Goal: Task Accomplishment & Management: Manage account settings

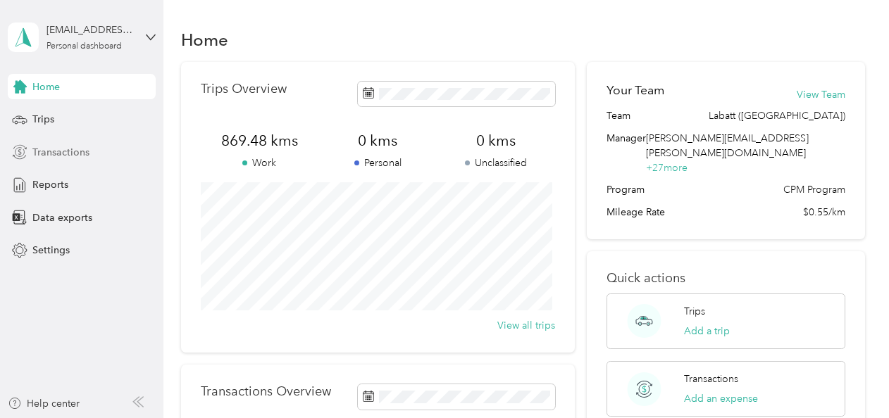
click at [78, 148] on span "Transactions" at bounding box center [60, 152] width 57 height 15
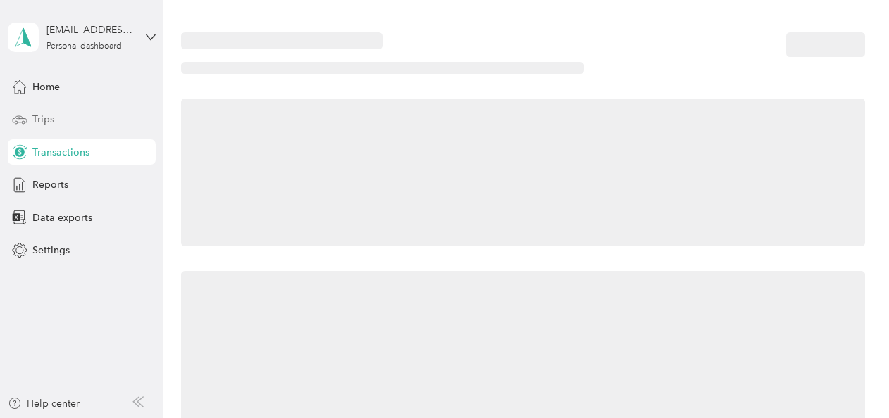
click at [70, 118] on div "Trips" at bounding box center [82, 119] width 148 height 25
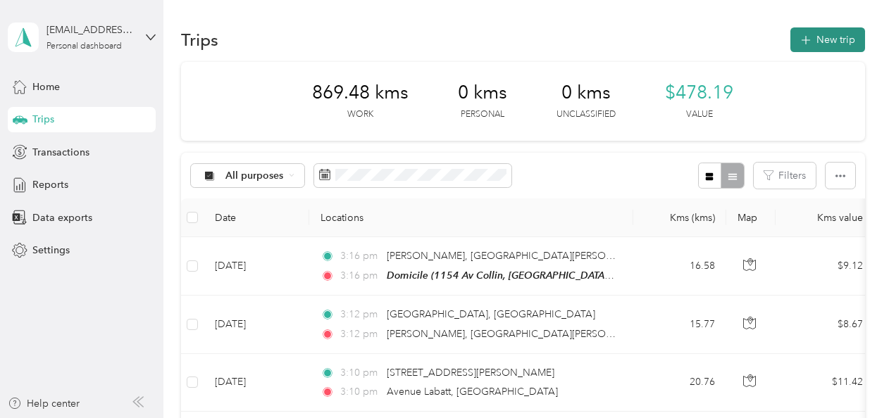
click at [816, 43] on button "New trip" at bounding box center [827, 39] width 75 height 25
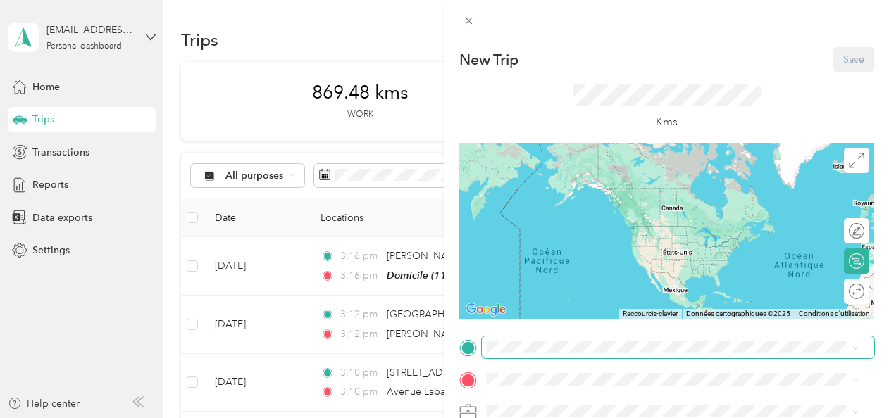
click at [523, 358] on span at bounding box center [678, 348] width 392 height 23
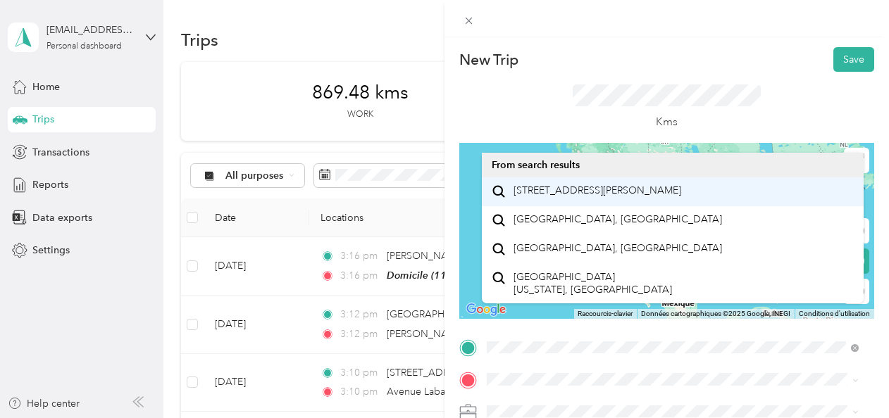
click at [590, 197] on span "1154 Avenue Collin Laval, Quebec H7C 2K3, Canada" at bounding box center [597, 191] width 168 height 13
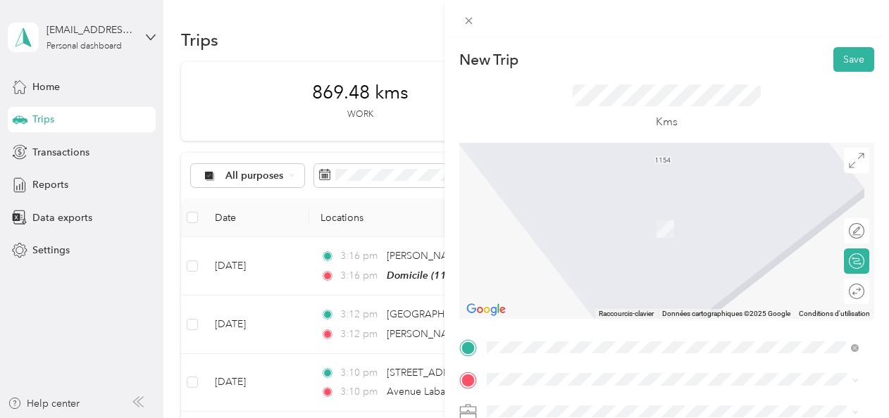
click at [613, 345] on span "[GEOGRAPHIC_DATA] 2H3, [GEOGRAPHIC_DATA]" at bounding box center [628, 338] width 230 height 13
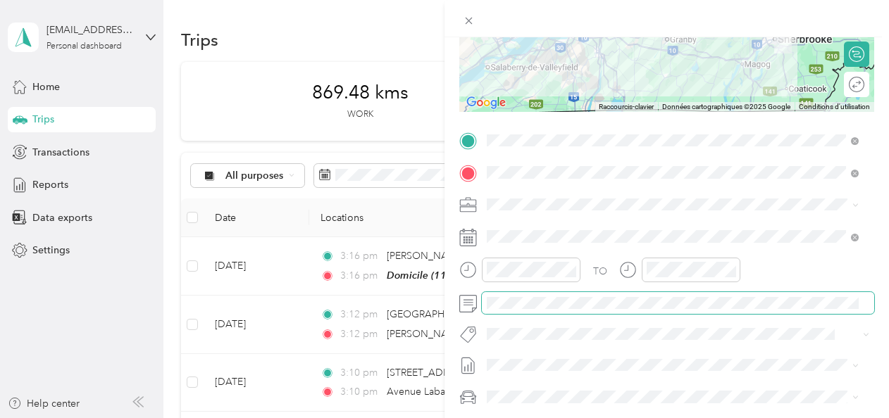
scroll to position [211, 0]
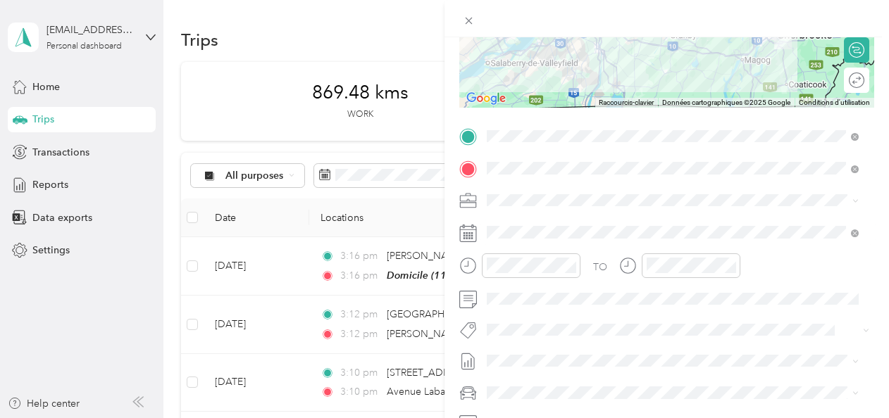
click at [462, 237] on icon at bounding box center [468, 234] width 18 height 18
click at [471, 232] on icon at bounding box center [468, 234] width 18 height 18
click at [471, 230] on icon at bounding box center [468, 230] width 17 height 0
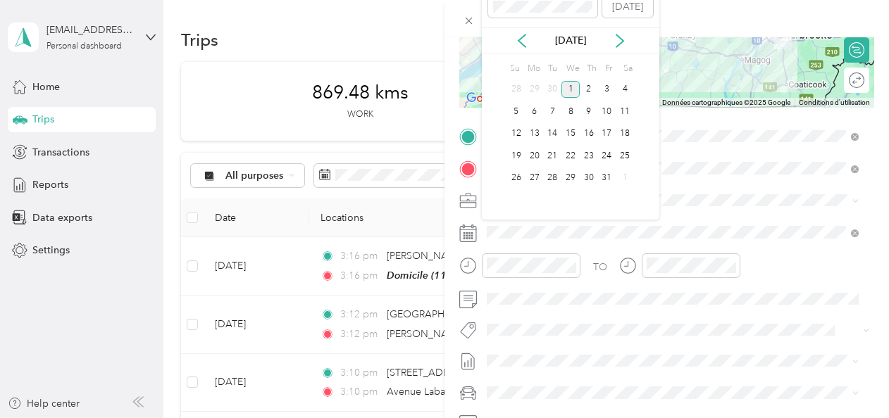
click at [528, 43] on div "Oct 2025" at bounding box center [570, 40] width 177 height 15
click at [523, 42] on icon at bounding box center [522, 41] width 14 height 14
click at [524, 41] on icon at bounding box center [522, 41] width 14 height 14
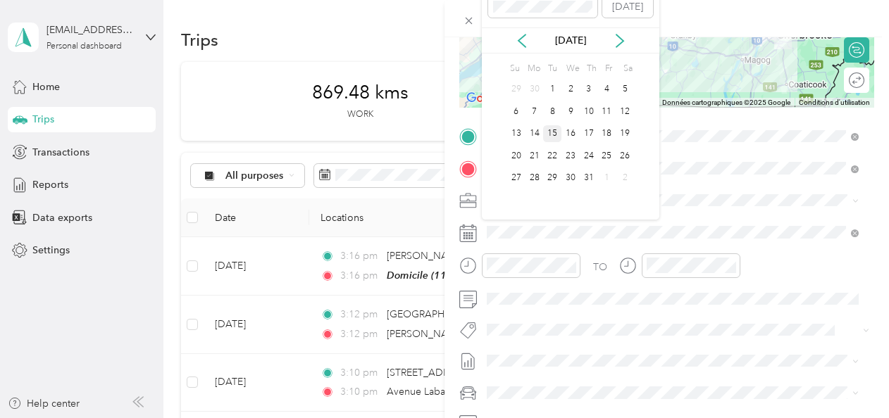
click at [552, 133] on div "15" at bounding box center [552, 134] width 18 height 18
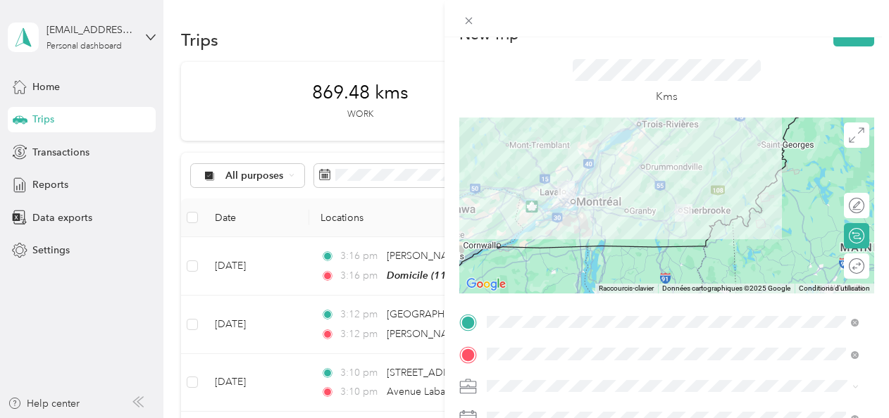
scroll to position [0, 0]
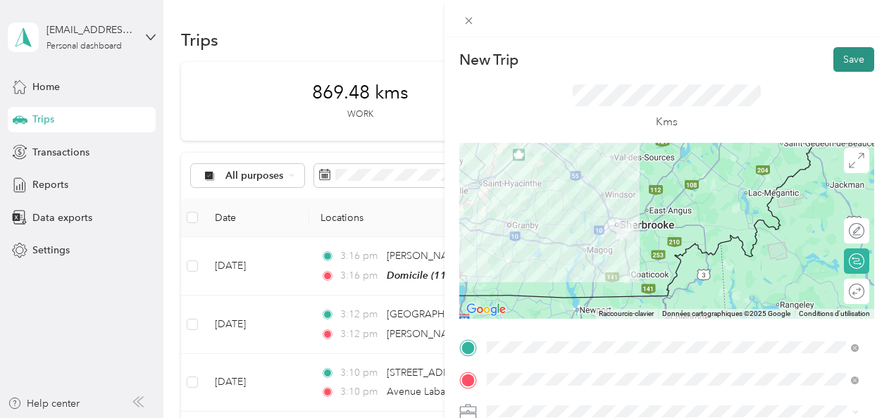
click at [837, 56] on button "Save" at bounding box center [853, 59] width 41 height 25
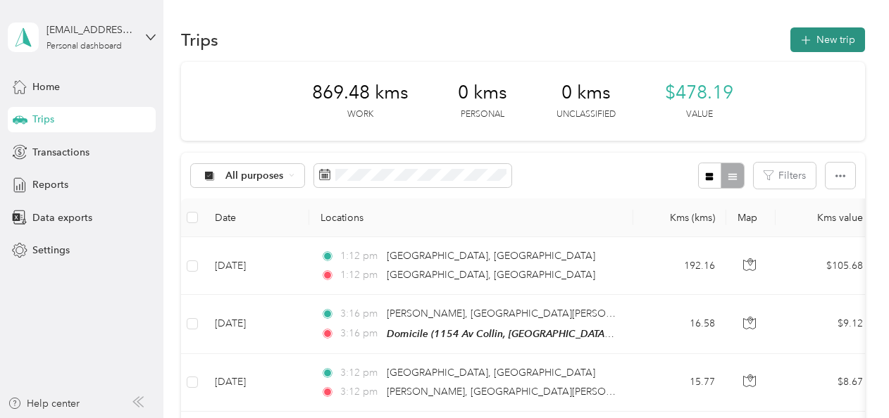
click at [818, 48] on button "New trip" at bounding box center [827, 39] width 75 height 25
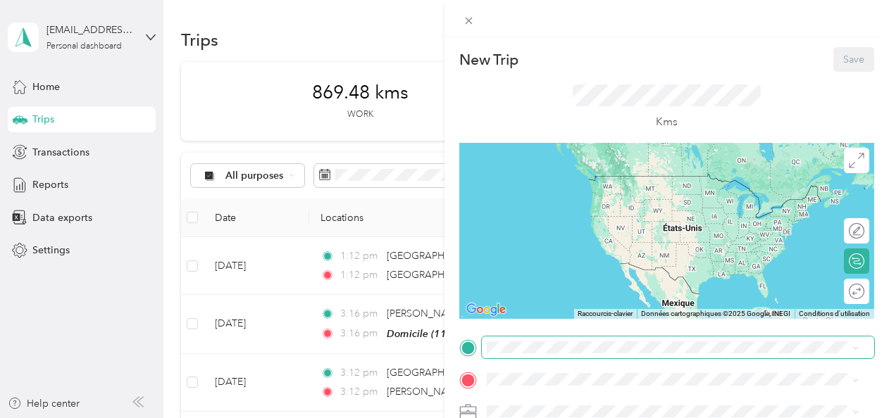
click at [553, 356] on span at bounding box center [678, 348] width 392 height 23
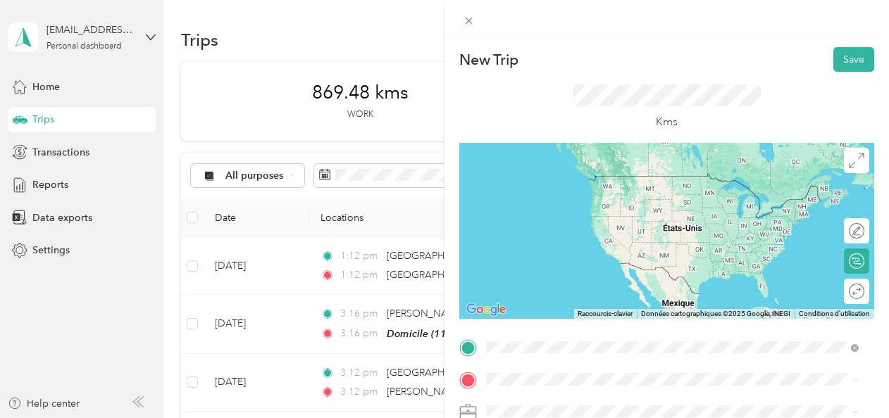
click at [596, 306] on span "[GEOGRAPHIC_DATA] 2H3, [GEOGRAPHIC_DATA]" at bounding box center [628, 309] width 230 height 13
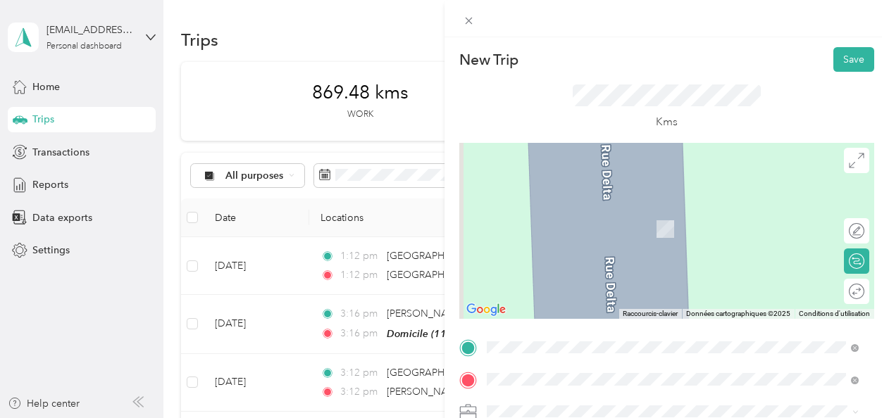
click at [638, 230] on span "1154 Avenue Collin Laval, Quebec H7C 2K3, Canada" at bounding box center [597, 223] width 168 height 13
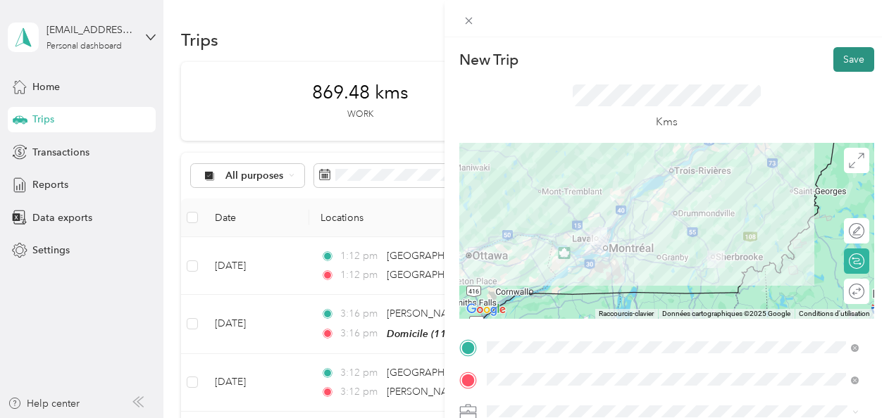
click at [833, 70] on button "Save" at bounding box center [853, 59] width 41 height 25
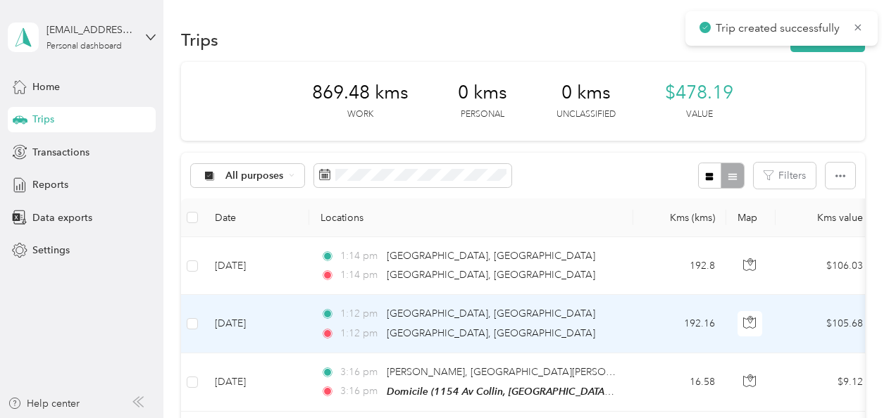
click at [585, 309] on div "1:12 pm 1154 Avenue Collin, Laval" at bounding box center [468, 313] width 296 height 15
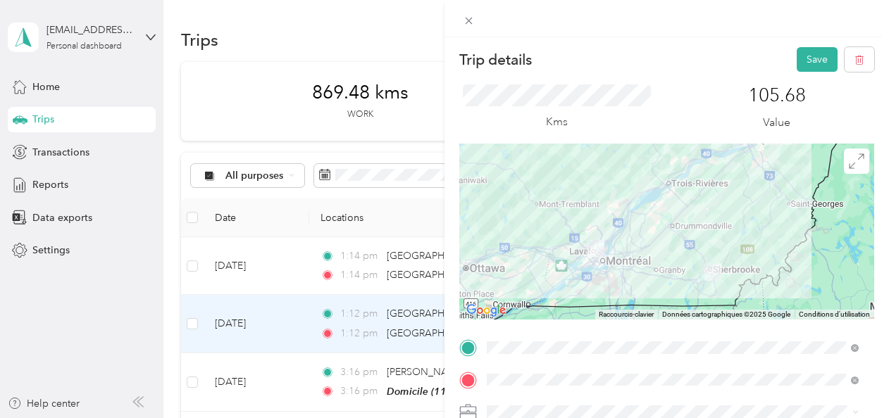
click at [828, 60] on div "Save" at bounding box center [836, 59] width 78 height 25
click at [825, 58] on button "Save" at bounding box center [817, 59] width 41 height 25
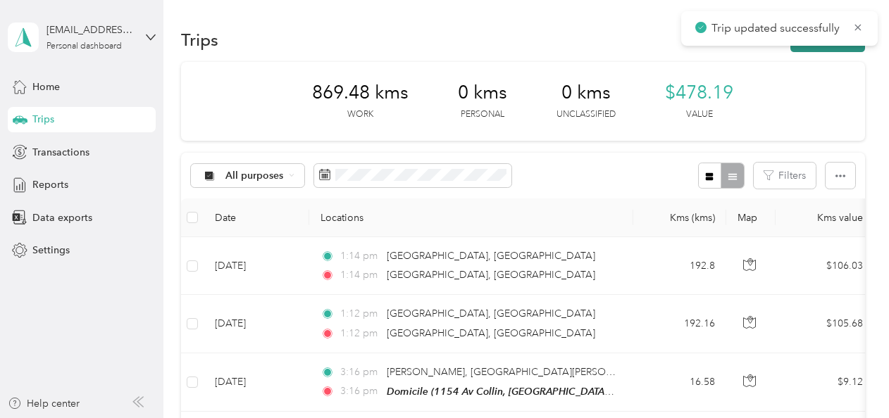
click at [821, 47] on button "New trip" at bounding box center [827, 39] width 75 height 25
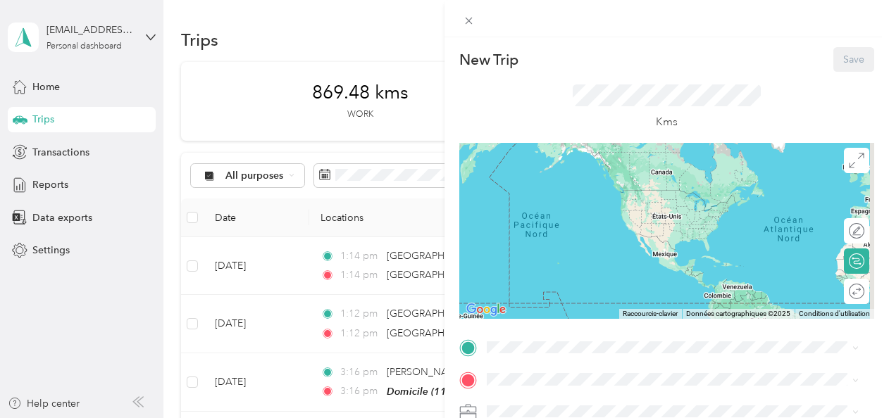
click at [580, 335] on div "New Trip Save This trip cannot be edited because it is either under review, app…" at bounding box center [666, 362] width 415 height 630
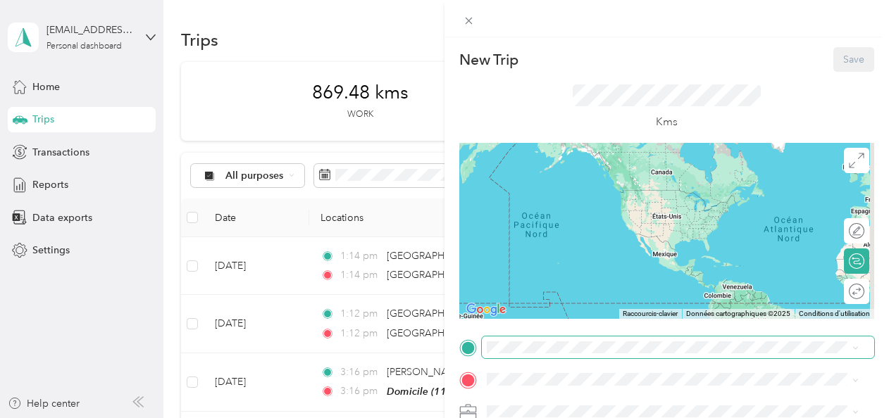
click at [579, 340] on span at bounding box center [678, 348] width 392 height 23
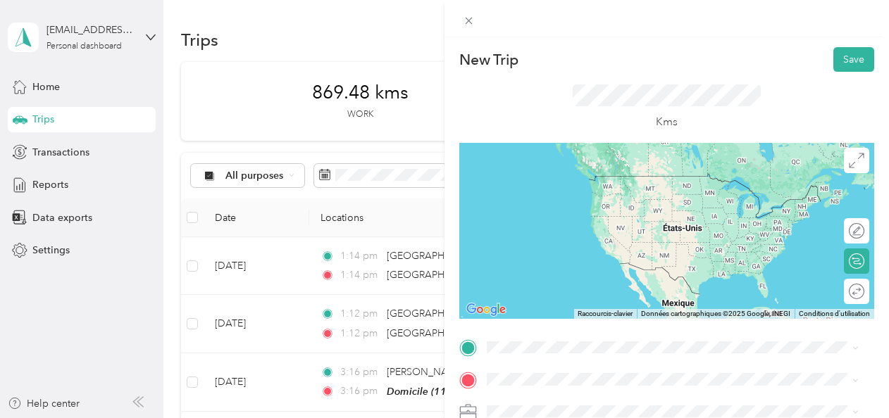
click at [596, 204] on div "Domicile [STREET_ADDRESS]" at bounding box center [673, 189] width 362 height 35
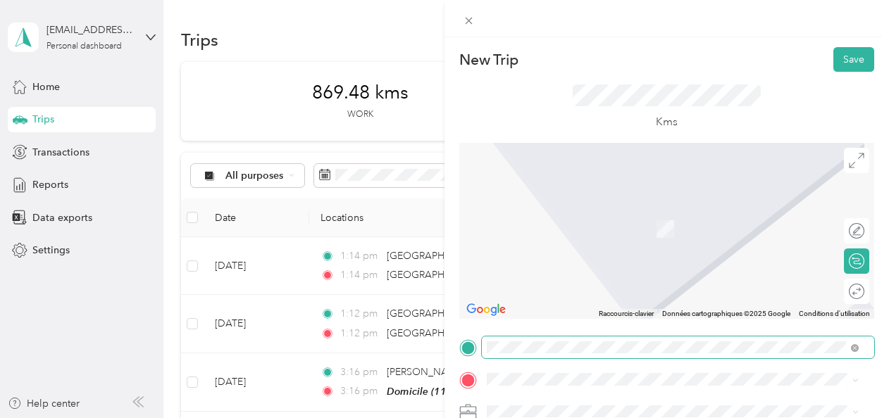
click at [585, 337] on span at bounding box center [678, 348] width 392 height 23
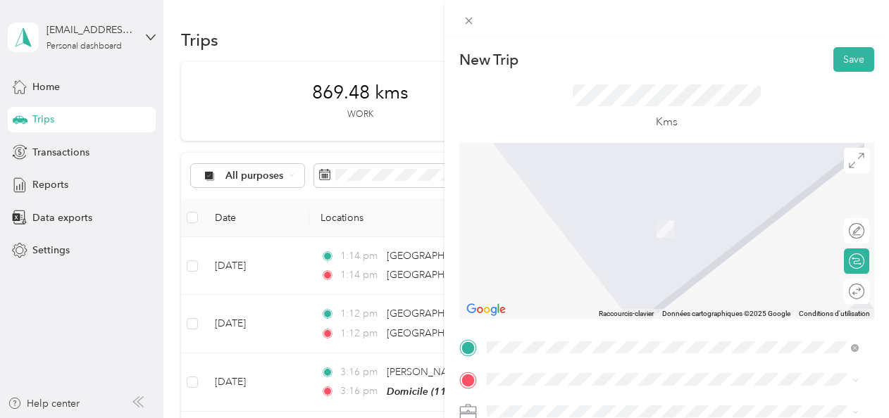
click at [674, 332] on div "Rue Delta Sherbrooke, Quebec J1M 2H3, Canada" at bounding box center [673, 341] width 362 height 19
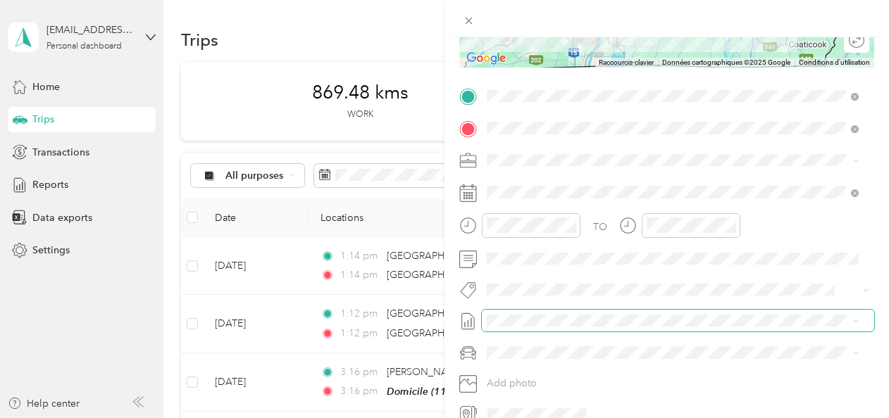
scroll to position [282, 0]
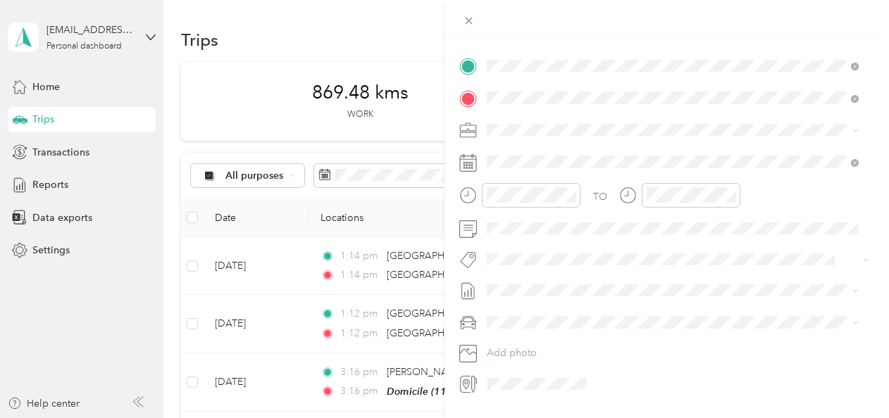
click at [543, 239] on div "TO Add photo" at bounding box center [666, 225] width 415 height 340
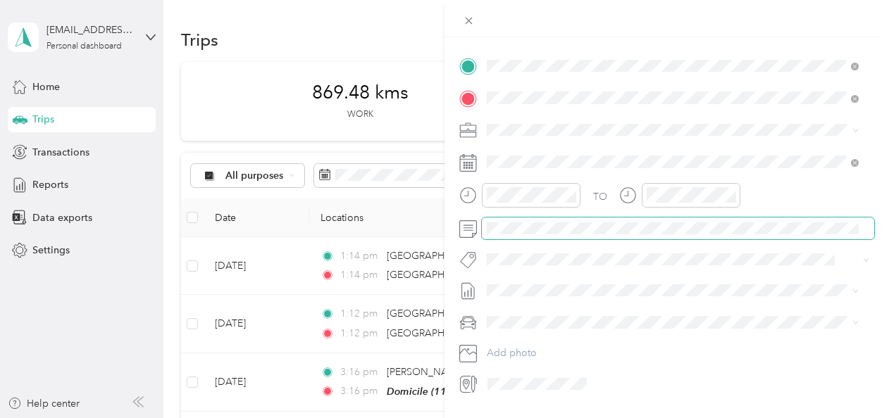
click at [542, 235] on span at bounding box center [678, 229] width 392 height 23
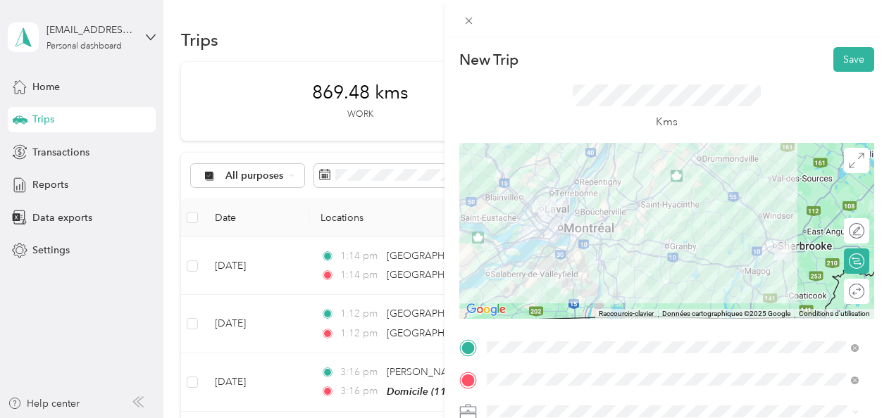
scroll to position [0, 0]
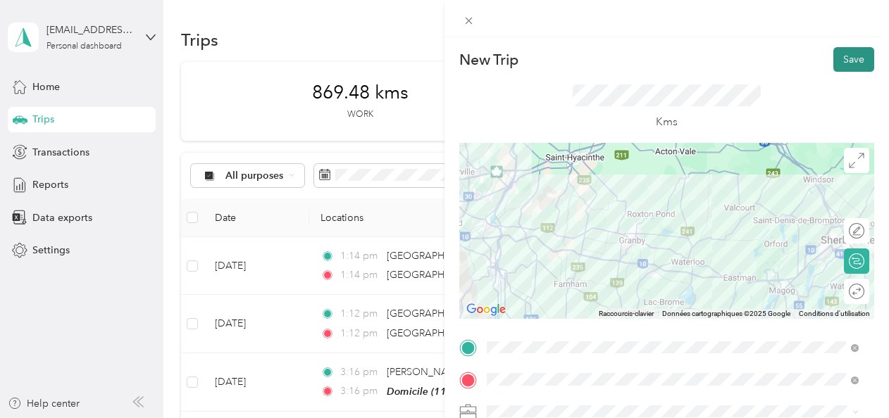
click at [833, 47] on button "Save" at bounding box center [853, 59] width 41 height 25
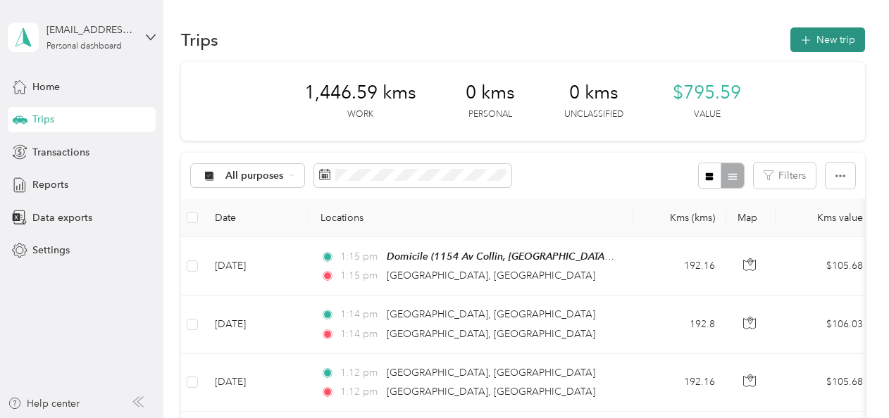
click at [807, 44] on button "New trip" at bounding box center [827, 39] width 75 height 25
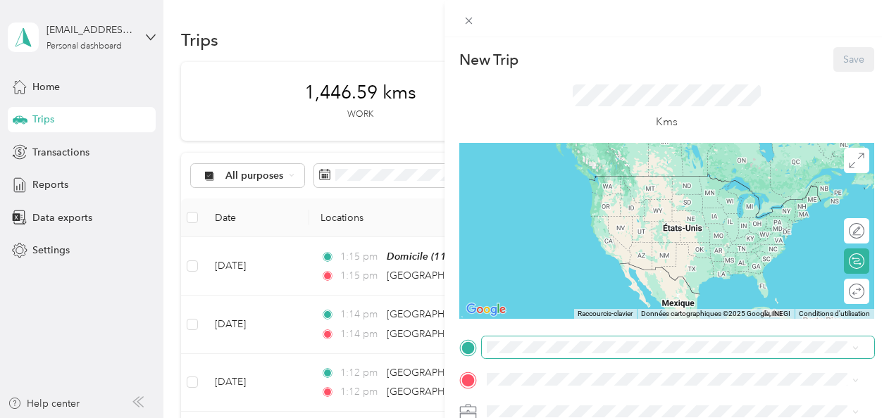
click at [593, 356] on span at bounding box center [678, 348] width 392 height 23
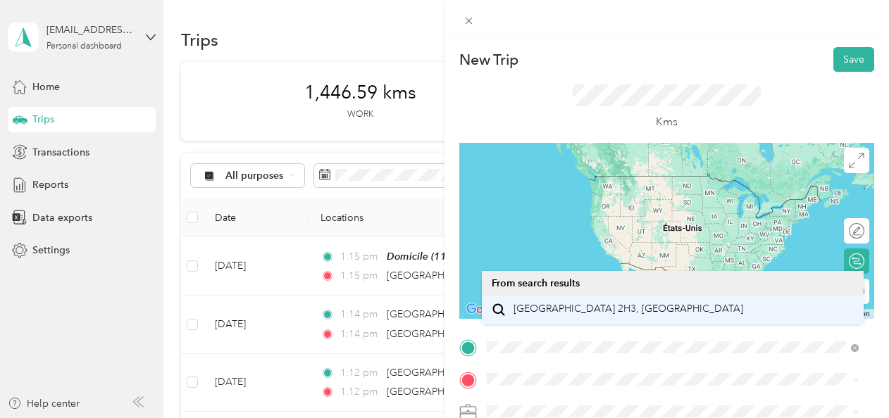
click at [600, 316] on span "[GEOGRAPHIC_DATA] 2H3, [GEOGRAPHIC_DATA]" at bounding box center [628, 309] width 230 height 13
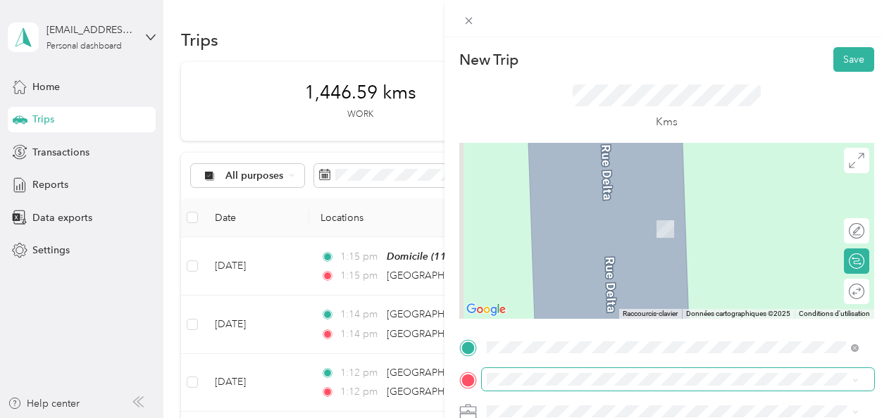
click at [583, 368] on span at bounding box center [678, 379] width 392 height 23
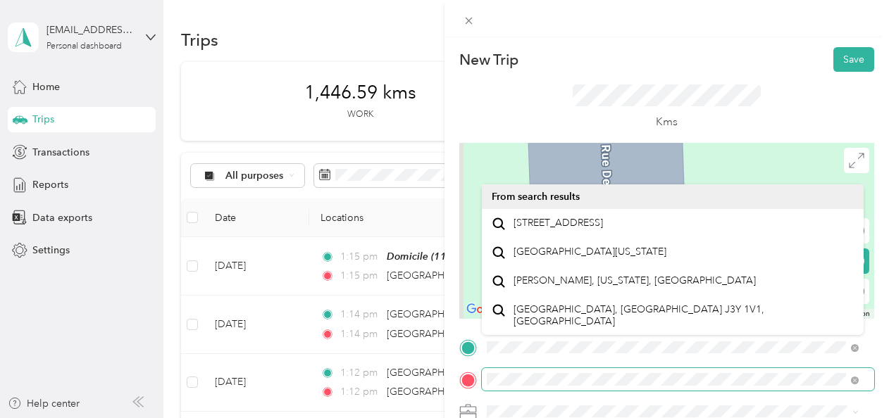
click at [462, 383] on div at bounding box center [666, 379] width 415 height 23
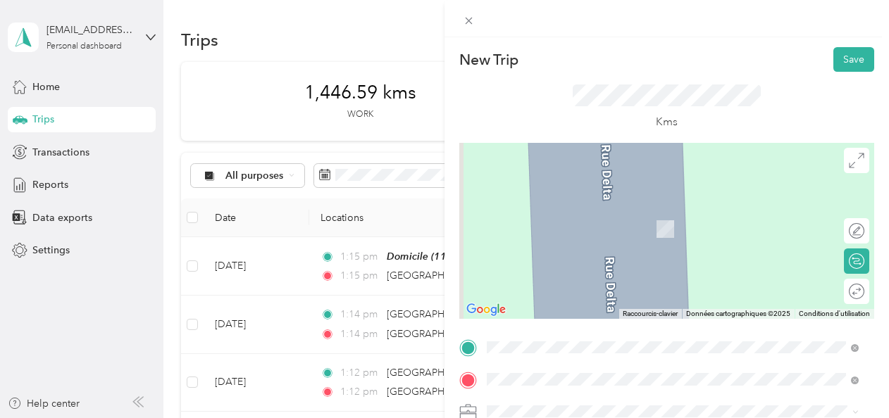
click at [603, 210] on span "[STREET_ADDRESS]" at bounding box center [557, 208] width 89 height 13
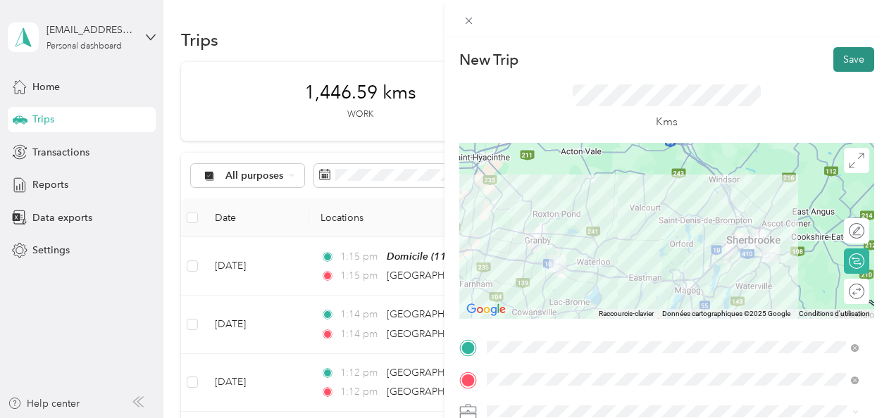
click at [833, 62] on button "Save" at bounding box center [853, 59] width 41 height 25
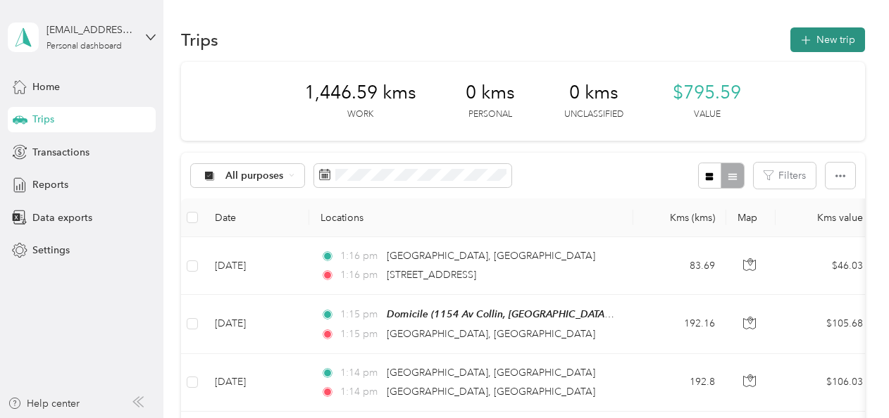
click at [802, 37] on icon "button" at bounding box center [805, 40] width 9 height 9
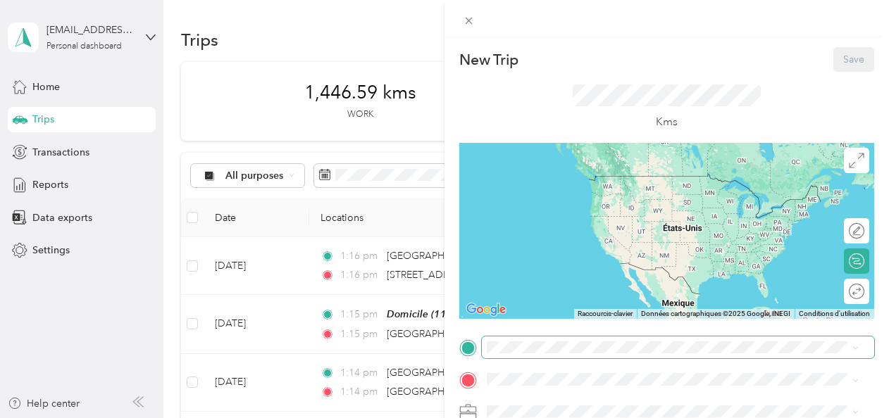
click at [608, 338] on span at bounding box center [678, 348] width 392 height 23
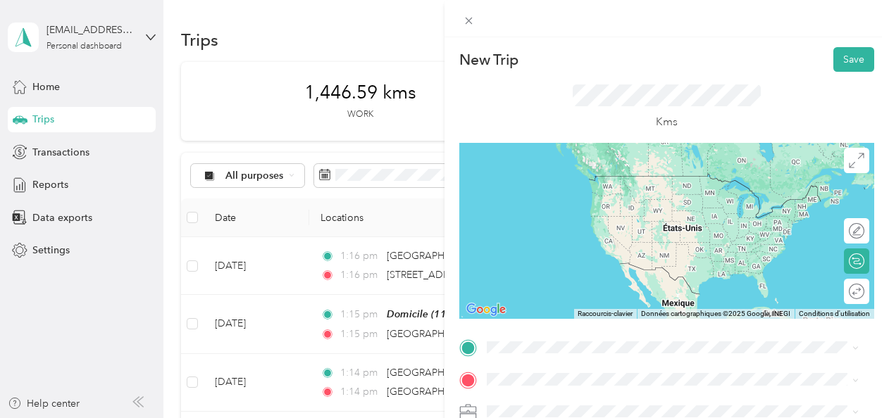
click at [603, 182] on span "8 Boulevard De Bromont Bromont, Quebec J2L 2K1, Canada" at bounding box center [557, 176] width 89 height 13
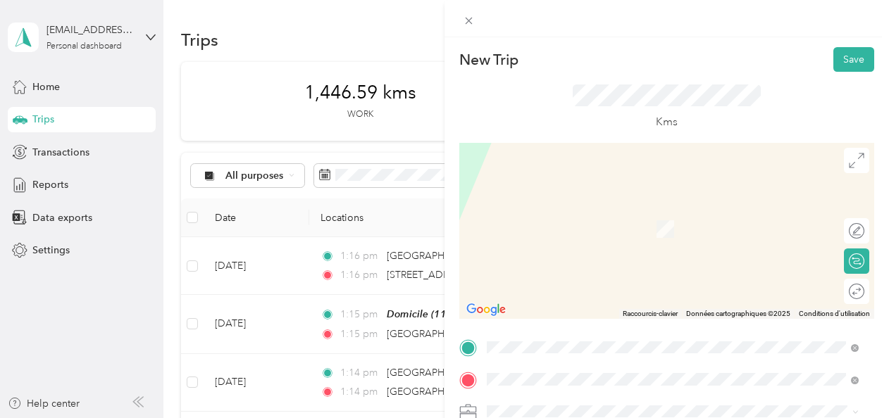
click at [563, 225] on span "1154 Av Collin, Laval, QC, Canada , H7C 2K3, Laval, QC, Canada" at bounding box center [557, 229] width 89 height 12
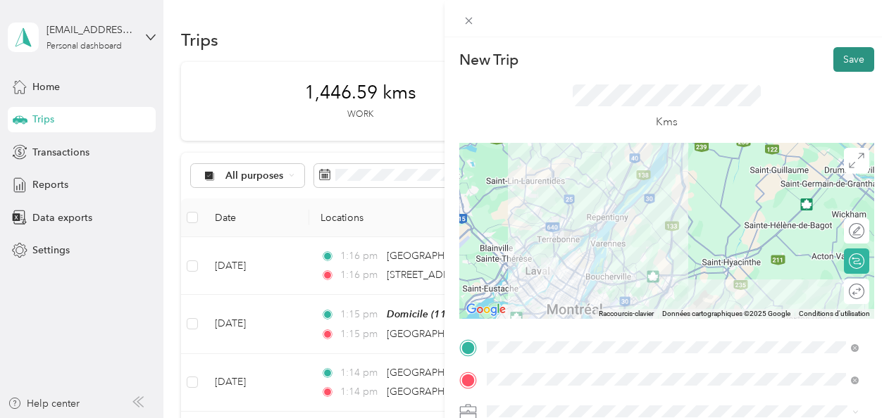
click at [842, 56] on button "Save" at bounding box center [853, 59] width 41 height 25
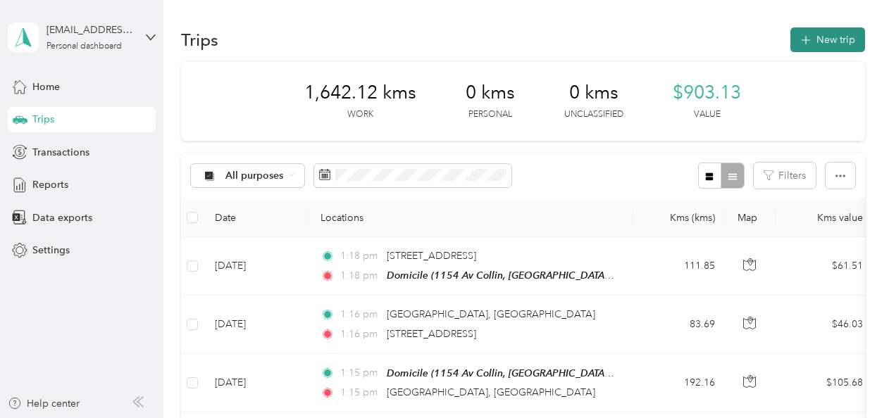
click at [796, 37] on button "New trip" at bounding box center [827, 39] width 75 height 25
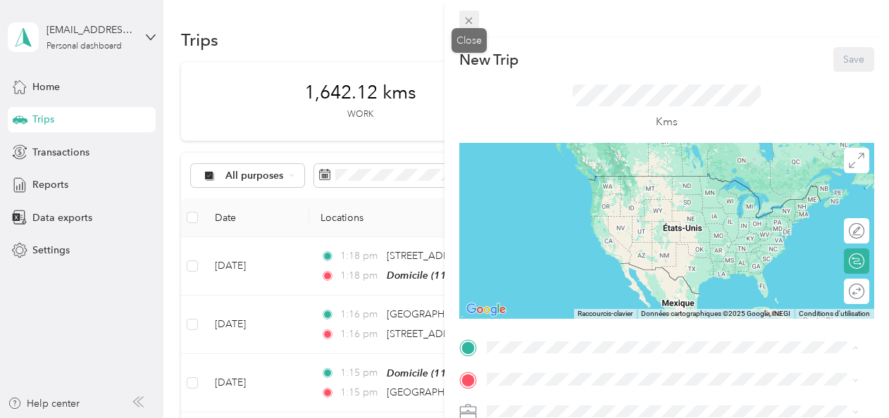
click at [472, 21] on icon at bounding box center [469, 21] width 12 height 12
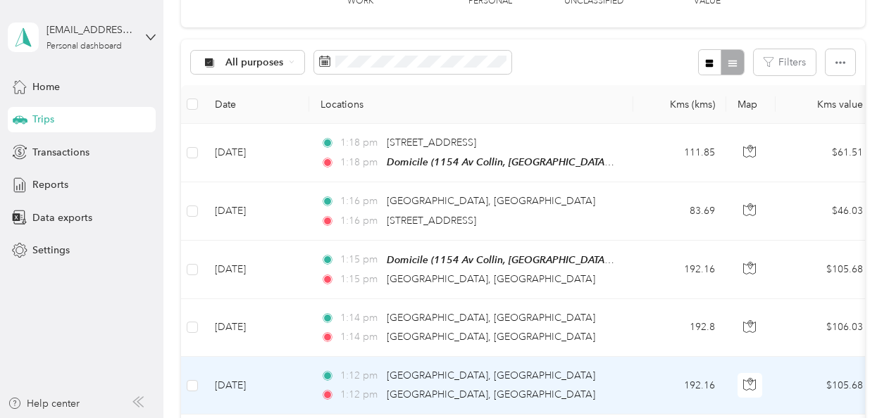
scroll to position [211, 0]
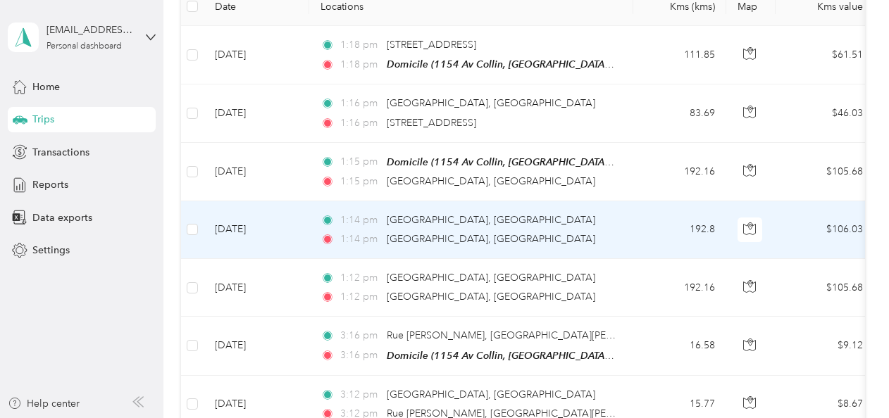
click at [248, 220] on td "[DATE]" at bounding box center [257, 230] width 106 height 58
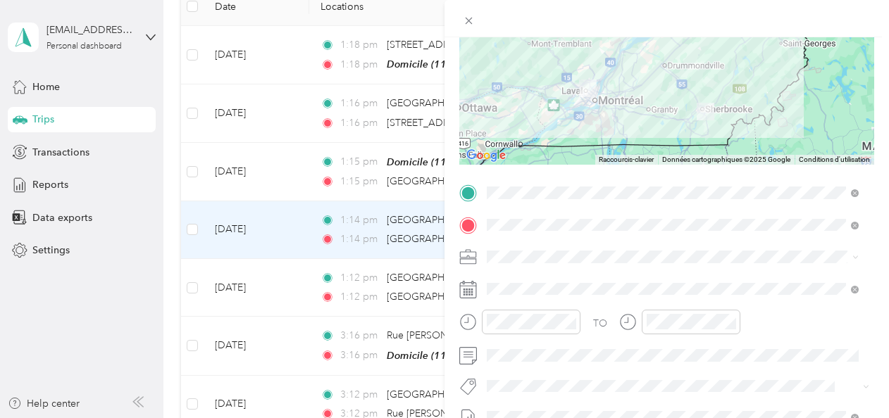
scroll to position [282, 0]
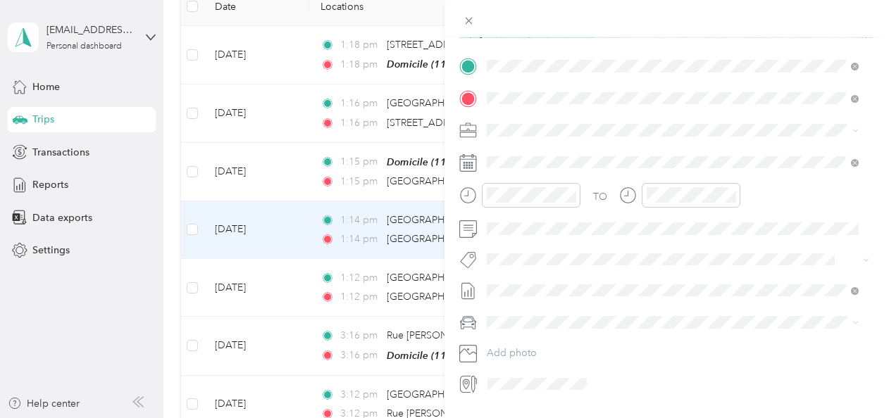
click at [478, 165] on div at bounding box center [666, 162] width 415 height 23
click at [473, 166] on icon at bounding box center [468, 163] width 18 height 18
click at [466, 159] on icon at bounding box center [468, 159] width 17 height 0
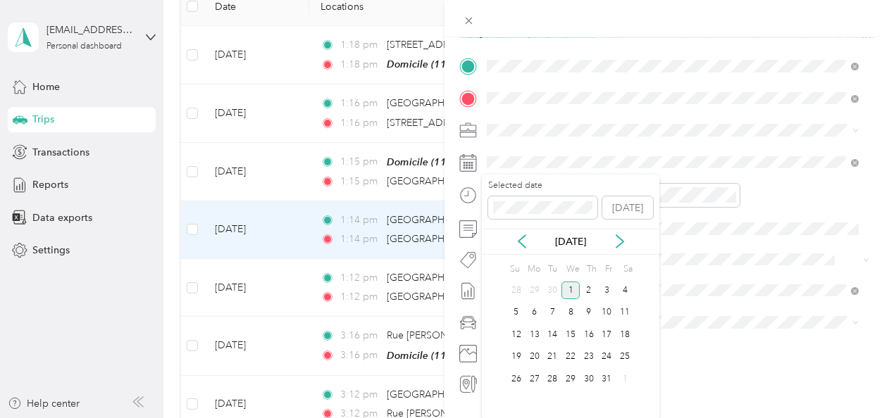
click at [531, 236] on div "Oct 2025" at bounding box center [570, 242] width 177 height 15
click at [529, 239] on div "Oct 2025" at bounding box center [570, 242] width 177 height 15
click at [523, 241] on icon at bounding box center [522, 242] width 14 height 14
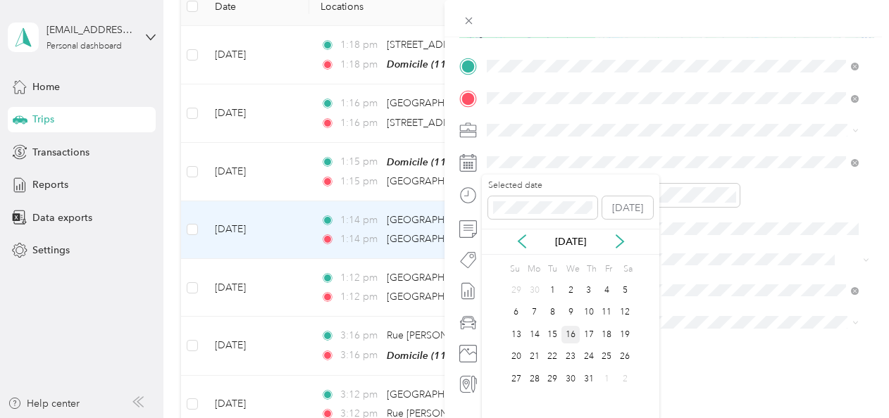
click at [568, 334] on div "16" at bounding box center [570, 335] width 18 height 18
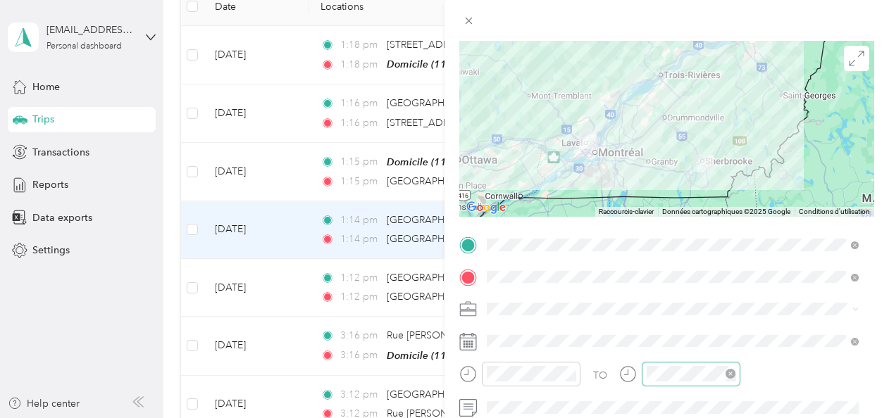
scroll to position [0, 0]
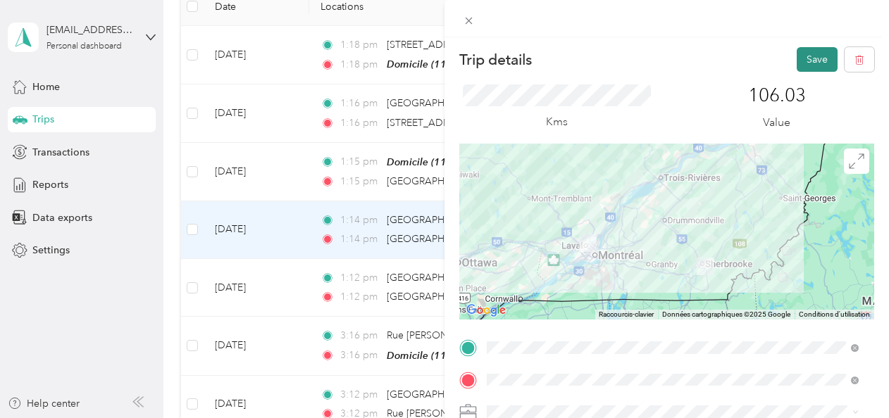
click at [798, 62] on button "Save" at bounding box center [817, 59] width 41 height 25
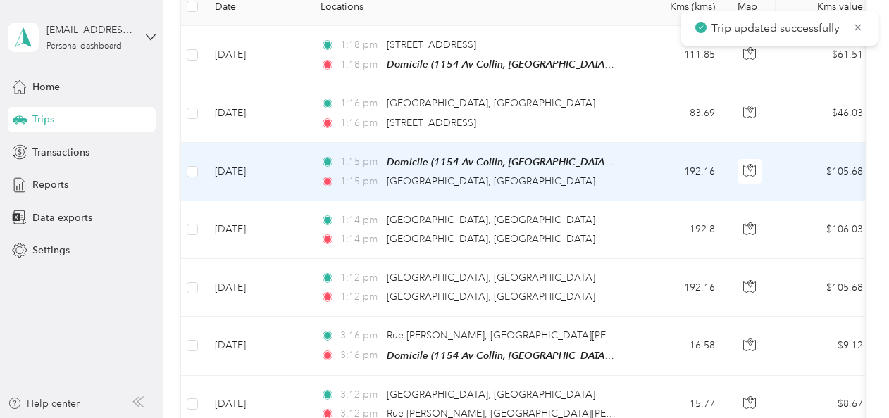
click at [304, 162] on td "[DATE]" at bounding box center [257, 172] width 106 height 58
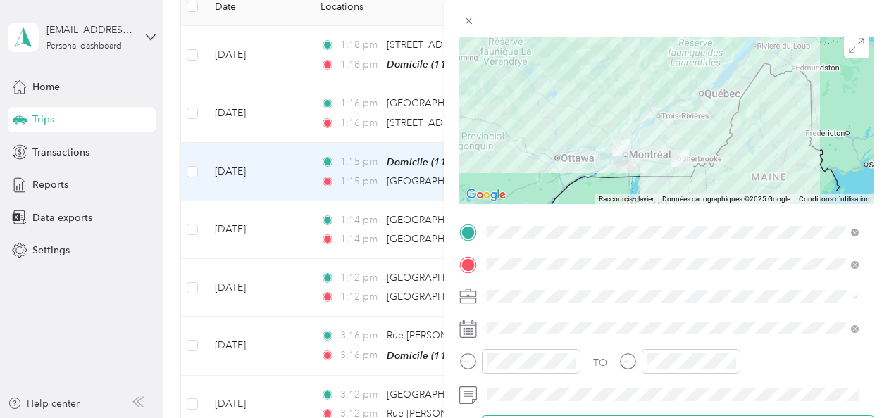
scroll to position [211, 0]
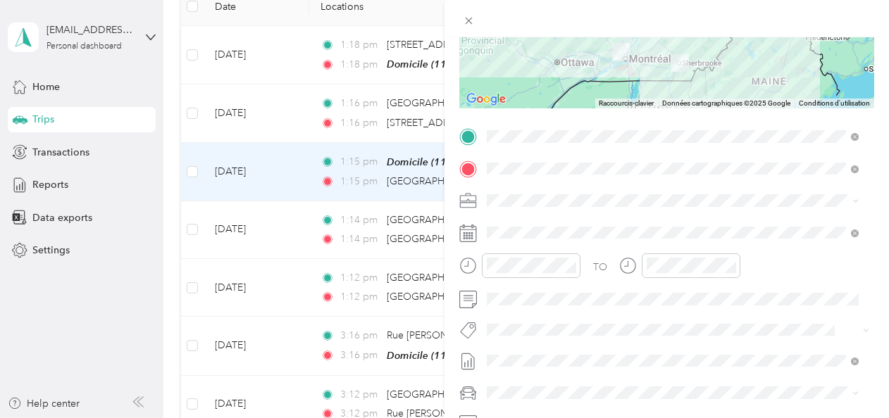
click at [480, 225] on div at bounding box center [666, 233] width 415 height 23
click at [468, 230] on icon at bounding box center [468, 234] width 18 height 18
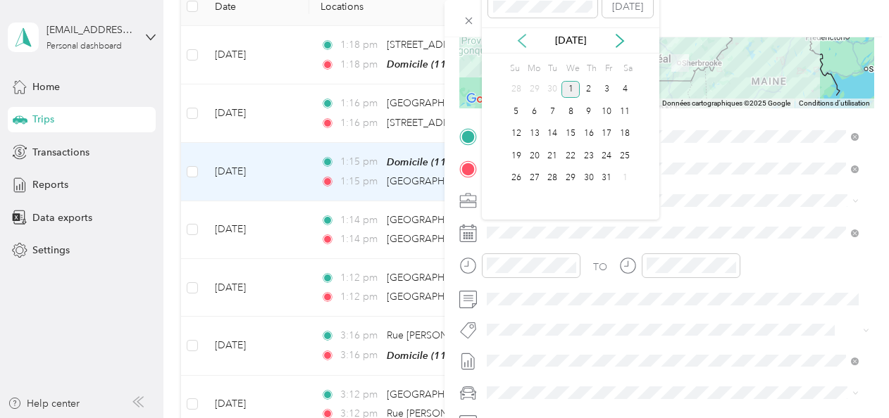
click at [524, 38] on icon at bounding box center [522, 41] width 14 height 14
click at [602, 134] on div "18" at bounding box center [607, 134] width 18 height 18
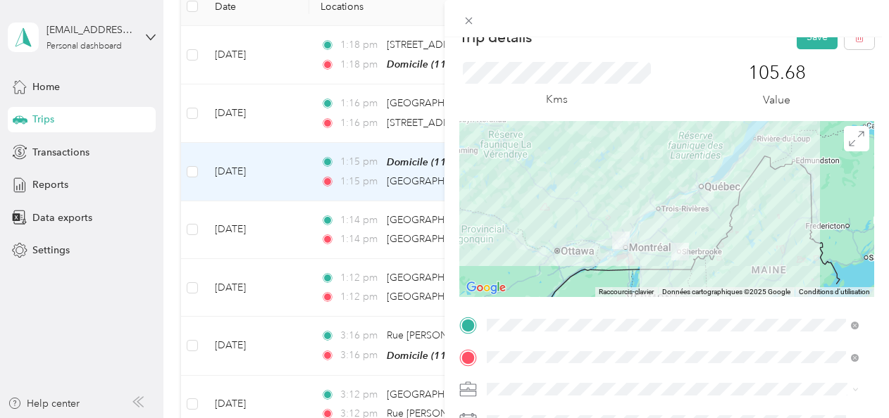
scroll to position [0, 0]
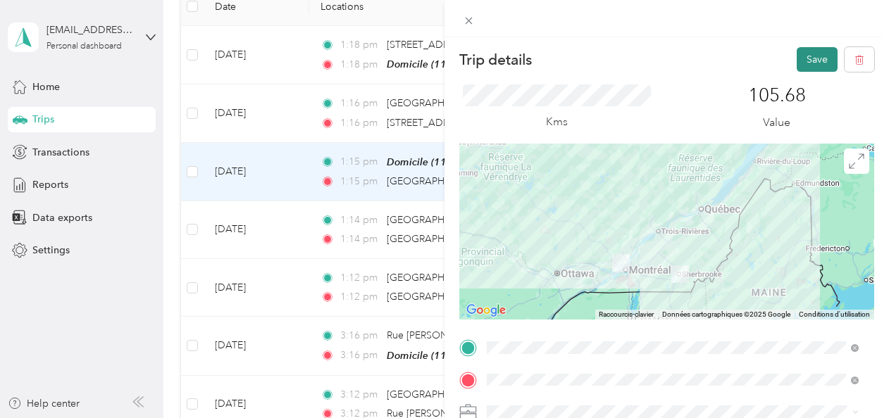
click at [797, 49] on button "Save" at bounding box center [817, 59] width 41 height 25
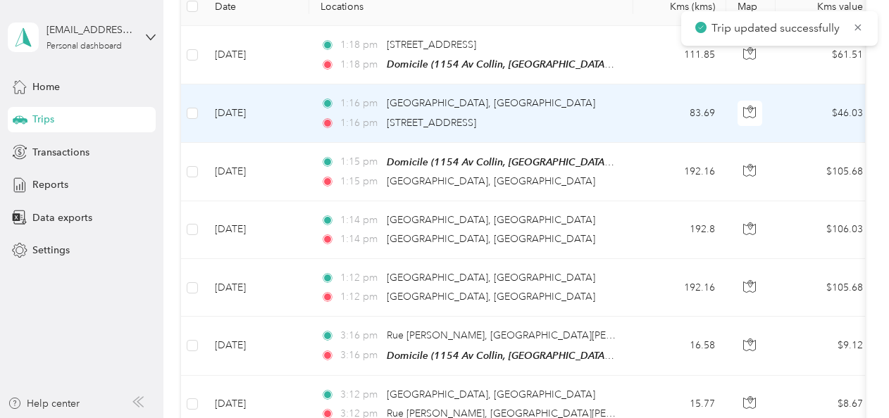
click at [294, 123] on td "[DATE]" at bounding box center [257, 114] width 106 height 58
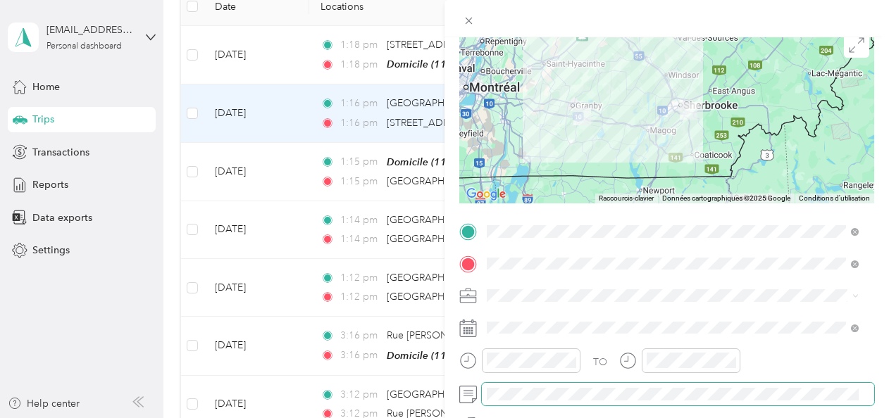
scroll to position [211, 0]
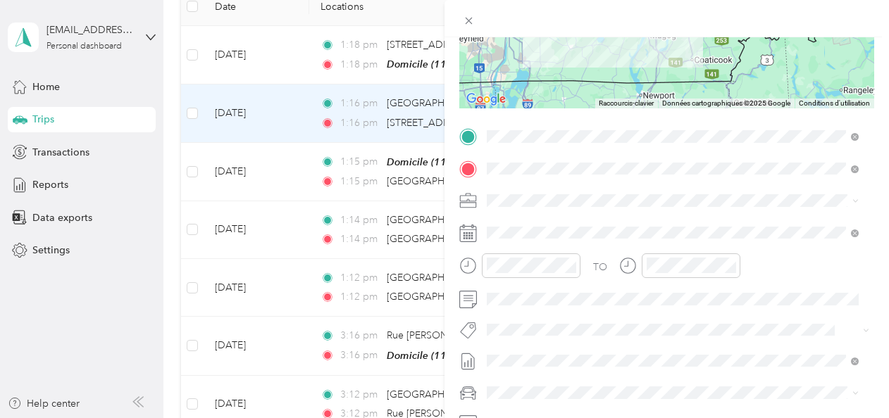
click at [476, 238] on icon at bounding box center [468, 234] width 18 height 18
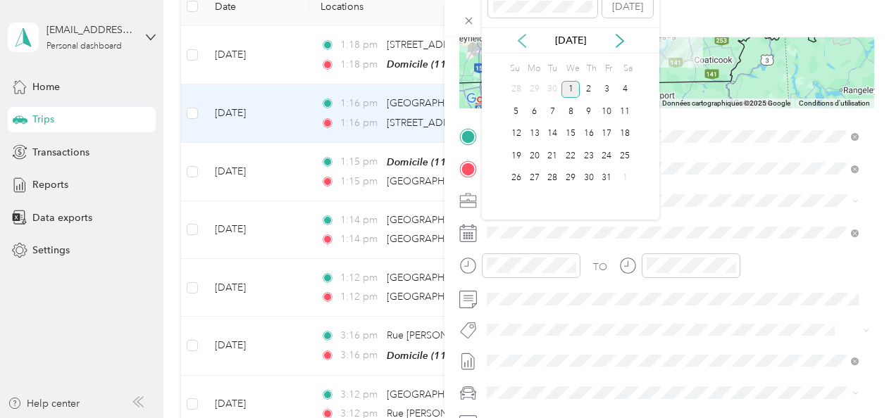
click at [525, 44] on icon at bounding box center [522, 41] width 14 height 14
click at [516, 39] on icon at bounding box center [522, 41] width 14 height 14
click at [620, 132] on div "19" at bounding box center [625, 134] width 18 height 18
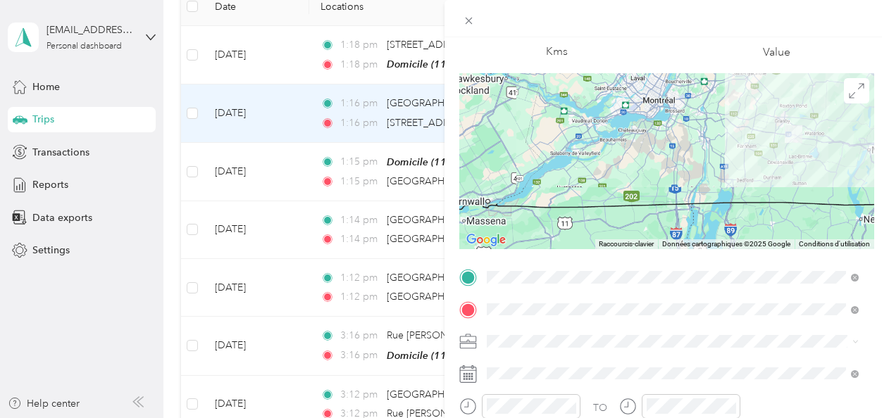
scroll to position [0, 0]
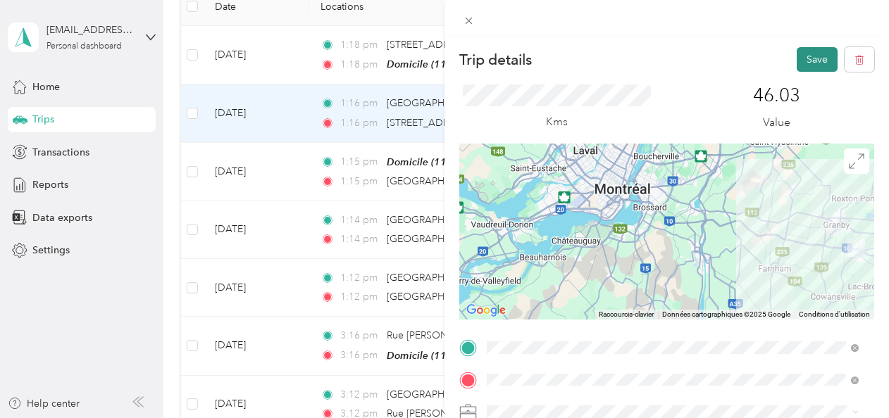
click at [807, 52] on button "Save" at bounding box center [817, 59] width 41 height 25
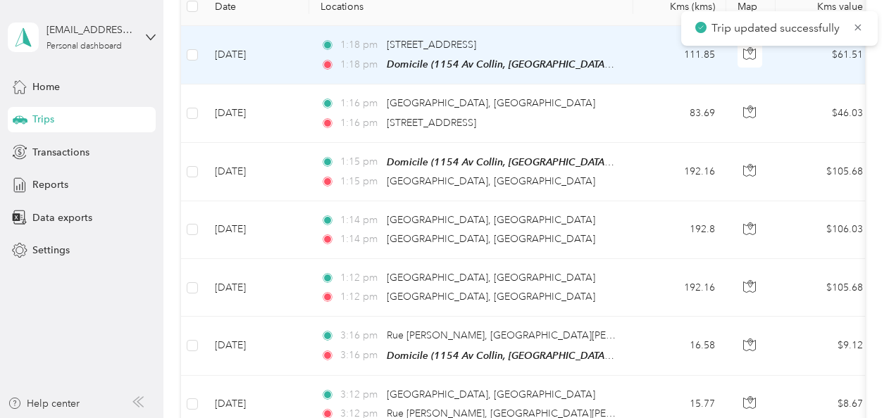
scroll to position [70, 0]
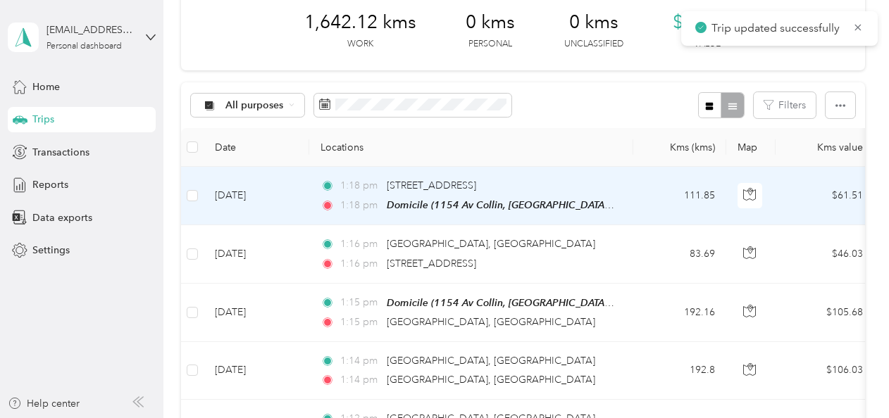
click at [320, 198] on div "1:18 pm Domicile (1154 Av Collin, Laval, QC, Canada , Laval, QC)" at bounding box center [468, 205] width 296 height 16
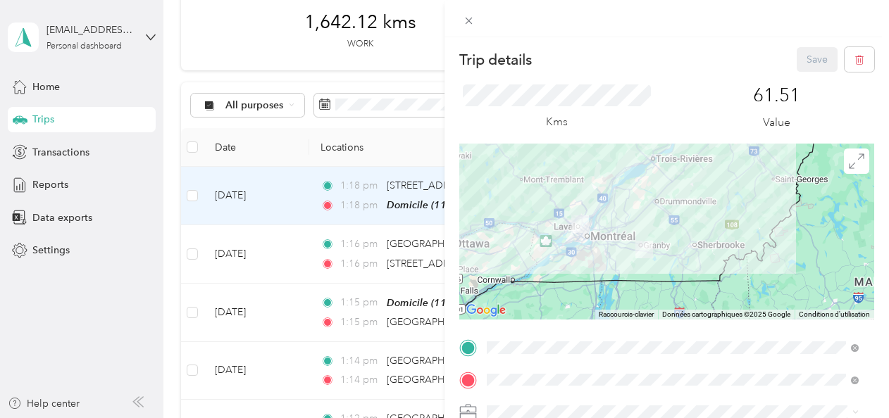
scroll to position [282, 0]
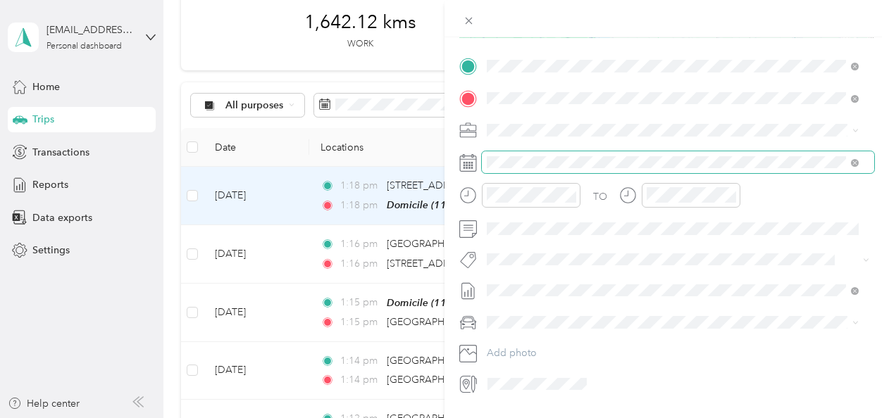
click at [485, 167] on span at bounding box center [678, 162] width 392 height 23
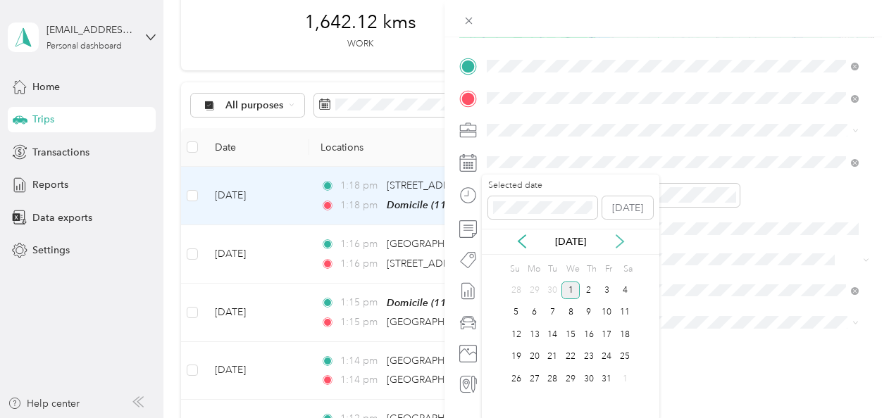
click at [614, 247] on icon at bounding box center [620, 242] width 14 height 14
click at [516, 245] on icon at bounding box center [522, 242] width 14 height 14
click at [524, 240] on icon at bounding box center [522, 242] width 14 height 14
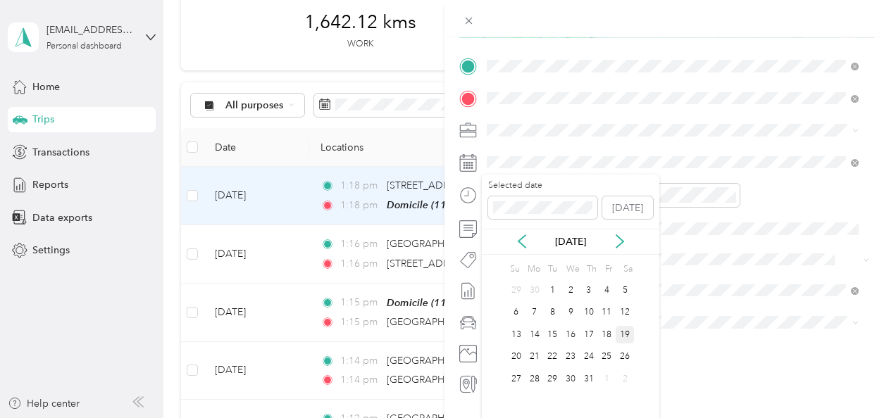
click at [630, 335] on div "19" at bounding box center [625, 335] width 18 height 18
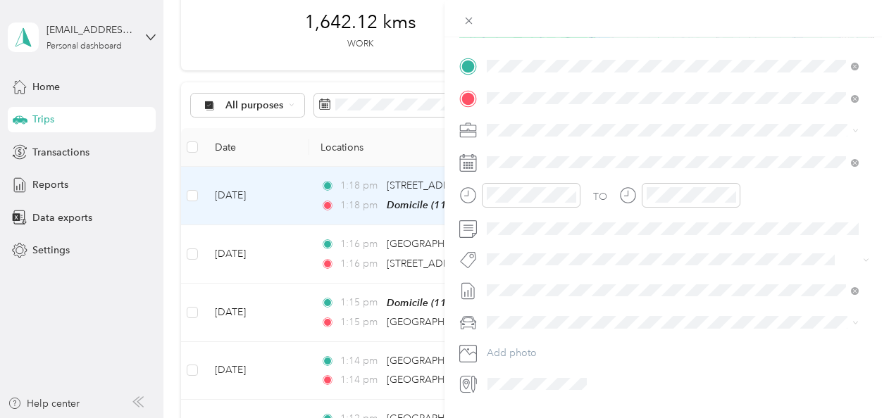
scroll to position [0, 0]
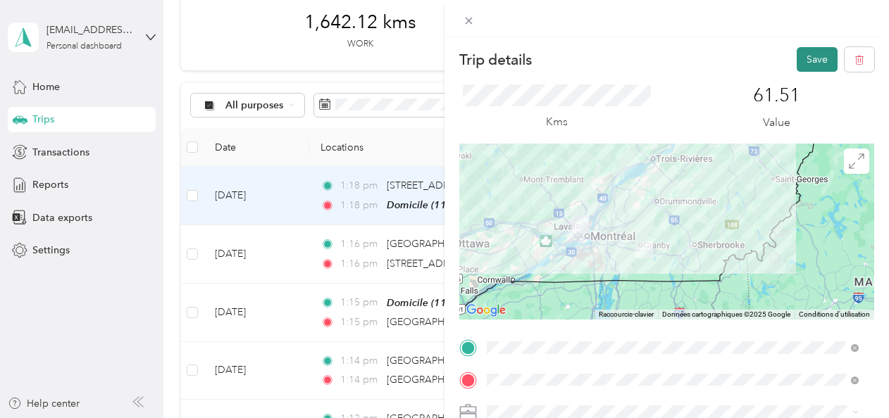
click at [798, 61] on button "Save" at bounding box center [817, 59] width 41 height 25
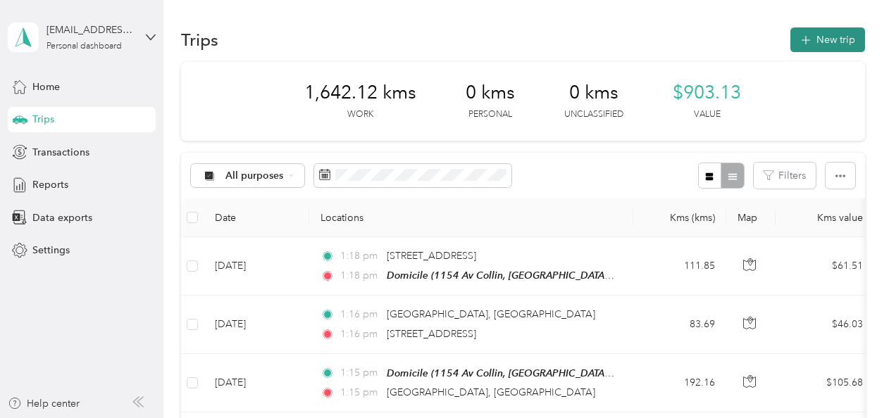
click at [823, 37] on button "New trip" at bounding box center [827, 39] width 75 height 25
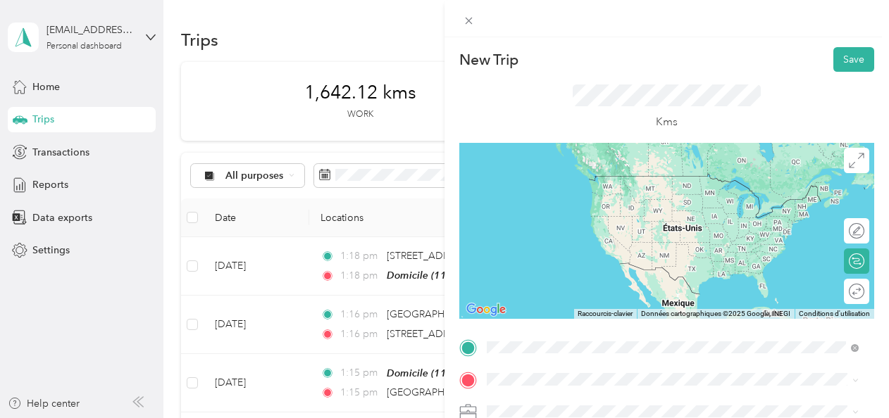
click at [545, 187] on div "Domicile [STREET_ADDRESS]" at bounding box center [557, 190] width 89 height 30
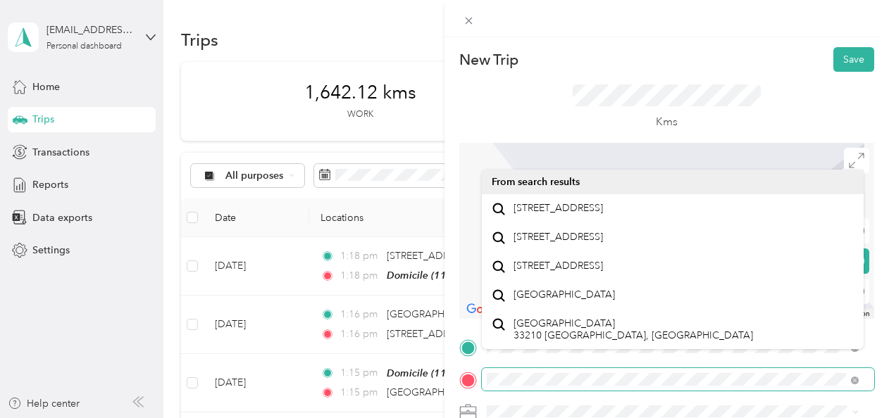
click at [476, 382] on div at bounding box center [666, 379] width 415 height 23
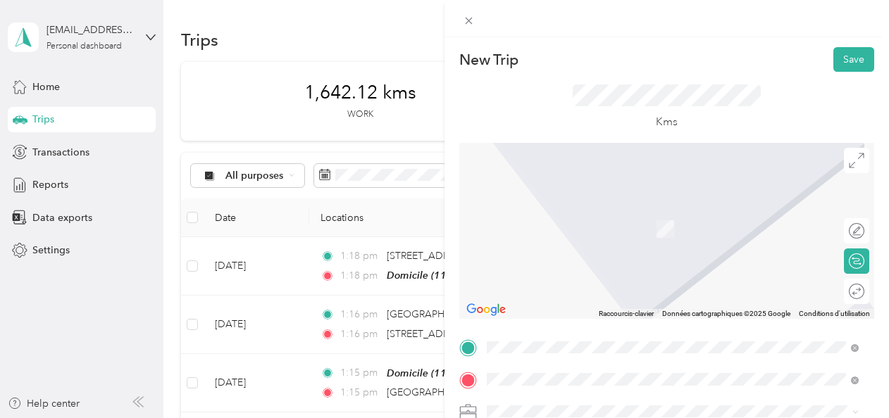
click at [592, 215] on span "50 Avenue Labatt LaSalle, Quebec H8R 3E7, Canada" at bounding box center [557, 208] width 89 height 13
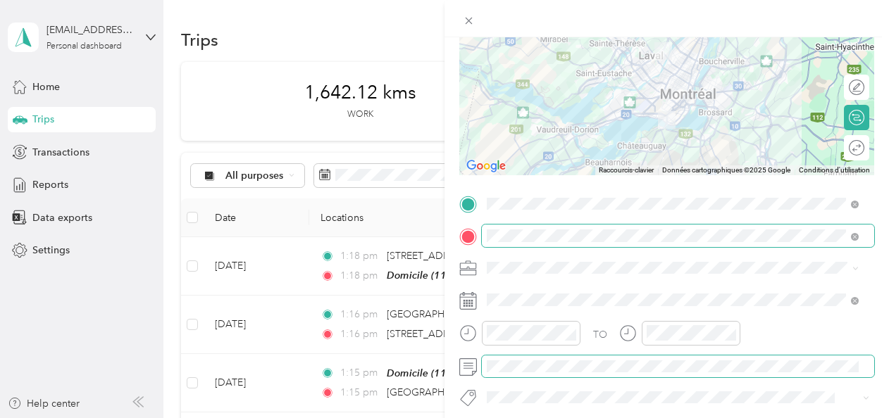
scroll to position [141, 0]
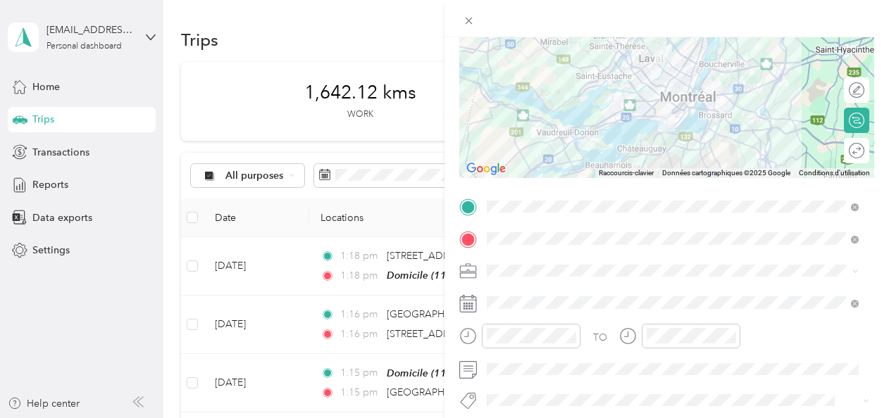
click at [851, 266] on span at bounding box center [852, 271] width 11 height 10
click at [852, 268] on icon at bounding box center [855, 271] width 6 height 6
drag, startPoint x: 809, startPoint y: 245, endPoint x: 473, endPoint y: 206, distance: 338.3
click at [473, 206] on icon at bounding box center [468, 207] width 13 height 13
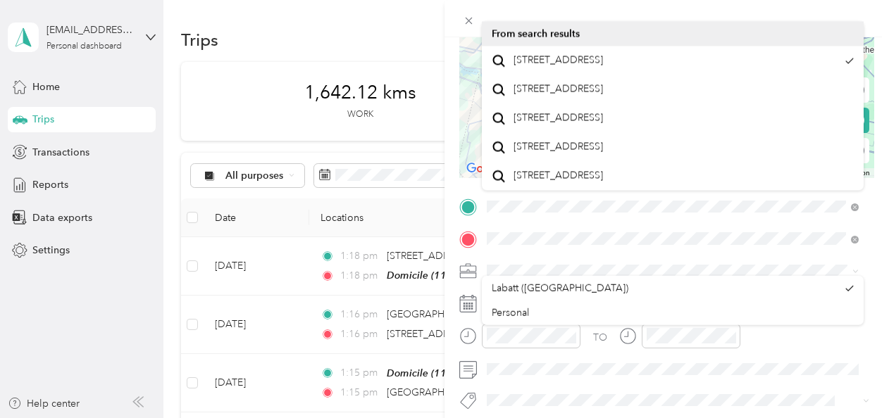
click at [471, 206] on icon at bounding box center [468, 207] width 13 height 13
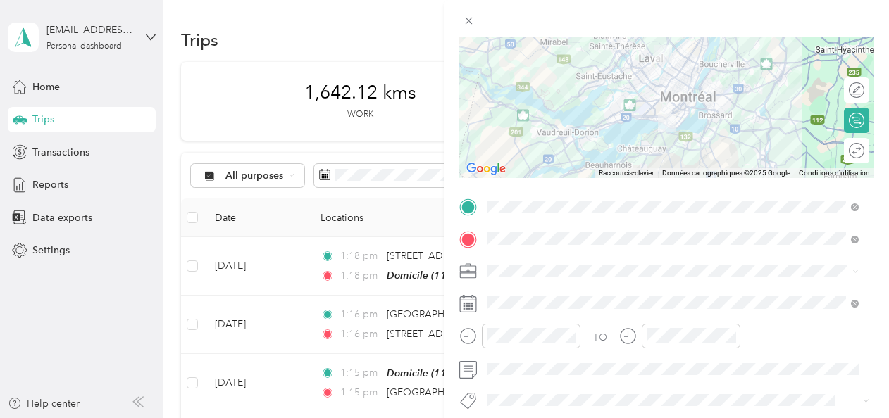
click at [471, 212] on icon at bounding box center [468, 207] width 13 height 13
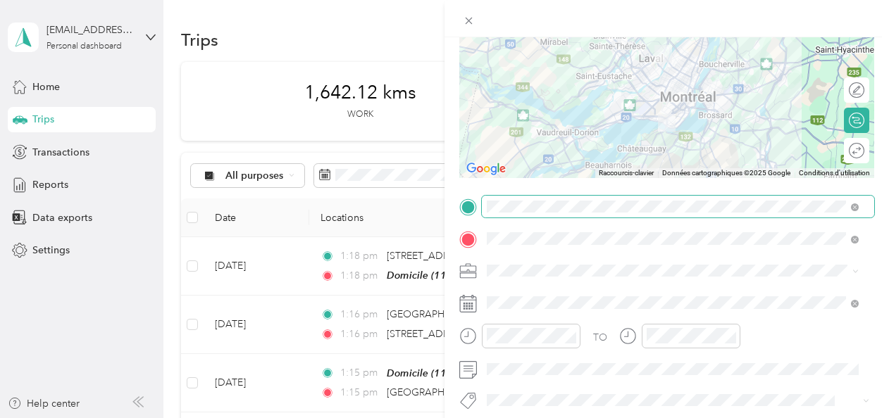
click at [811, 213] on span at bounding box center [678, 207] width 392 height 23
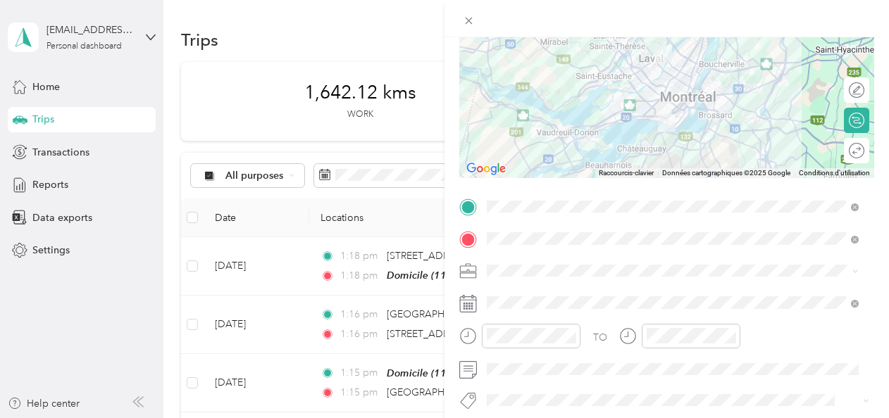
drag, startPoint x: 812, startPoint y: 213, endPoint x: 866, endPoint y: 250, distance: 65.8
click at [866, 250] on form "New Trip Save This trip cannot be edited because it is either under review, app…" at bounding box center [666, 221] width 444 height 630
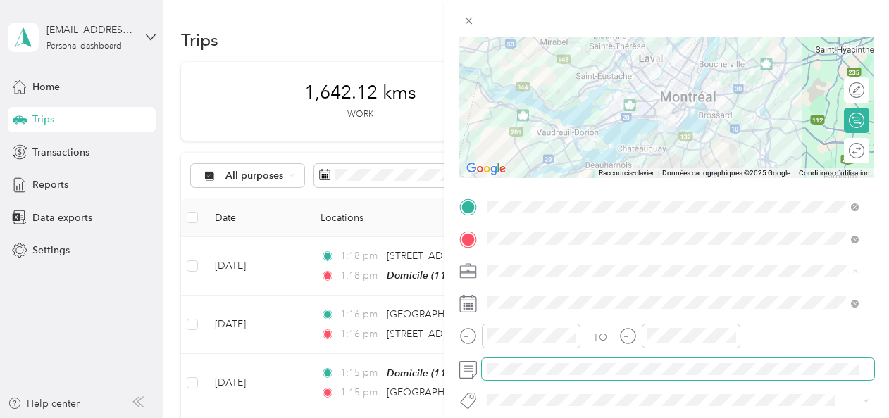
click at [542, 377] on span at bounding box center [678, 370] width 392 height 23
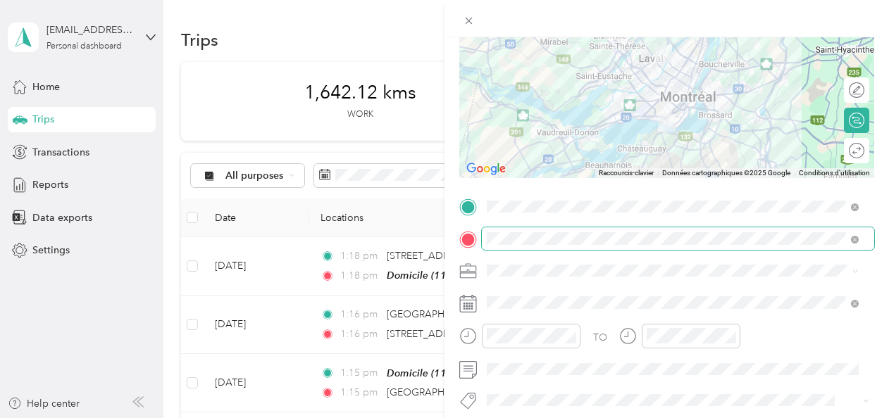
click at [584, 418] on div "New Trip Save This trip cannot be edited because it is either under review, app…" at bounding box center [441, 418] width 882 height 0
click at [478, 252] on div "TO Add photo" at bounding box center [666, 366] width 415 height 340
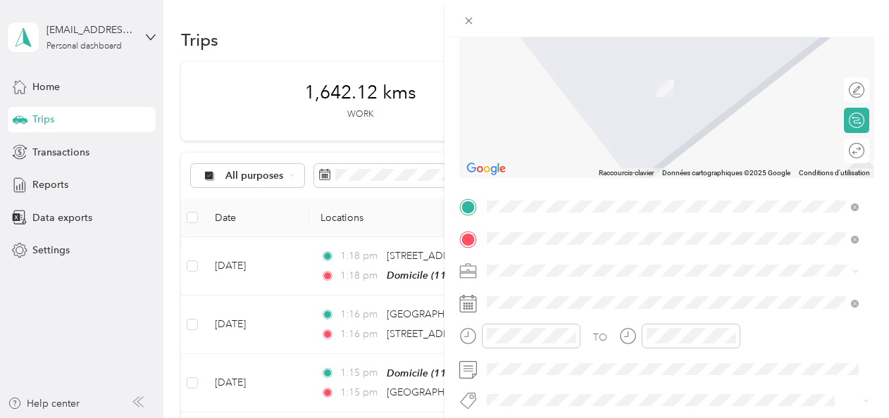
click at [618, 289] on span "111 Boulevard Newman LaSalle, Quebec H8R 3E6, Canada" at bounding box center [597, 289] width 168 height 13
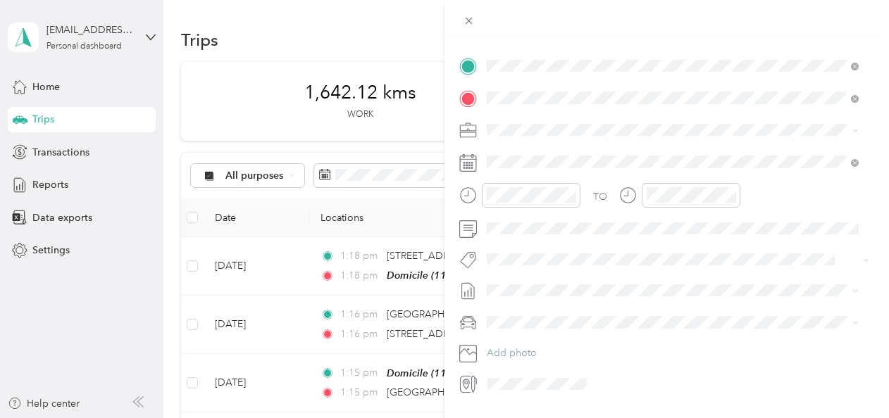
scroll to position [320, 0]
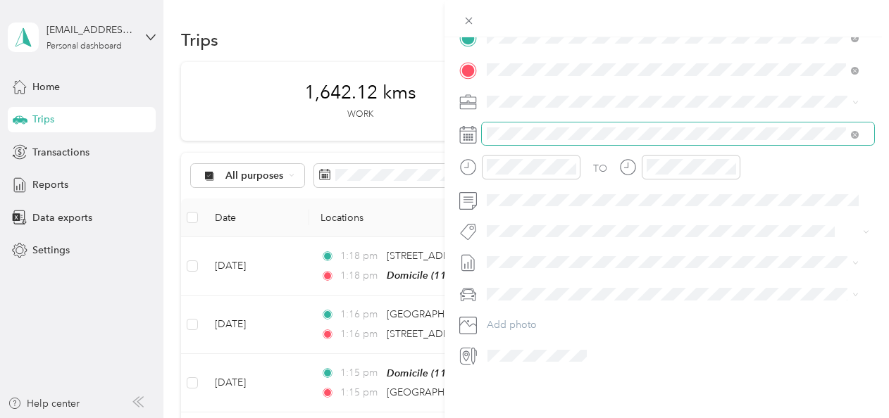
click at [486, 123] on span at bounding box center [678, 134] width 392 height 23
click at [473, 126] on icon at bounding box center [468, 135] width 18 height 18
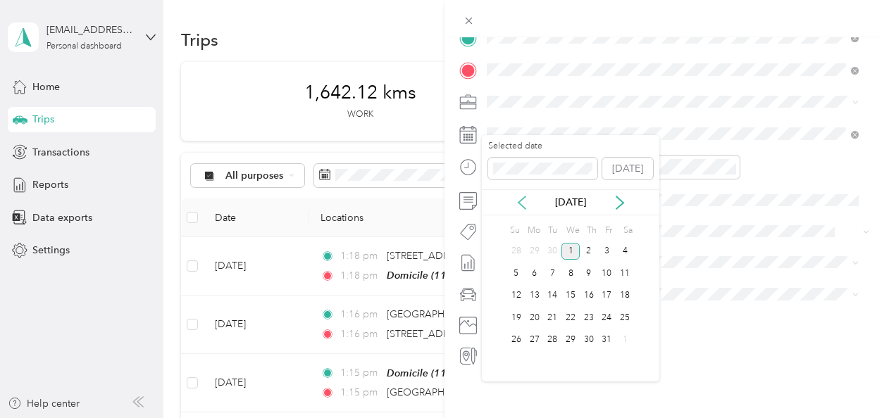
click at [521, 206] on icon at bounding box center [521, 203] width 7 height 13
click at [559, 298] on div "12" at bounding box center [552, 296] width 18 height 18
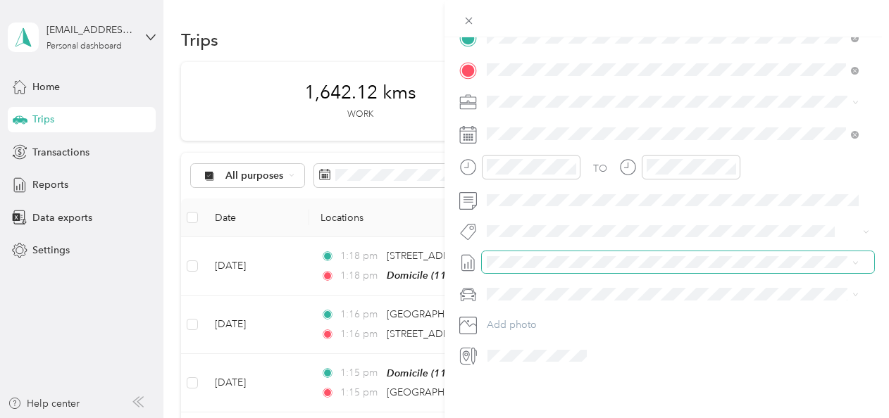
scroll to position [0, 0]
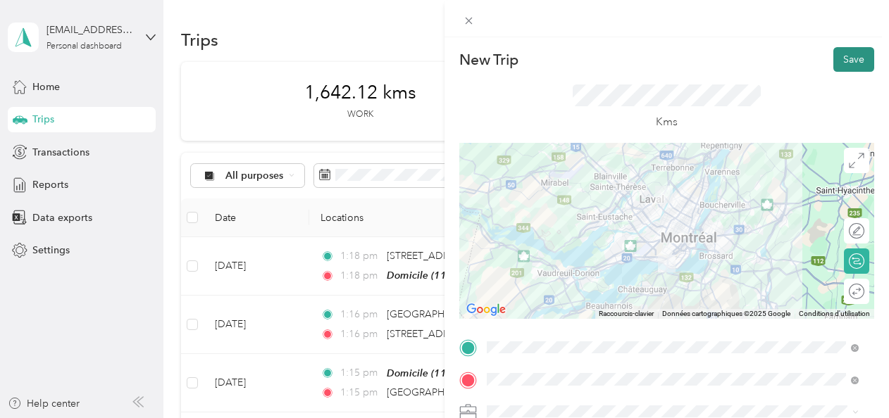
click at [833, 63] on button "Save" at bounding box center [853, 59] width 41 height 25
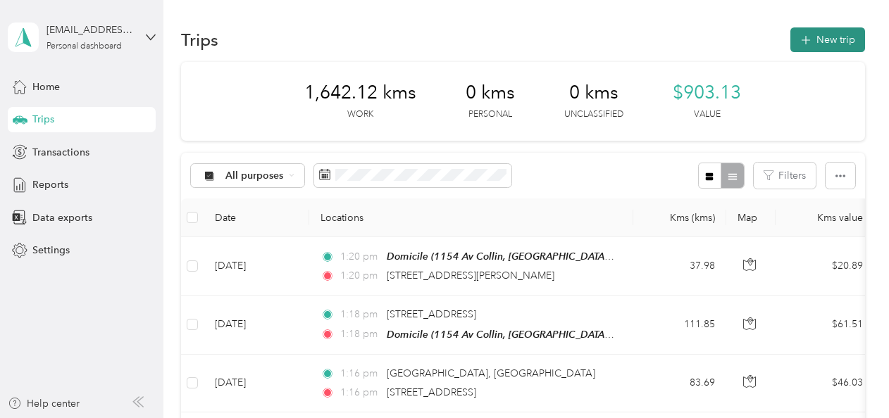
click at [811, 32] on button "New trip" at bounding box center [827, 39] width 75 height 25
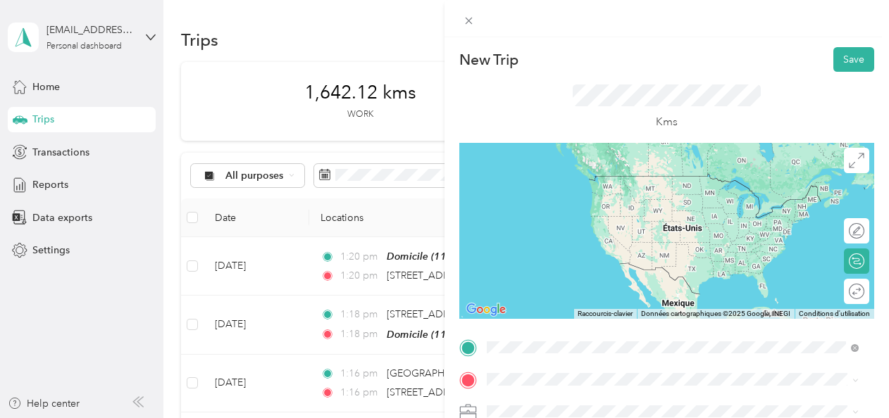
click at [633, 276] on span "111 Boulevard Newman LaSalle, Quebec H8R 3E6, Canada" at bounding box center [597, 269] width 168 height 13
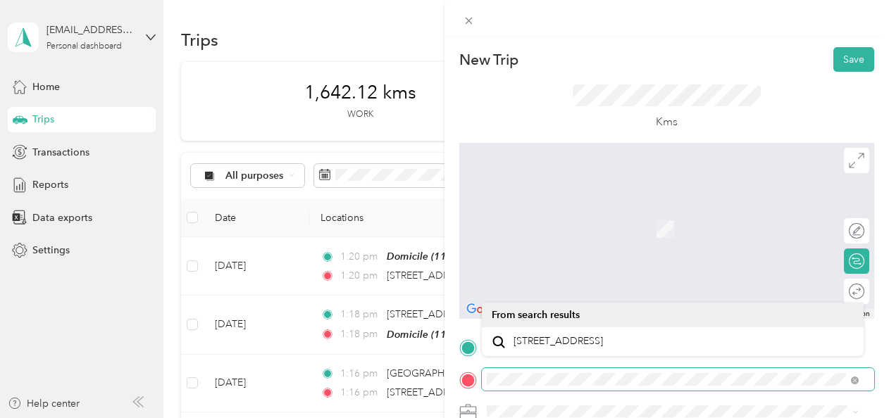
click at [435, 380] on div "New Trip Save This trip cannot be edited because it is either under review, app…" at bounding box center [444, 209] width 889 height 418
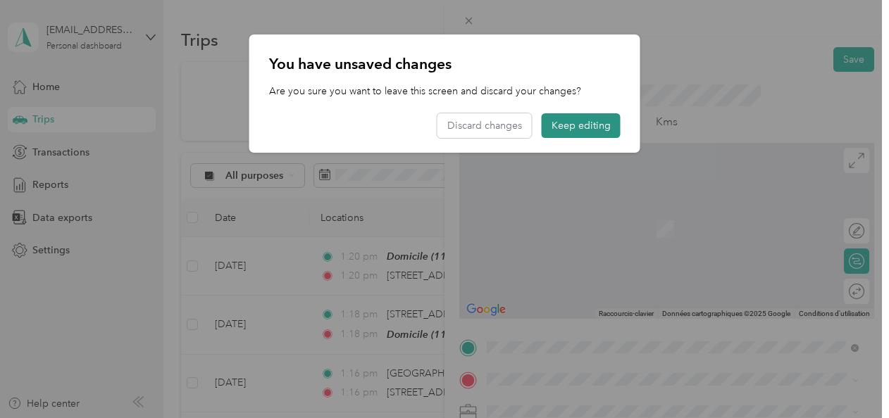
click at [583, 125] on button "Keep editing" at bounding box center [581, 125] width 79 height 25
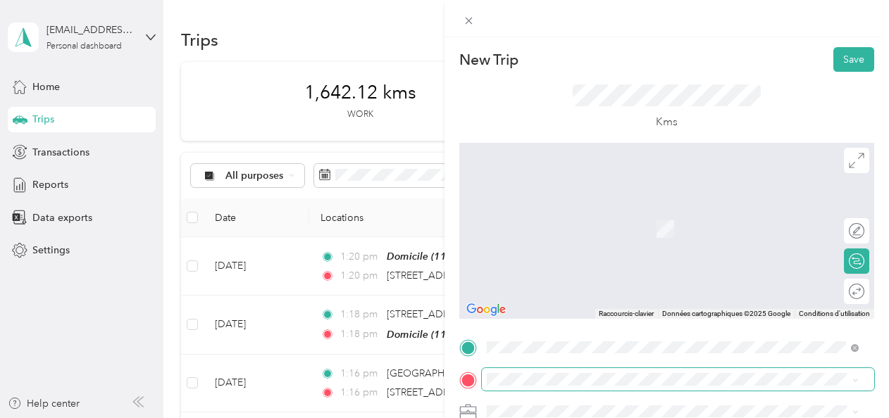
click at [592, 370] on span at bounding box center [678, 379] width 392 height 23
click at [548, 91] on div "Kms" at bounding box center [666, 107] width 415 height 71
click at [617, 214] on span "H3C 6J6 Montréal, Quebec, Canada" at bounding box center [671, 214] width 316 height 25
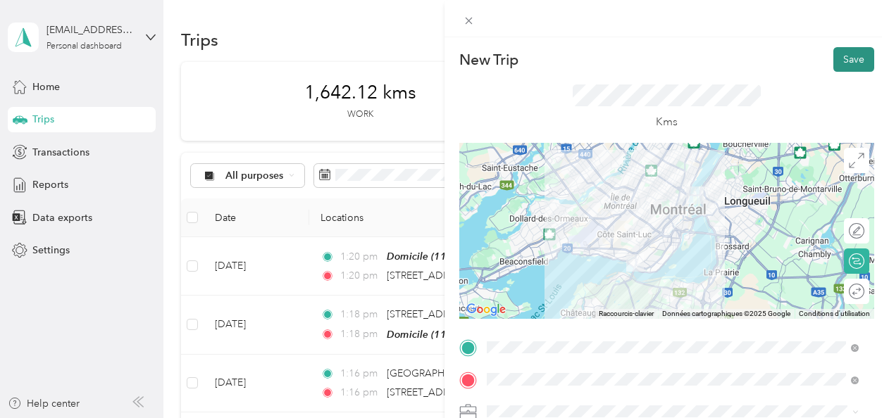
click at [833, 57] on button "Save" at bounding box center [853, 59] width 41 height 25
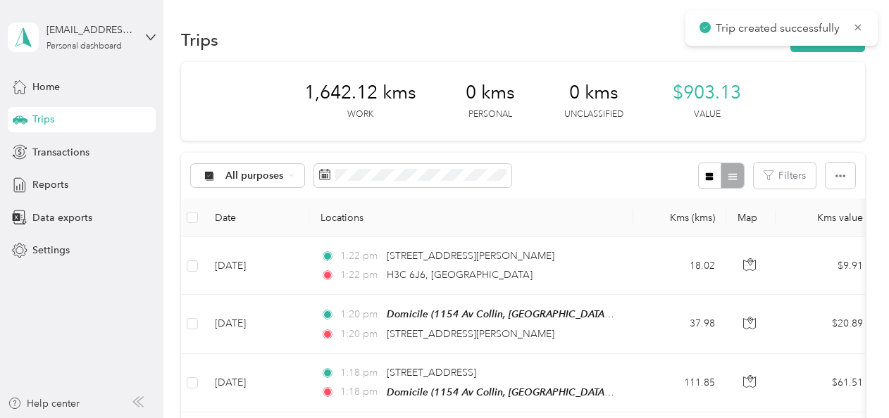
click at [818, 41] on div "Trip created successfully" at bounding box center [781, 28] width 192 height 35
click at [824, 45] on div "Trip created successfully" at bounding box center [781, 28] width 192 height 35
click at [808, 47] on button "New trip" at bounding box center [827, 39] width 75 height 25
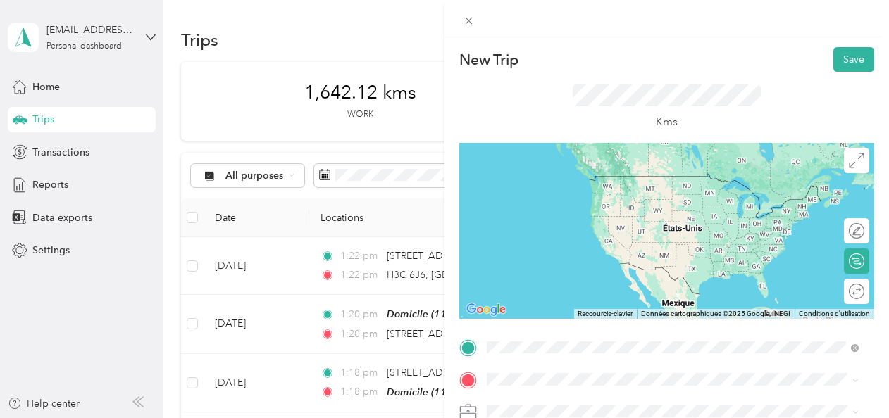
click at [613, 181] on span "H3C 6J6 Montréal, Quebec, Canada" at bounding box center [671, 182] width 316 height 25
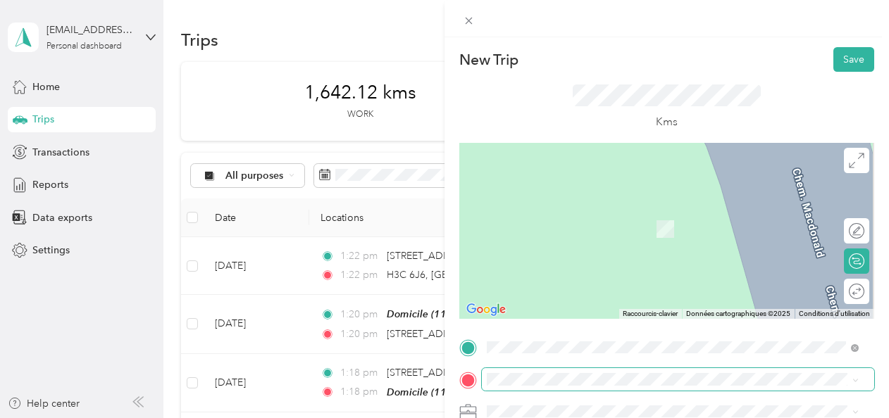
click at [585, 372] on span at bounding box center [678, 379] width 392 height 23
click at [603, 209] on span "8 Avenue Highlands LaSalle, Quebec H8R 3N1, Canada" at bounding box center [557, 208] width 89 height 13
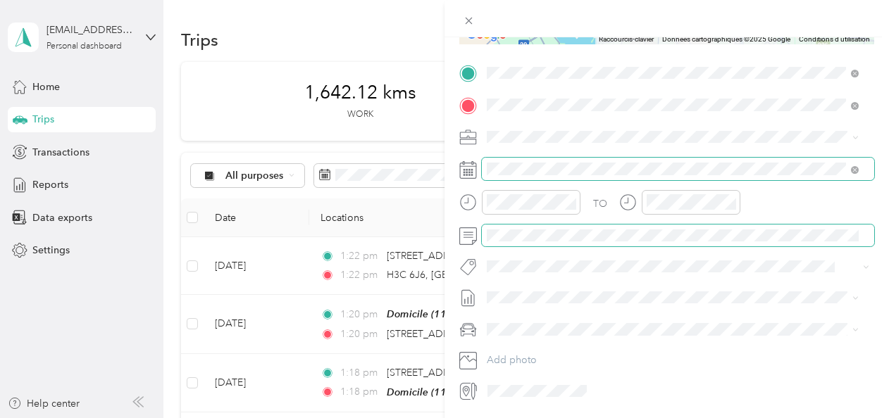
scroll to position [282, 0]
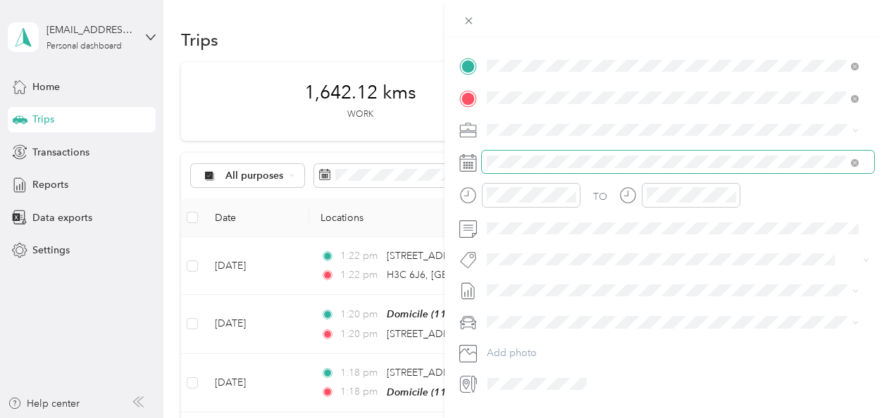
click at [507, 153] on span at bounding box center [678, 162] width 392 height 23
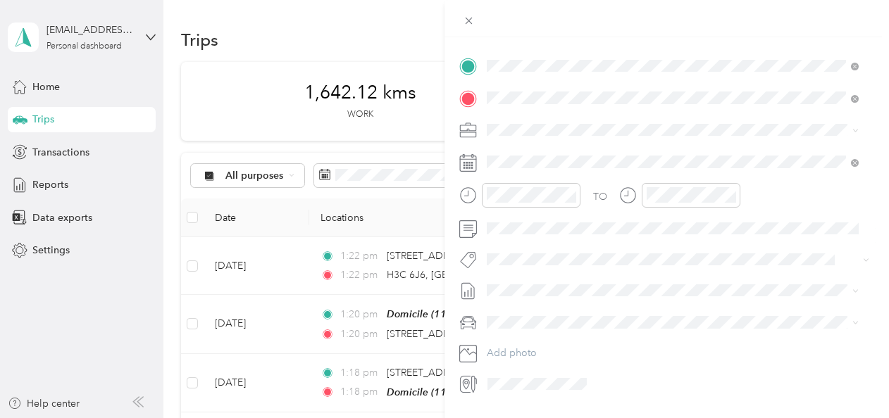
click at [466, 163] on icon at bounding box center [468, 163] width 18 height 18
click at [468, 164] on icon at bounding box center [468, 163] width 18 height 18
click at [471, 160] on icon at bounding box center [468, 163] width 18 height 18
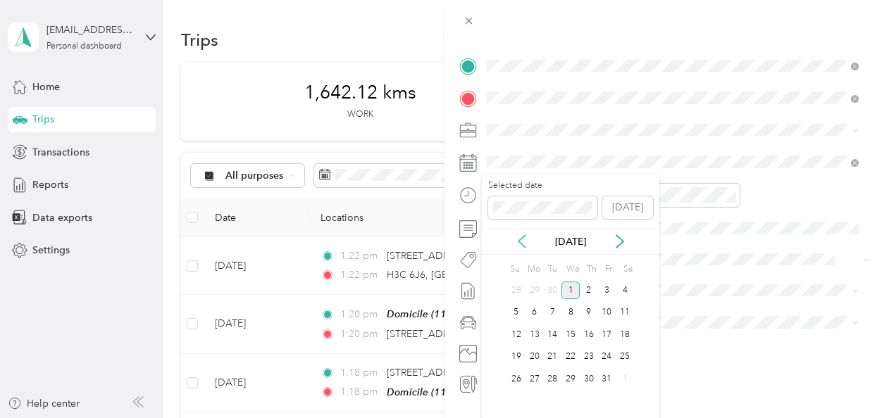
click at [521, 247] on icon at bounding box center [522, 242] width 14 height 14
click at [522, 247] on icon at bounding box center [522, 242] width 14 height 14
click at [559, 337] on div "12" at bounding box center [552, 335] width 18 height 18
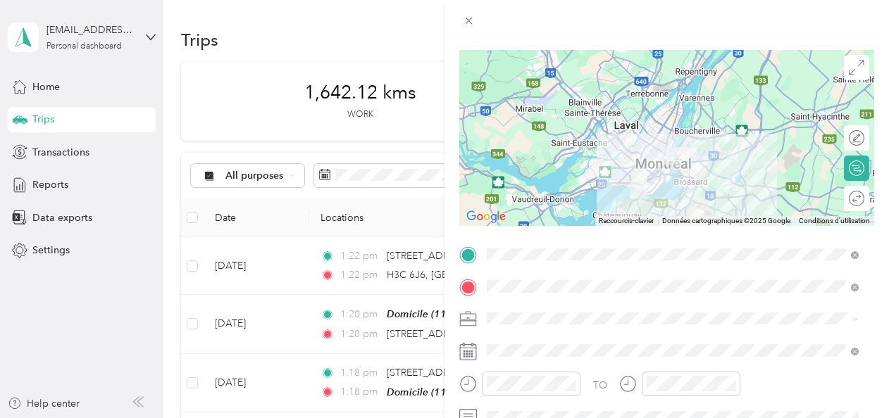
scroll to position [0, 0]
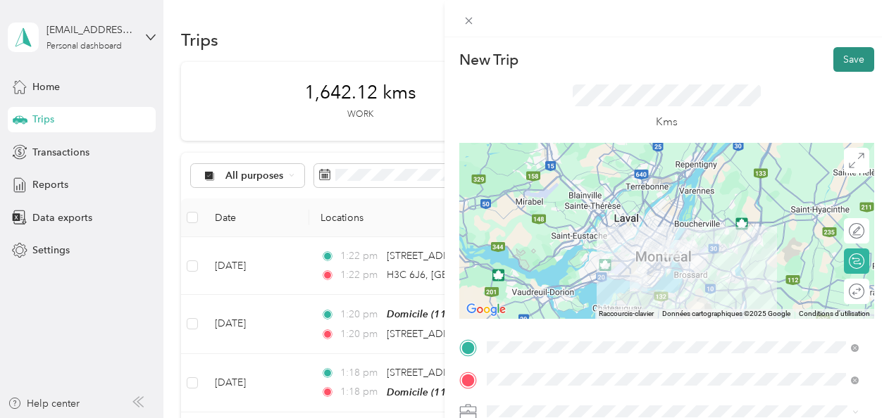
click at [854, 59] on button "Save" at bounding box center [853, 59] width 41 height 25
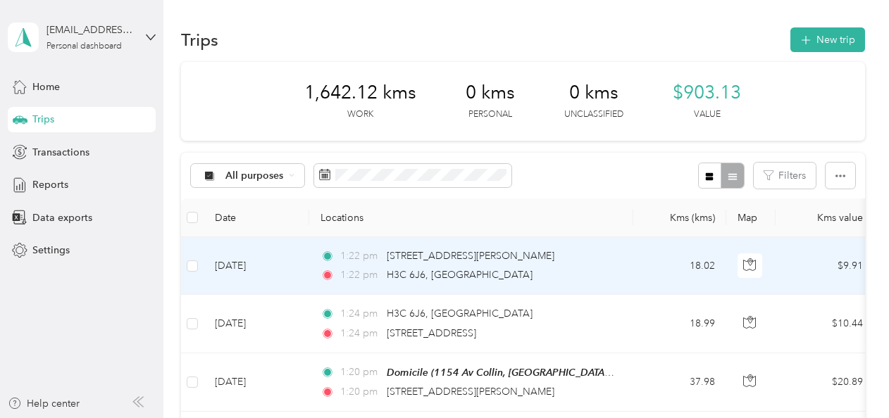
click at [306, 258] on td "[DATE]" at bounding box center [257, 266] width 106 height 58
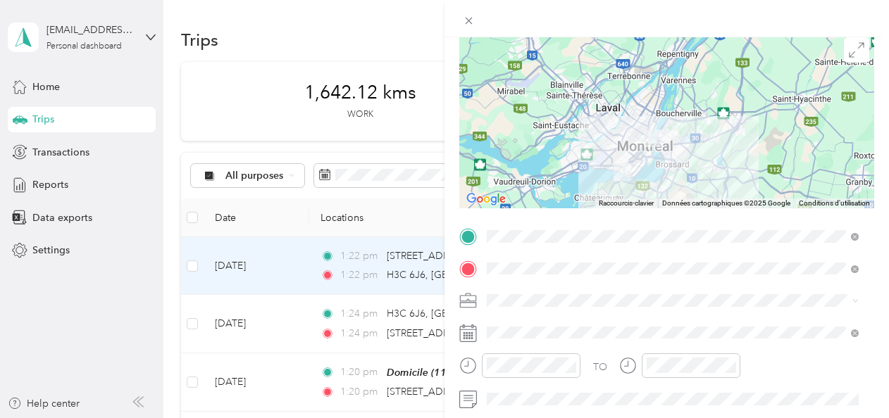
scroll to position [141, 0]
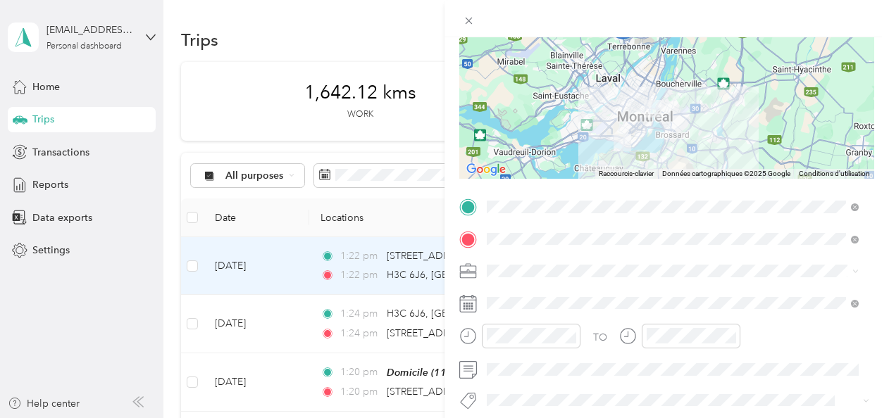
click at [471, 302] on icon at bounding box center [468, 304] width 18 height 18
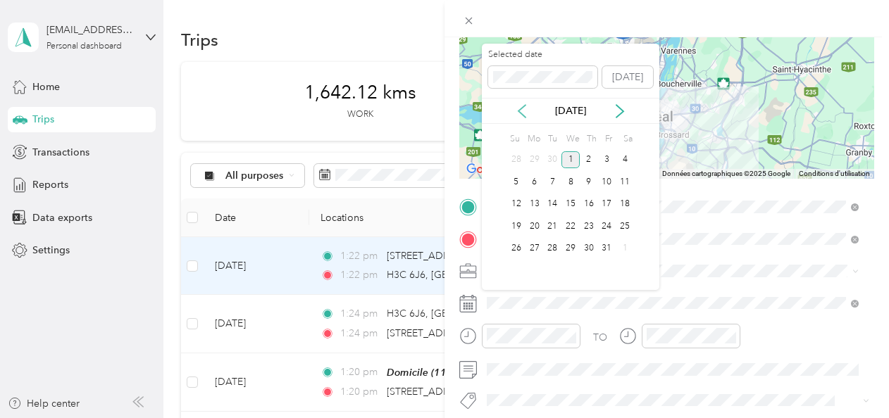
click at [519, 106] on icon at bounding box center [522, 111] width 14 height 14
click at [551, 206] on div "12" at bounding box center [552, 205] width 18 height 18
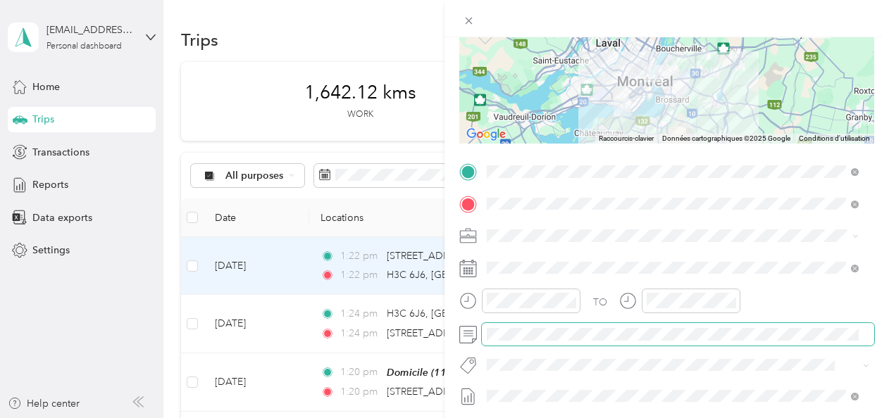
scroll to position [0, 0]
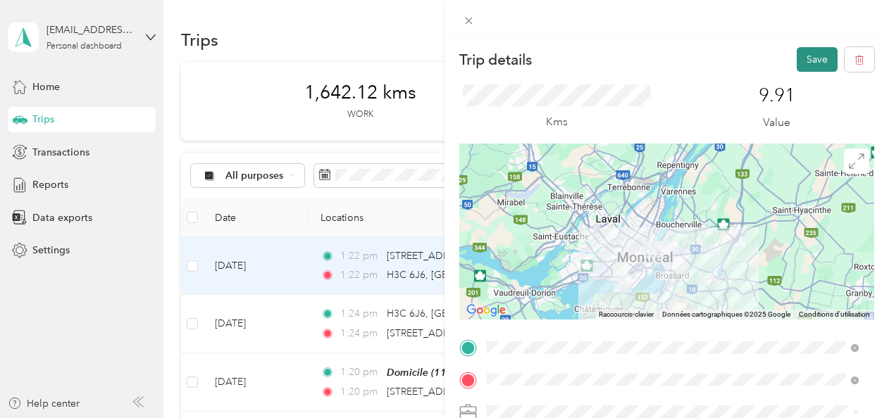
click at [799, 63] on button "Save" at bounding box center [817, 59] width 41 height 25
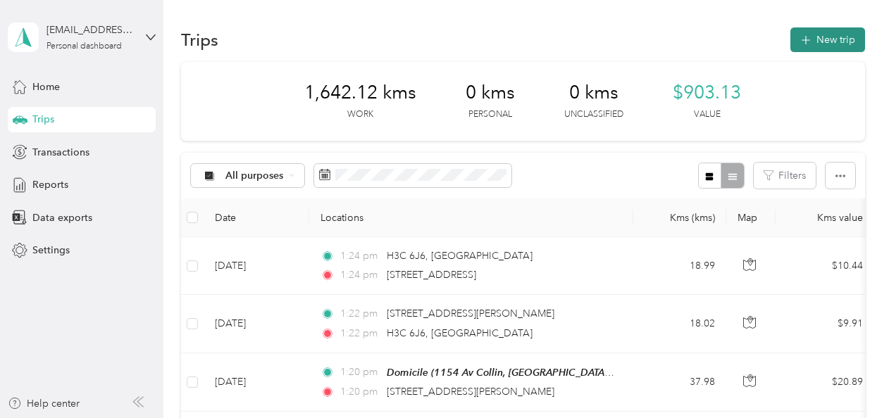
click at [823, 35] on button "New trip" at bounding box center [827, 39] width 75 height 25
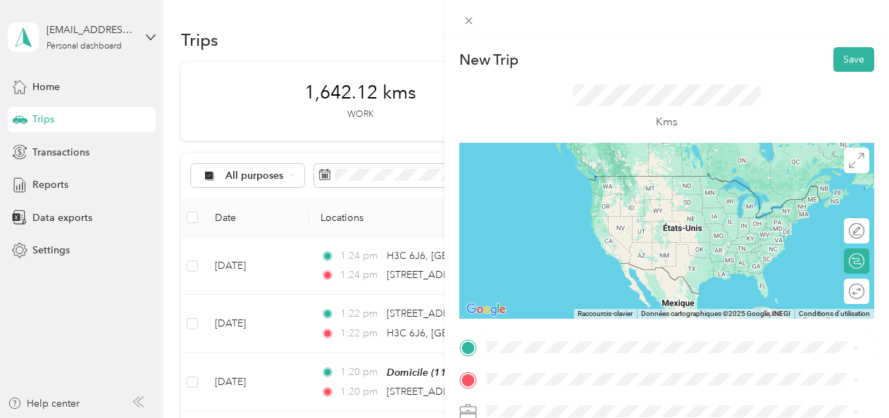
click at [580, 354] on div "TEAM DEPANNEUR BELANGER 82 A, QC, BELANGER AVENUE, LASALLE, Canada" at bounding box center [673, 371] width 362 height 39
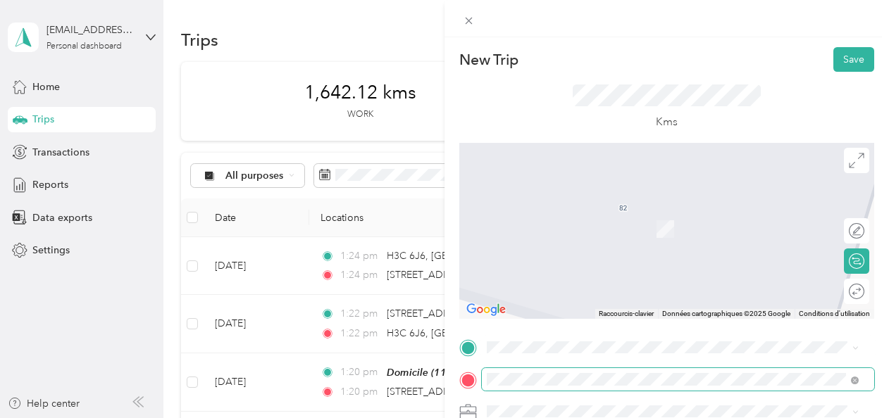
click at [599, 369] on span at bounding box center [678, 379] width 392 height 23
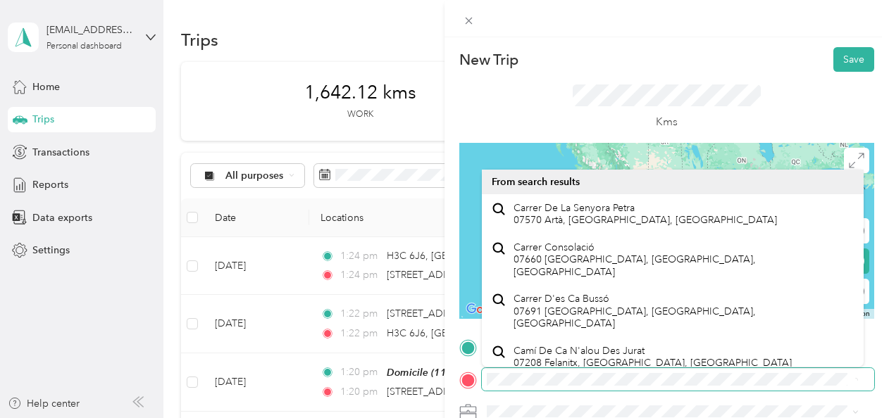
click at [478, 383] on div at bounding box center [666, 379] width 415 height 23
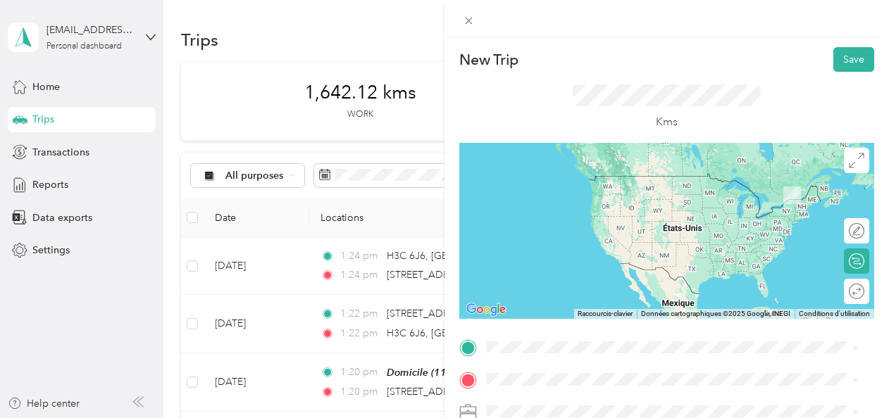
drag, startPoint x: 610, startPoint y: 387, endPoint x: 662, endPoint y: 365, distance: 56.8
click at [611, 387] on span at bounding box center [678, 379] width 392 height 23
click at [542, 177] on span "50 Avenue Labatt LaSalle, Quebec H8R 3E7, Canada" at bounding box center [557, 176] width 89 height 13
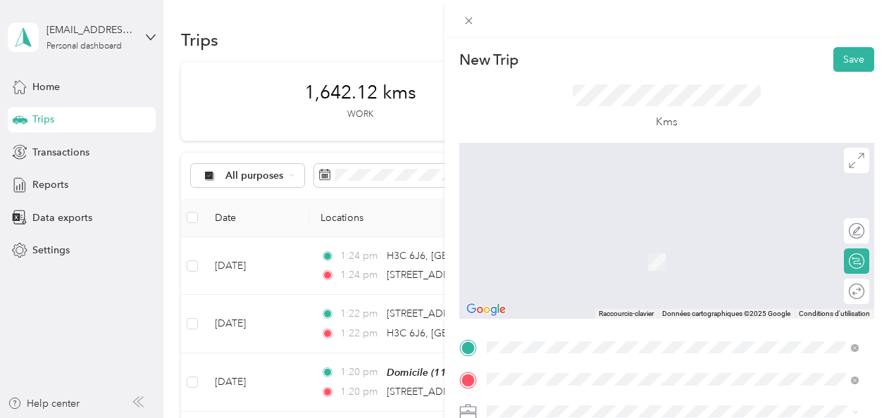
click at [603, 215] on span "1100 50e Avenue Lachine, Quebec H8T 2V3, Canada" at bounding box center [557, 208] width 89 height 13
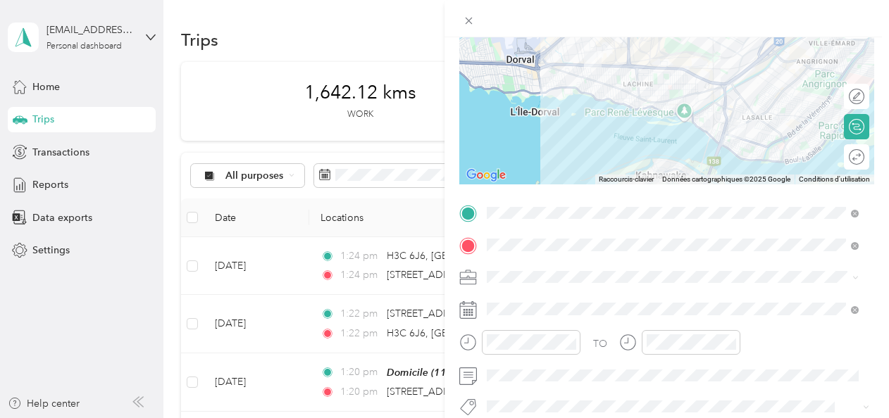
scroll to position [282, 0]
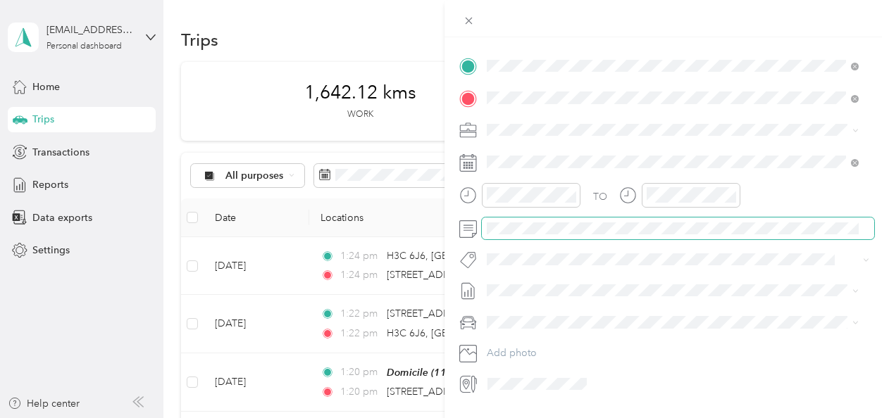
click at [551, 237] on span at bounding box center [678, 229] width 392 height 23
click at [544, 221] on span at bounding box center [678, 229] width 392 height 23
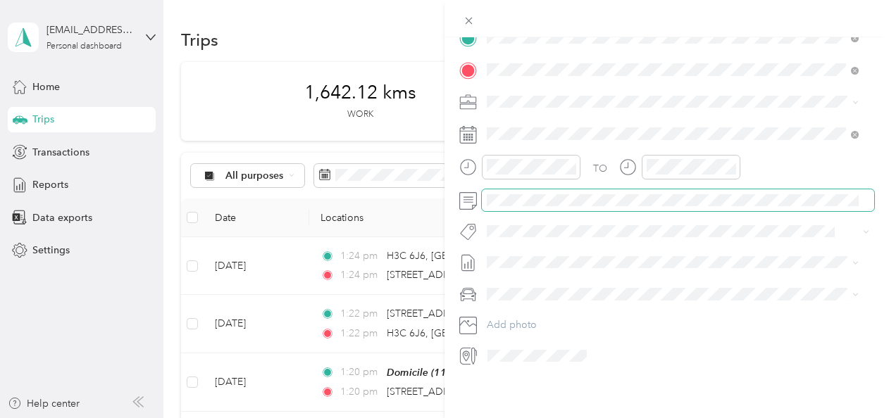
scroll to position [0, 0]
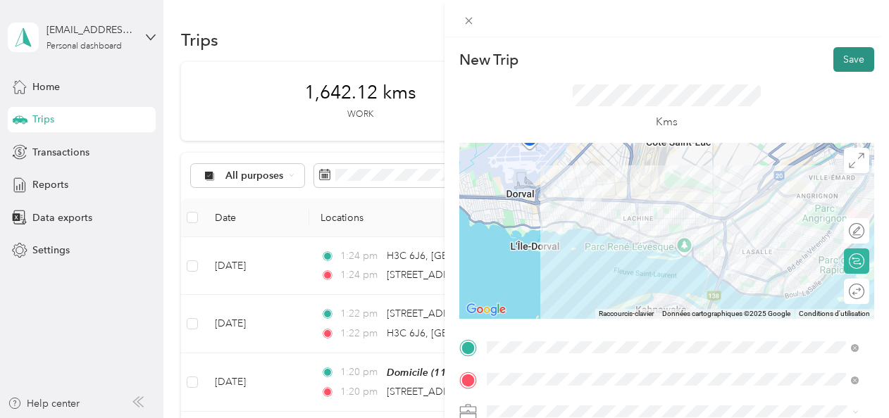
click at [840, 68] on button "Save" at bounding box center [853, 59] width 41 height 25
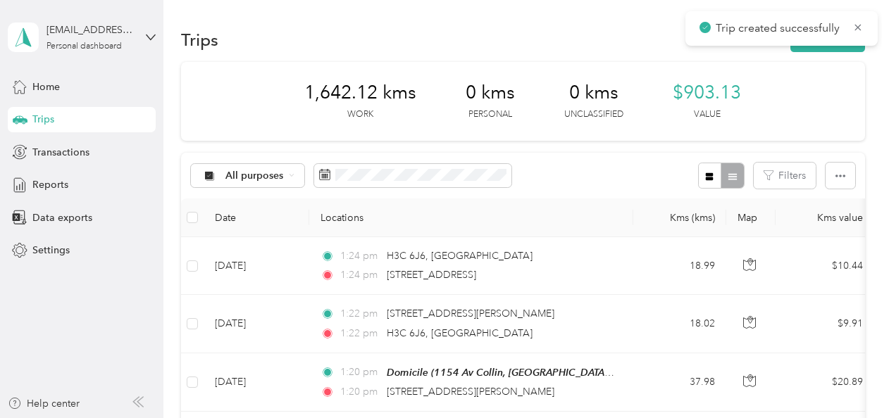
click at [803, 45] on div "Trip created successfully" at bounding box center [781, 28] width 192 height 35
click at [806, 48] on button "New trip" at bounding box center [827, 39] width 75 height 25
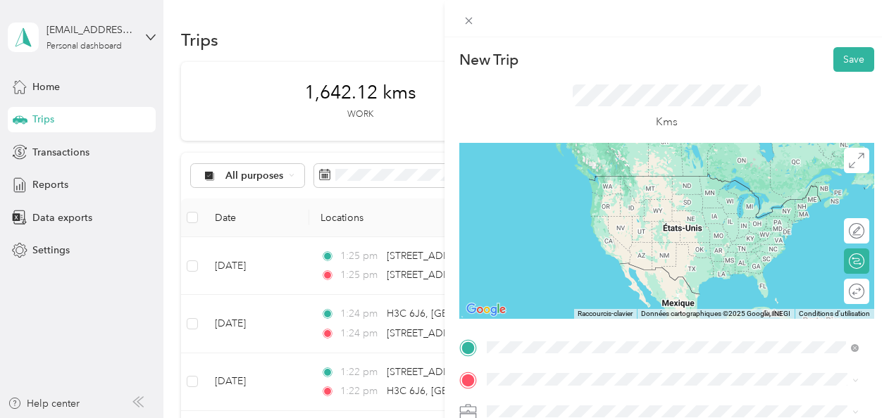
click at [603, 180] on span "1100 50e Avenue Lachine, Quebec H8T 2V3, Canada" at bounding box center [557, 176] width 89 height 13
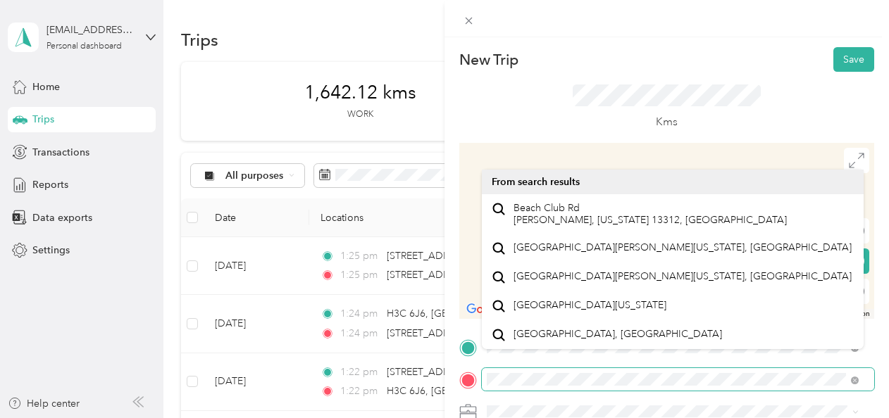
click at [466, 387] on div at bounding box center [666, 379] width 415 height 23
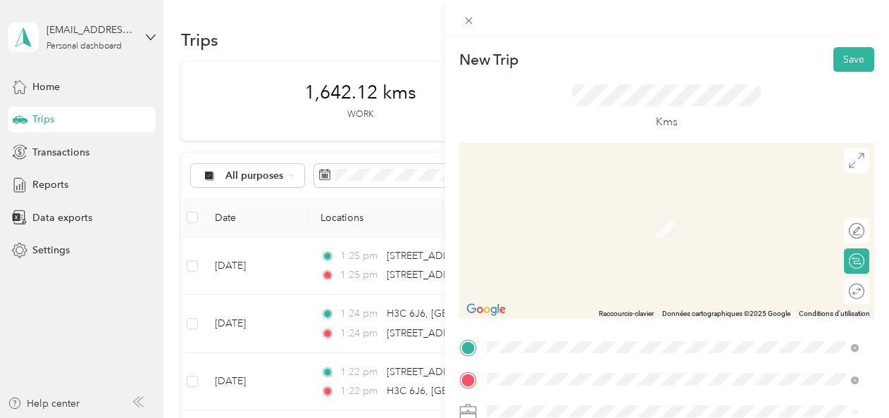
click at [568, 215] on span "38e Rue Pointe-Calumet, Quebec J0N 1G0, Canada" at bounding box center [557, 208] width 89 height 13
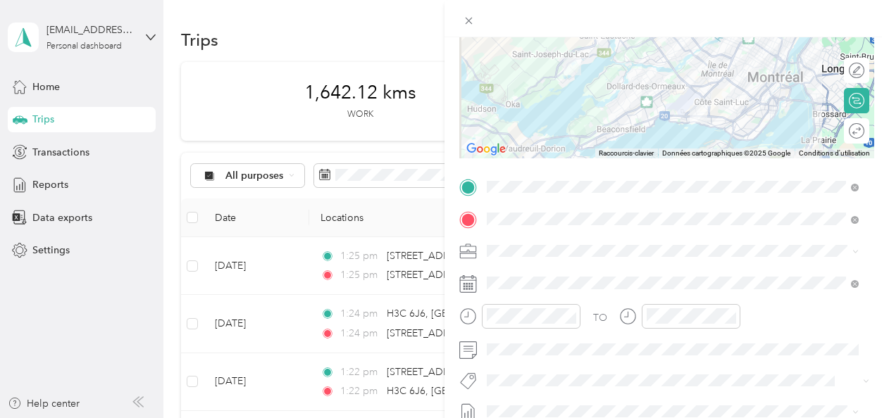
scroll to position [282, 0]
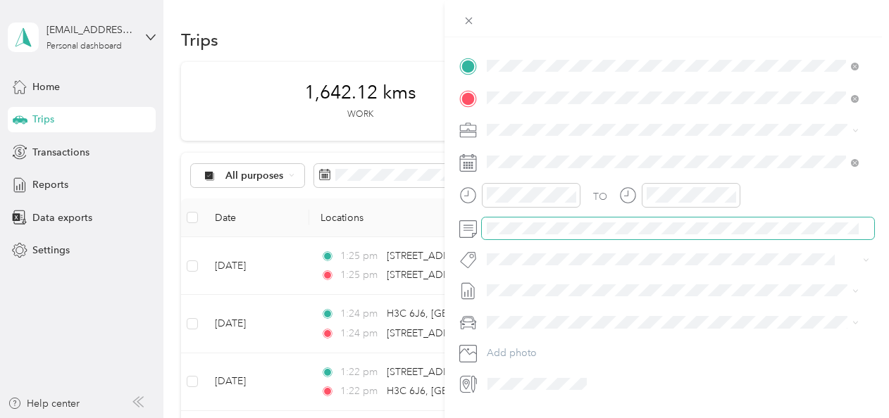
click at [546, 220] on span at bounding box center [678, 229] width 392 height 23
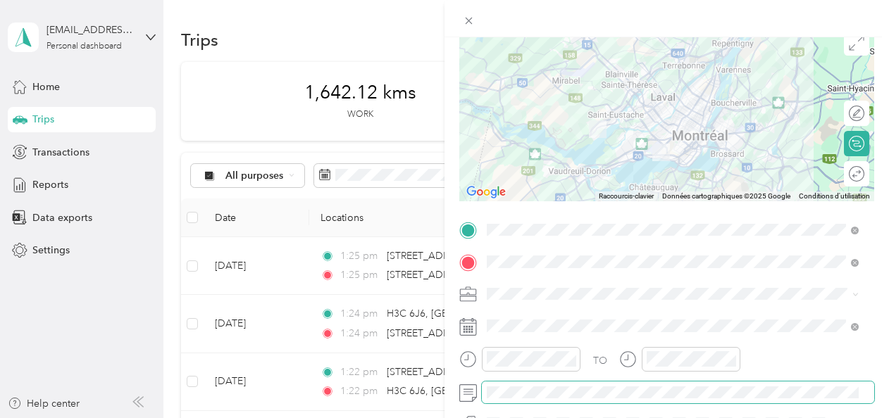
scroll to position [211, 0]
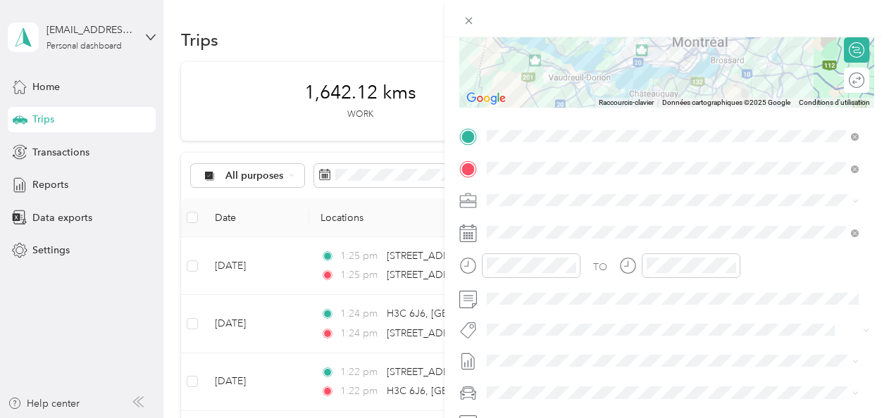
click at [475, 235] on icon at bounding box center [468, 234] width 18 height 18
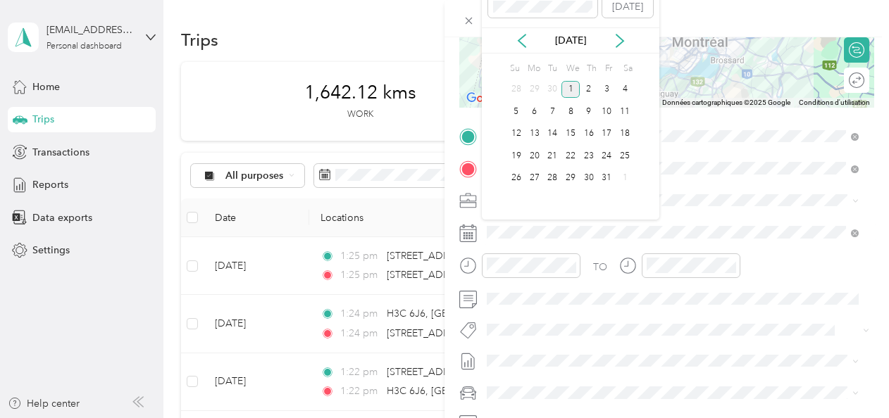
click at [530, 48] on div "[DATE]" at bounding box center [570, 40] width 177 height 26
click at [527, 44] on icon at bounding box center [522, 41] width 14 height 14
click at [530, 44] on div "[DATE]" at bounding box center [570, 40] width 177 height 15
click at [519, 44] on icon at bounding box center [522, 41] width 14 height 14
click at [575, 129] on div "13" at bounding box center [570, 134] width 18 height 18
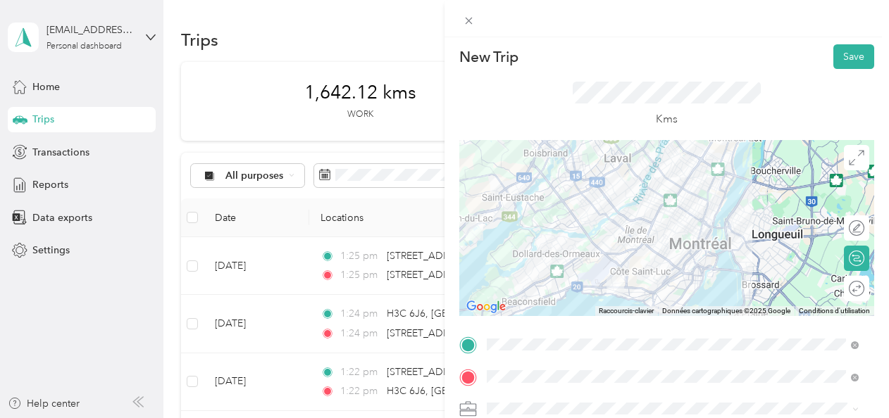
scroll to position [0, 0]
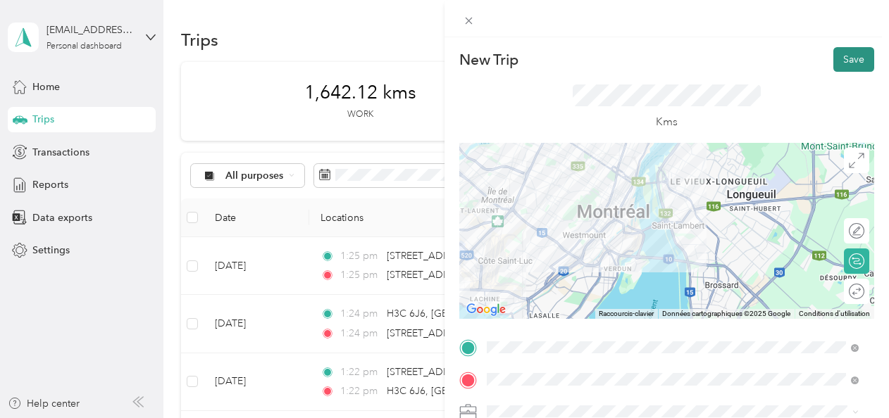
click at [849, 54] on button "Save" at bounding box center [853, 59] width 41 height 25
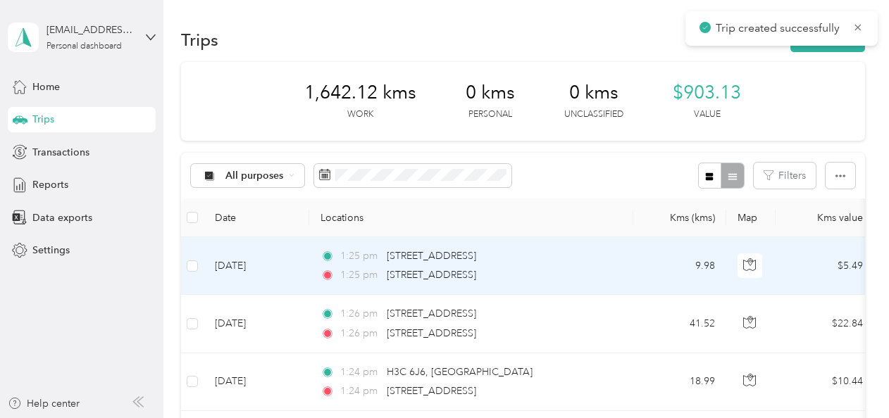
click at [256, 273] on td "[DATE]" at bounding box center [257, 266] width 106 height 58
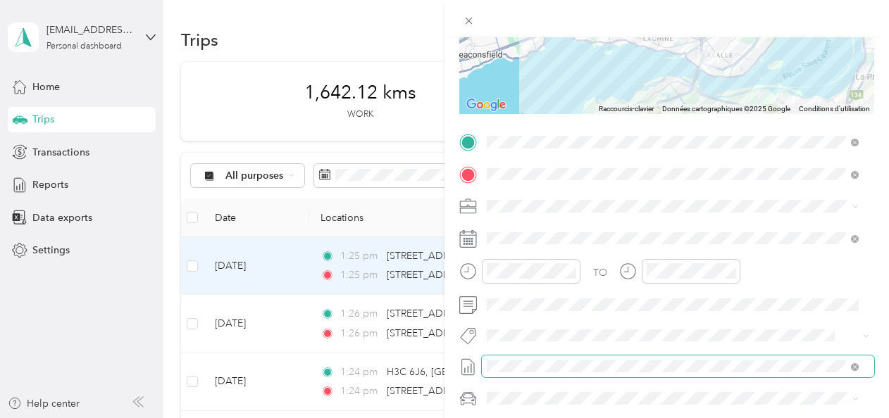
scroll to position [282, 0]
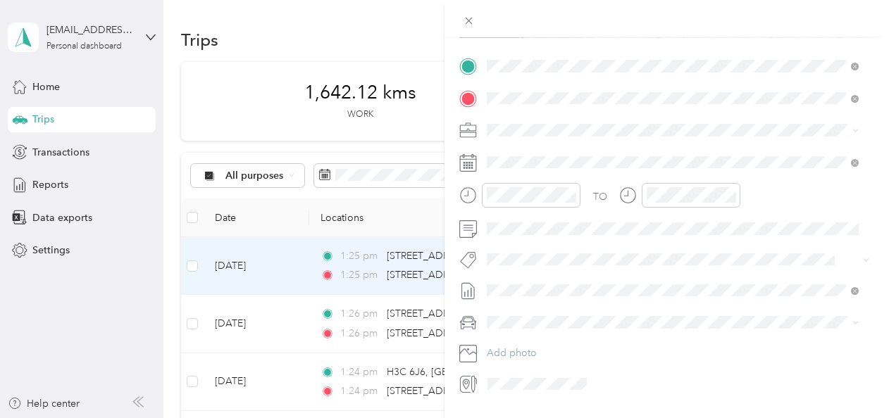
click at [475, 172] on div at bounding box center [666, 162] width 415 height 23
click at [473, 162] on icon at bounding box center [468, 163] width 18 height 18
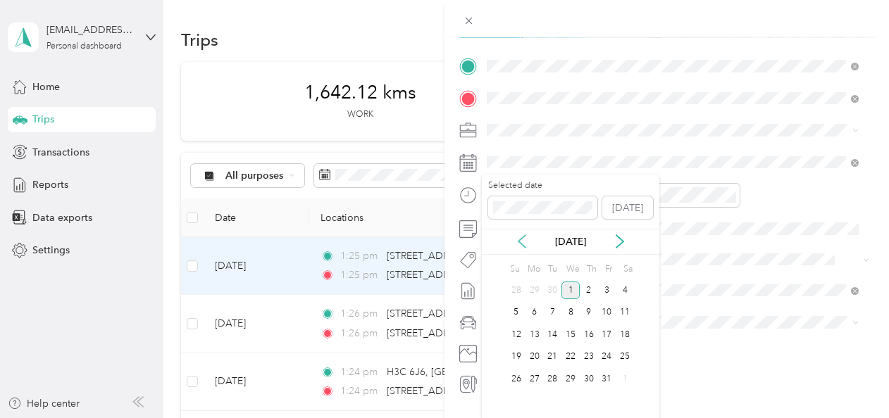
click at [525, 242] on icon at bounding box center [522, 242] width 14 height 14
click at [523, 244] on icon at bounding box center [522, 242] width 14 height 14
click at [574, 334] on div "13" at bounding box center [570, 335] width 18 height 18
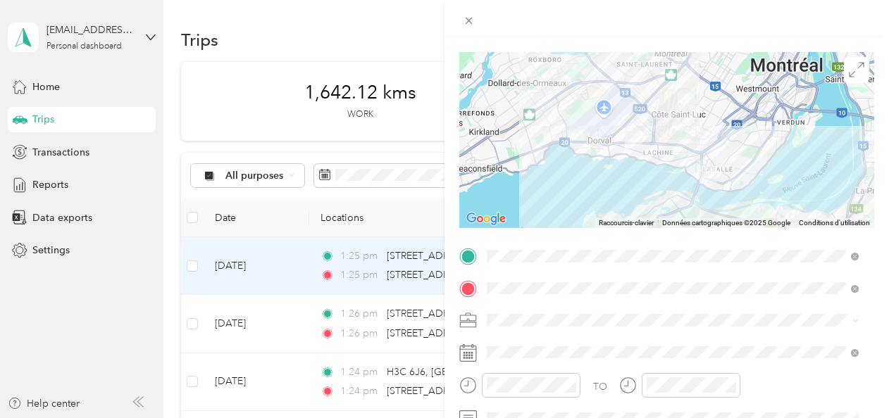
scroll to position [0, 0]
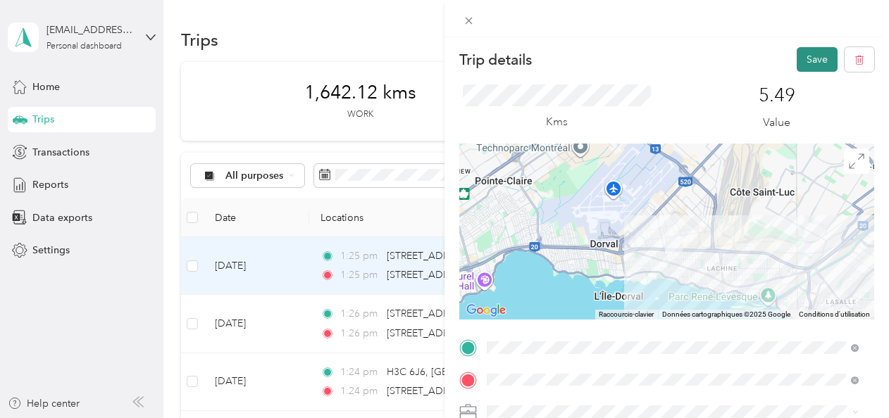
click at [804, 51] on button "Save" at bounding box center [817, 59] width 41 height 25
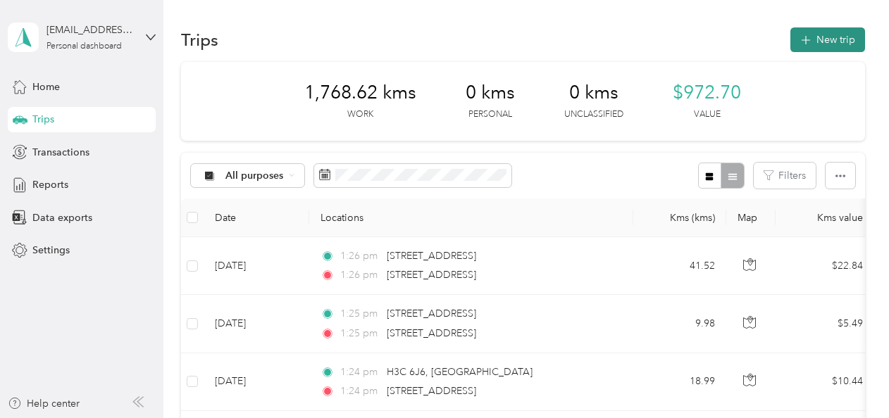
click at [790, 42] on button "New trip" at bounding box center [827, 39] width 75 height 25
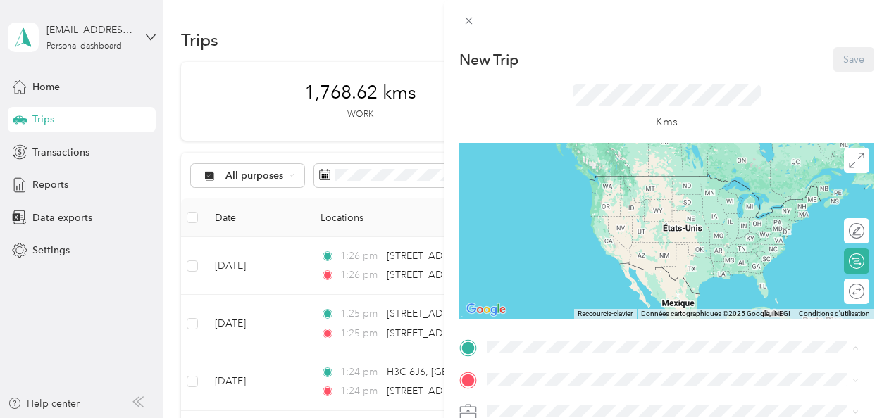
click at [542, 94] on div "Kms" at bounding box center [666, 107] width 415 height 71
click at [558, 182] on span "38e Rue Pointe-Calumet, Quebec J0N 1G0, Canada" at bounding box center [557, 176] width 89 height 13
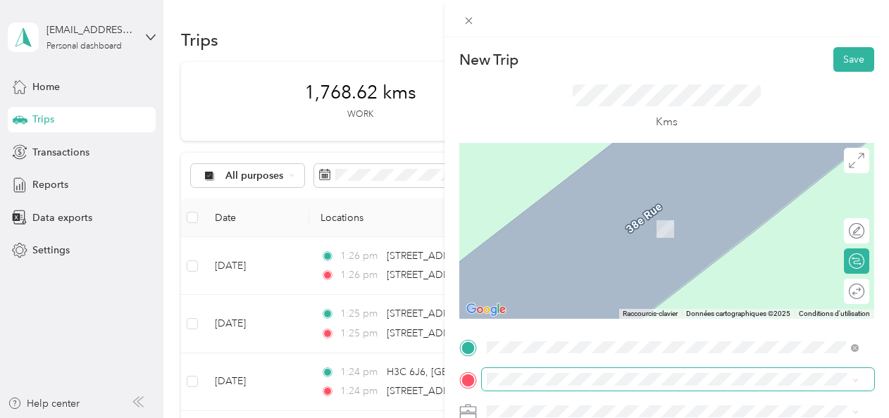
click at [561, 387] on span at bounding box center [678, 379] width 392 height 23
click at [587, 215] on span "8 Avenue Highlands LaSalle, Quebec H8R 3N1, Canada" at bounding box center [557, 208] width 89 height 13
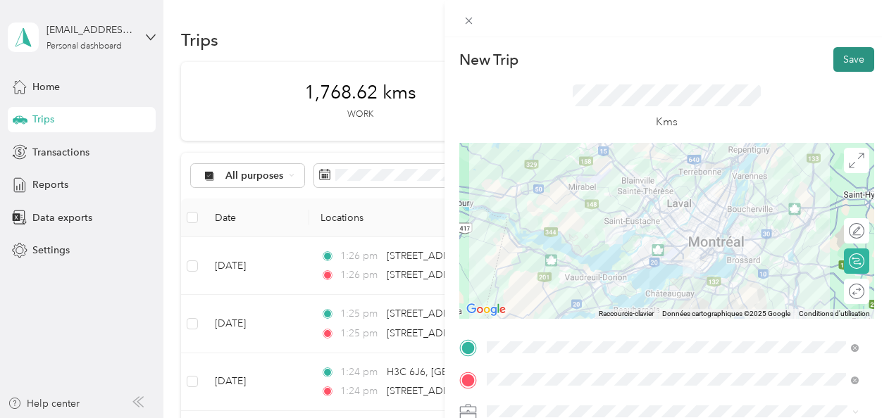
click at [835, 58] on button "Save" at bounding box center [853, 59] width 41 height 25
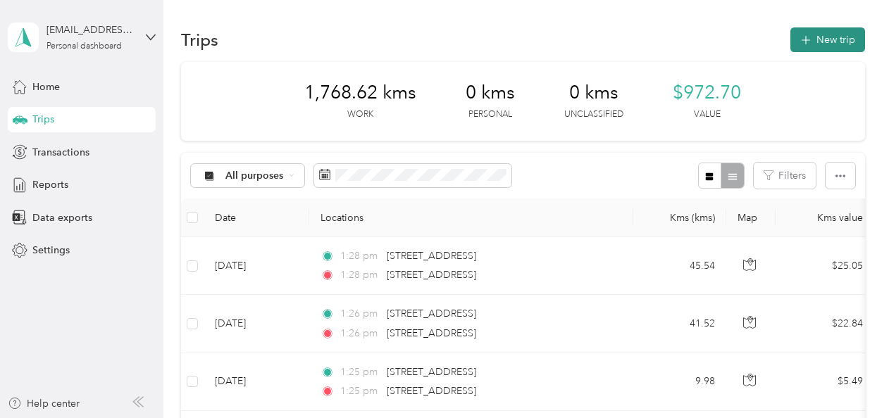
click at [803, 36] on icon "button" at bounding box center [805, 40] width 16 height 16
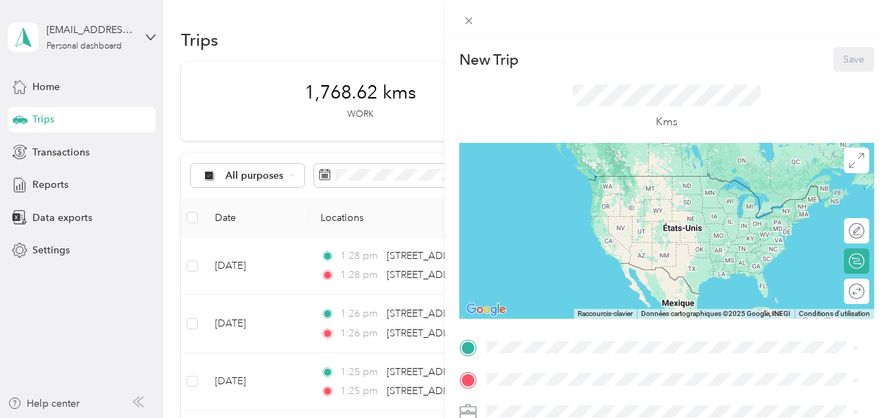
click at [250, 263] on div "New Trip Save This trip cannot be edited because it is either under review, app…" at bounding box center [444, 209] width 889 height 418
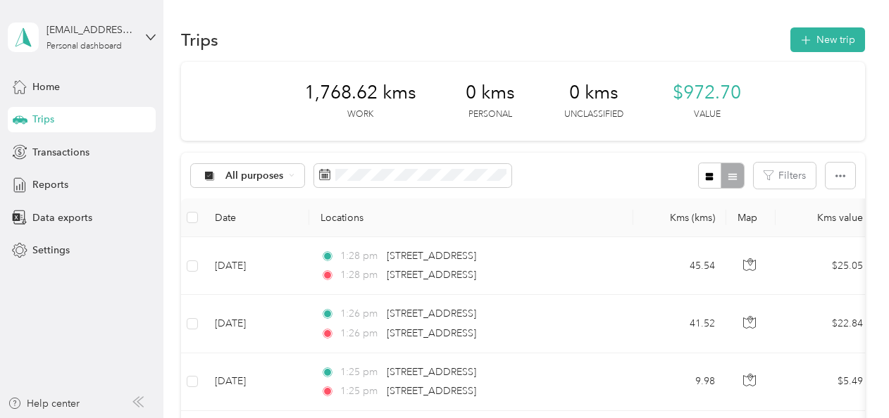
click at [259, 265] on td "[DATE]" at bounding box center [257, 266] width 106 height 58
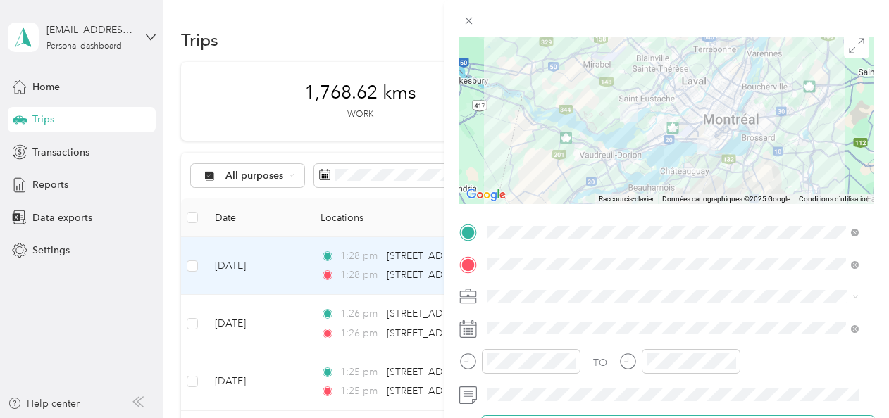
scroll to position [211, 0]
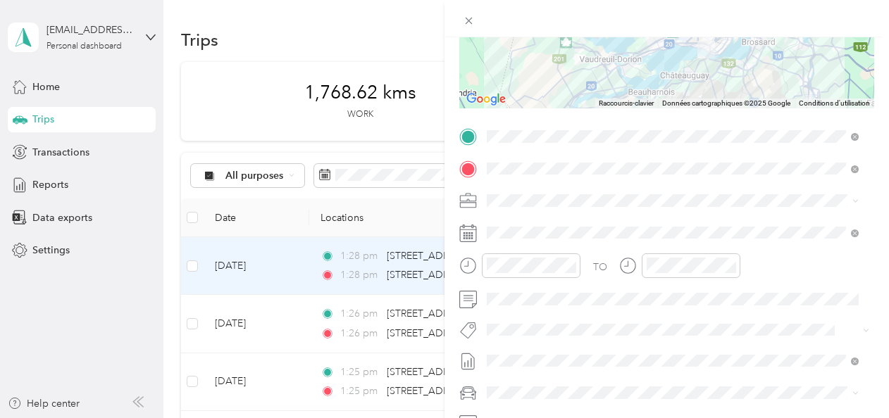
click at [473, 235] on icon at bounding box center [468, 234] width 18 height 18
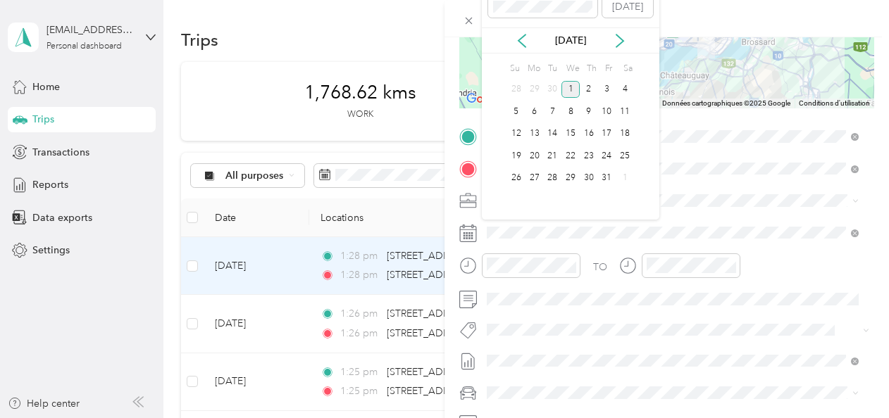
click at [530, 48] on div "Oct 2025" at bounding box center [570, 40] width 177 height 26
click at [528, 43] on icon at bounding box center [522, 41] width 14 height 14
click at [571, 123] on div "13" at bounding box center [570, 134] width 18 height 23
click at [570, 131] on div "13" at bounding box center [570, 134] width 18 height 18
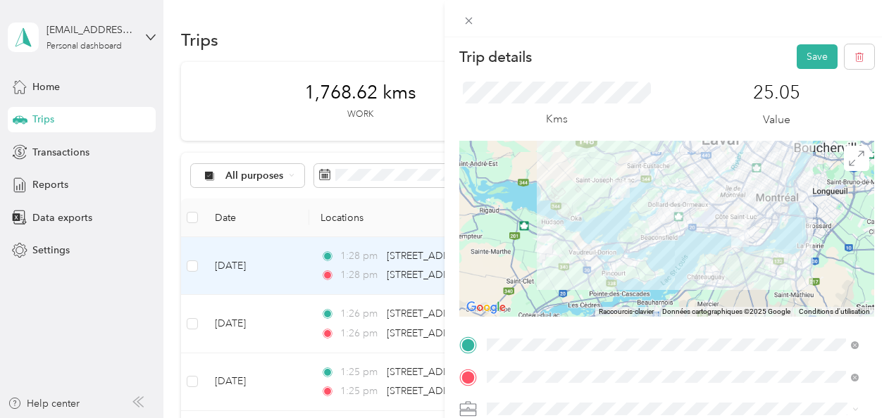
scroll to position [0, 0]
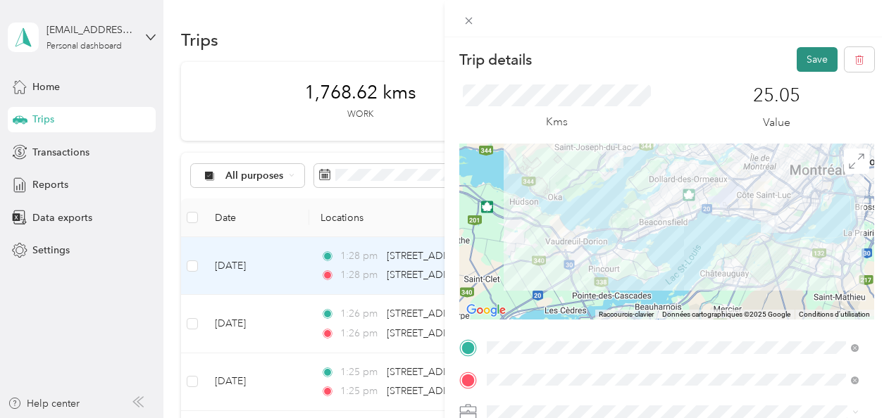
click at [797, 55] on button "Save" at bounding box center [817, 59] width 41 height 25
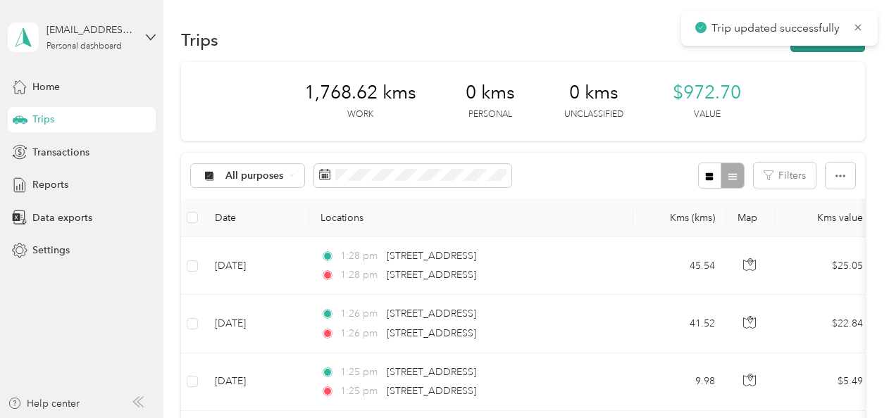
click at [810, 48] on button "New trip" at bounding box center [827, 39] width 75 height 25
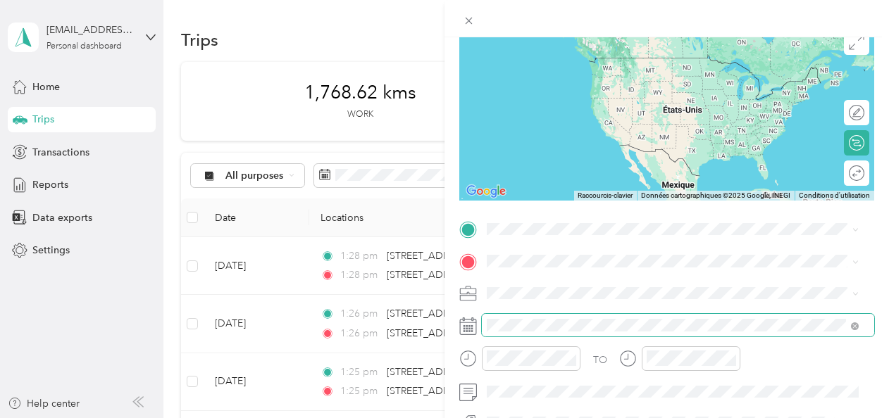
scroll to position [141, 0]
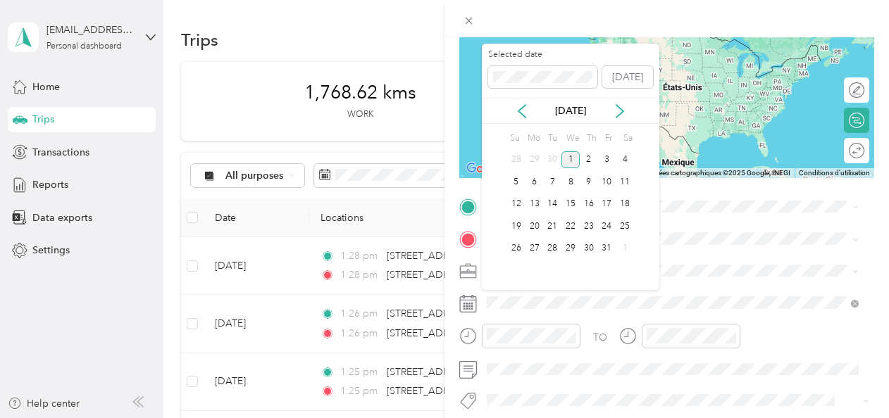
click at [606, 104] on div "Oct 2025" at bounding box center [570, 111] width 177 height 15
click at [608, 104] on div "Oct 2025" at bounding box center [570, 111] width 177 height 15
click at [615, 106] on icon at bounding box center [620, 111] width 14 height 14
click at [530, 112] on div "Nov 2025" at bounding box center [570, 111] width 177 height 15
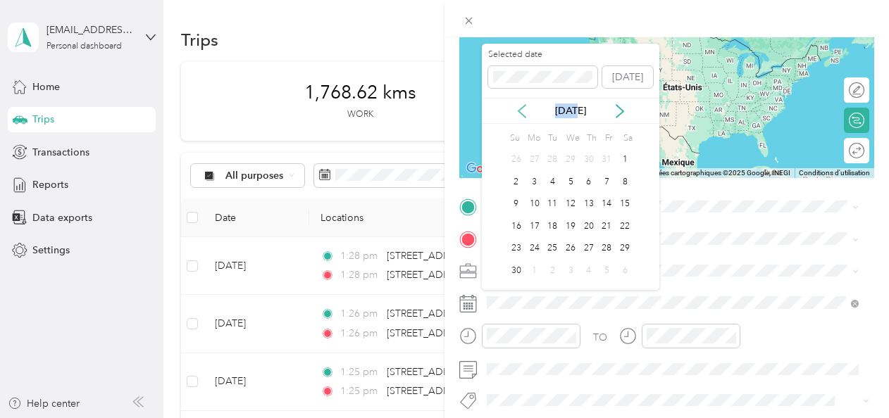
click at [525, 108] on icon at bounding box center [522, 111] width 14 height 14
click at [524, 106] on icon at bounding box center [522, 111] width 14 height 14
click at [576, 221] on div "20" at bounding box center [570, 227] width 18 height 18
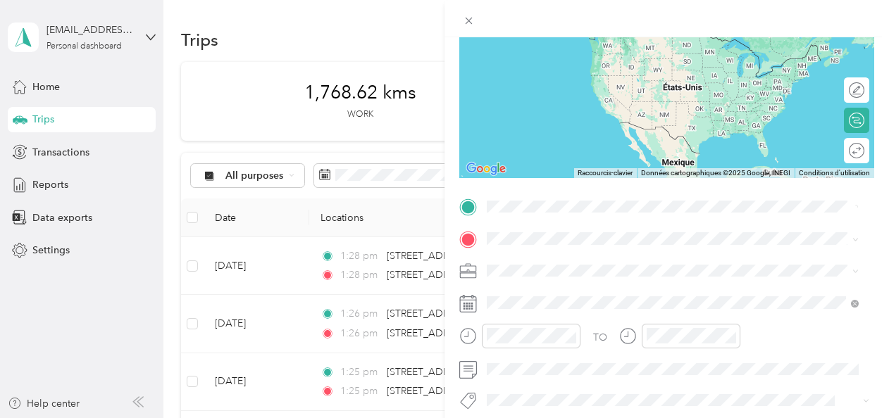
click at [578, 251] on span "50 Avenue Labatt LaSalle, Quebec H8R 3E7, Canada" at bounding box center [557, 257] width 89 height 13
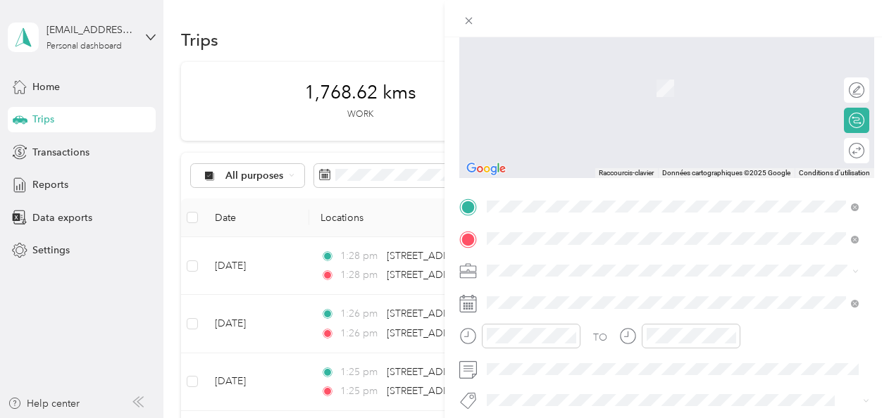
click at [637, 296] on span "Chemin De Polytechnique Montréal, Quebec H3T 0A1, Canada" at bounding box center [628, 289] width 230 height 13
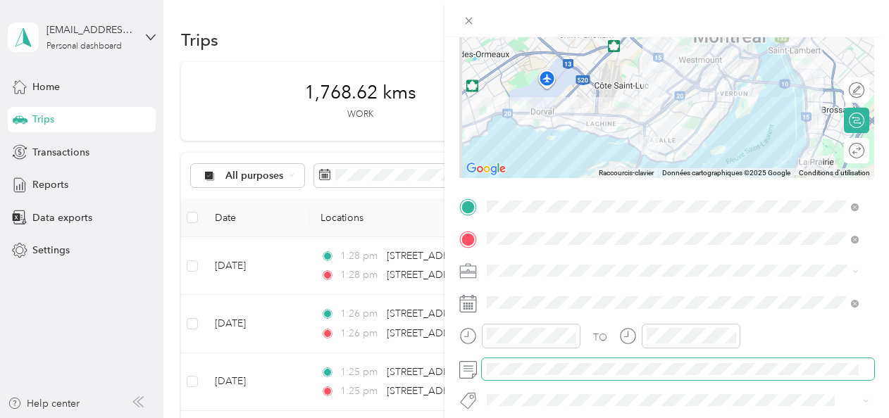
click at [564, 355] on div at bounding box center [519, 341] width 121 height 35
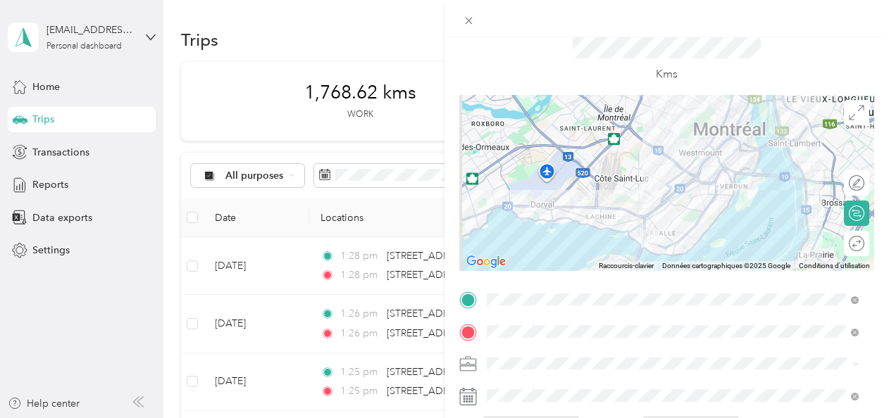
scroll to position [0, 0]
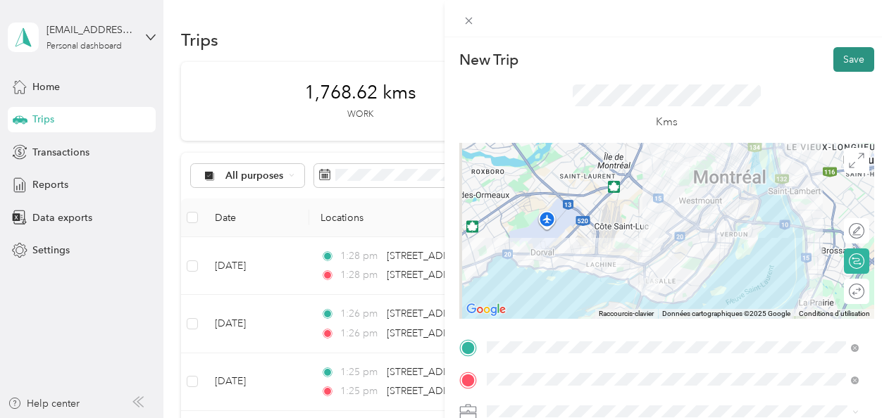
click at [848, 67] on button "Save" at bounding box center [853, 59] width 41 height 25
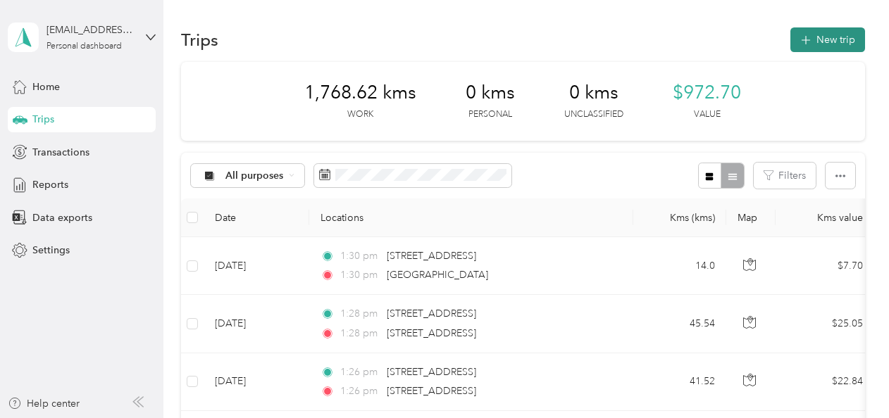
click at [812, 44] on button "New trip" at bounding box center [827, 39] width 75 height 25
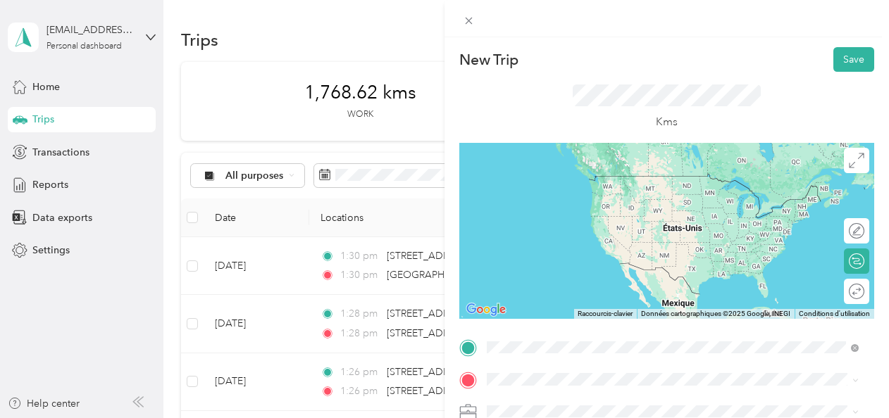
click at [593, 276] on span "Chemin De Polytechnique Montréal, Quebec H3T 0A1, Canada" at bounding box center [628, 269] width 230 height 13
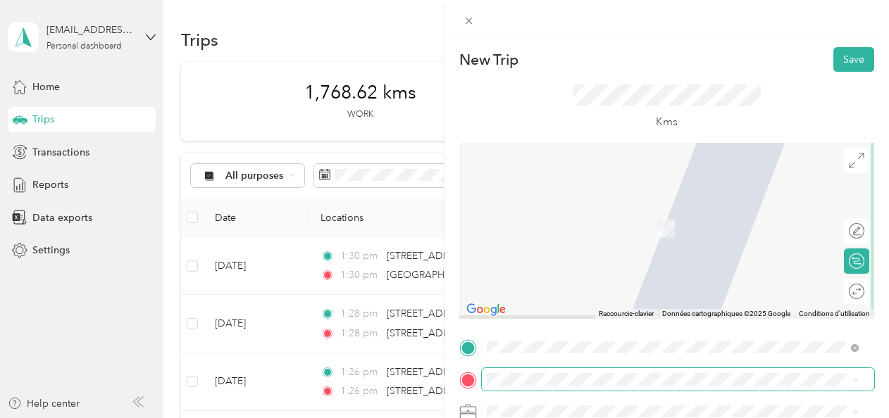
click at [555, 373] on span at bounding box center [678, 379] width 392 height 23
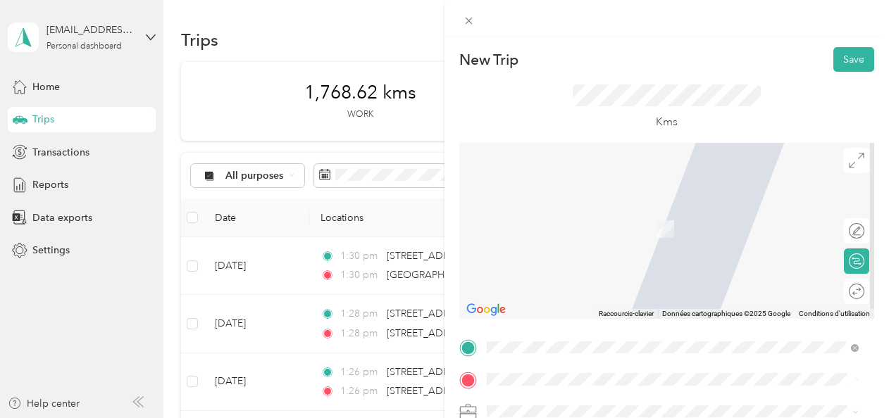
click at [589, 215] on span "2 Rue De Côme Blainville, Quebec J7B 1M3, Canada" at bounding box center [557, 208] width 89 height 13
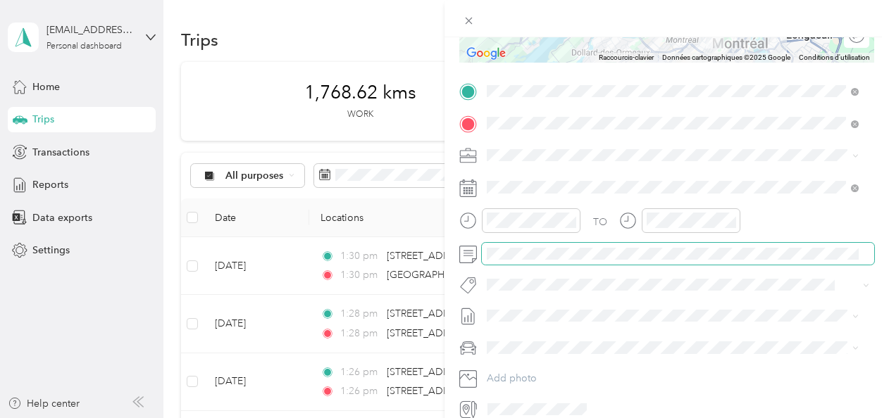
scroll to position [109, 0]
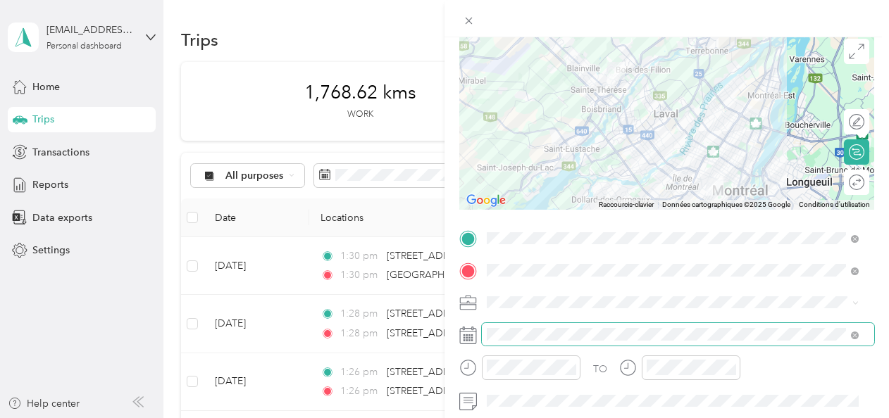
click at [517, 344] on span at bounding box center [678, 334] width 392 height 23
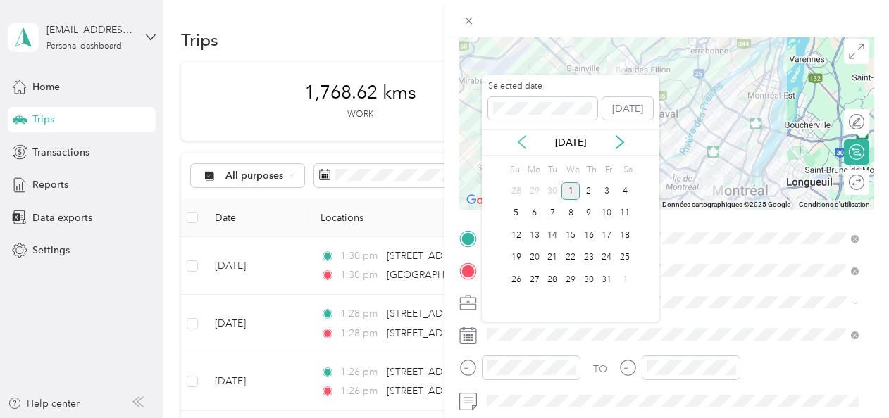
click at [522, 147] on icon at bounding box center [521, 143] width 7 height 13
click at [565, 256] on div "20" at bounding box center [570, 258] width 18 height 18
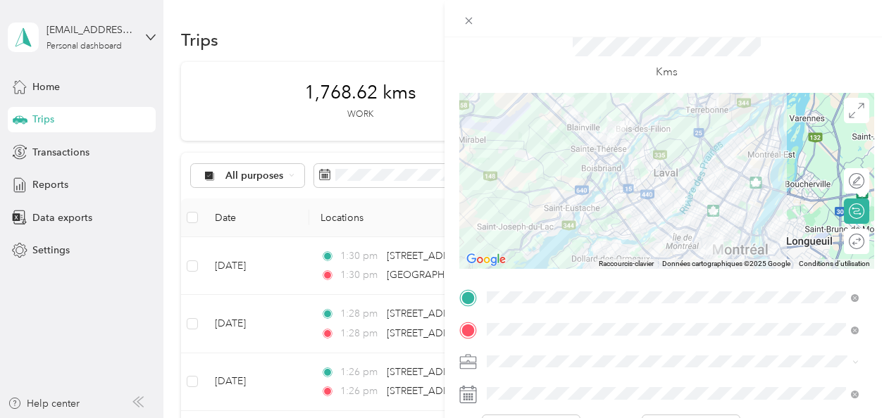
scroll to position [0, 0]
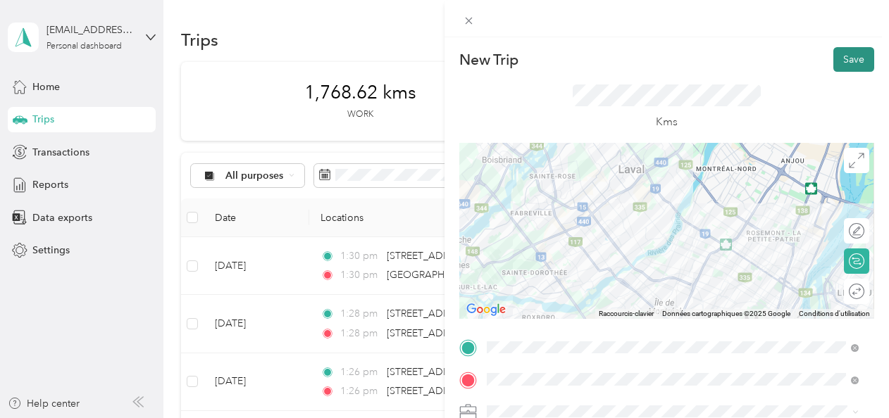
click at [833, 68] on button "Save" at bounding box center [853, 59] width 41 height 25
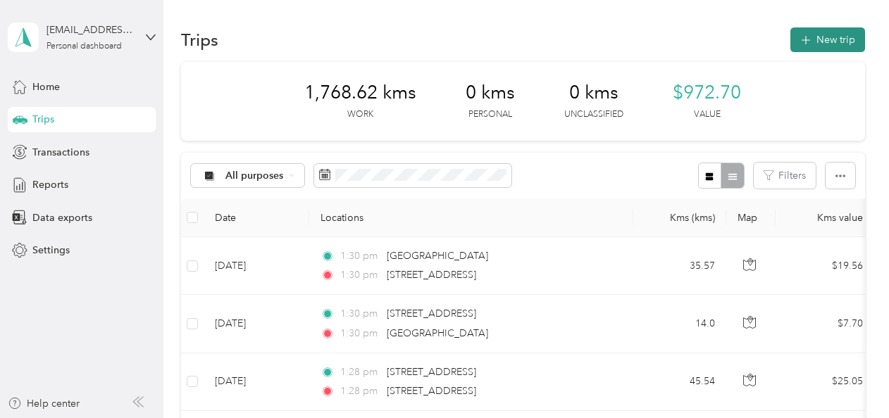
click at [809, 41] on icon "button" at bounding box center [805, 40] width 16 height 16
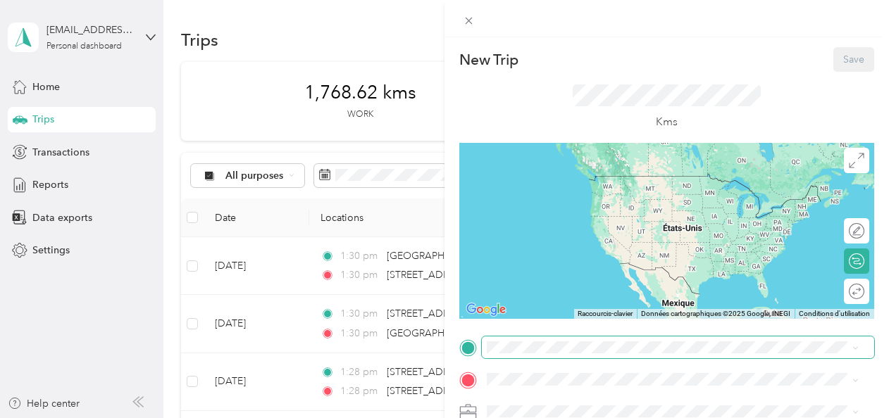
click at [592, 358] on span at bounding box center [678, 348] width 392 height 23
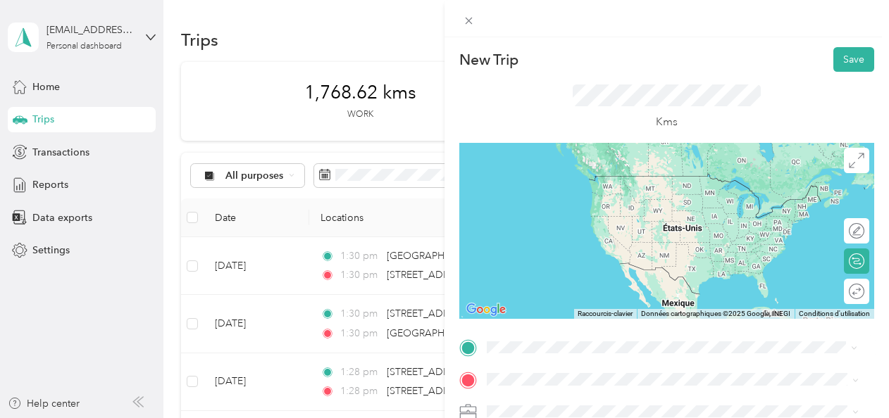
click at [603, 258] on span "2 Rue De Côme Blainville, Quebec J7B 1M3, Canada" at bounding box center [557, 255] width 89 height 13
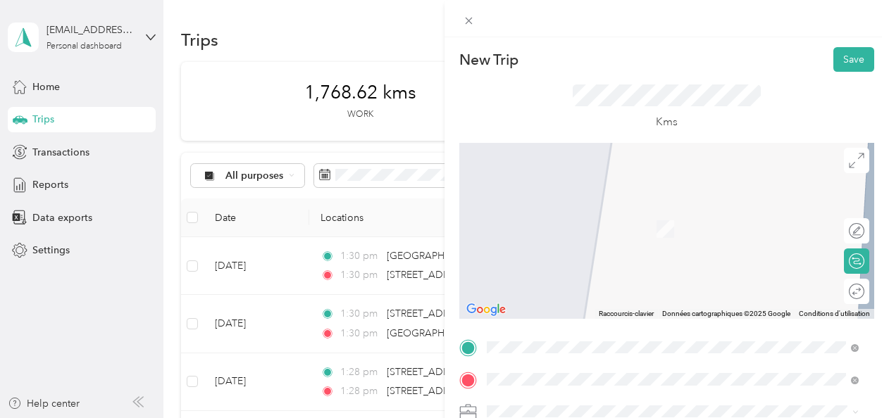
click at [586, 215] on span "50 Avenue Labatt LaSalle, Quebec H8R 3E7, Canada" at bounding box center [557, 208] width 89 height 13
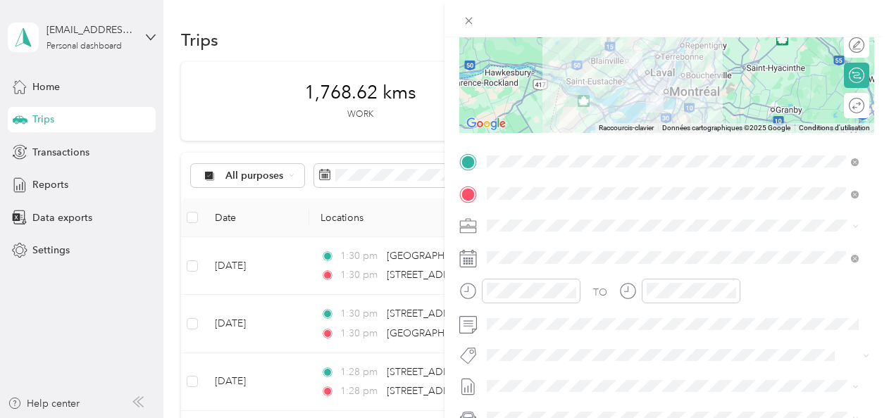
scroll to position [211, 0]
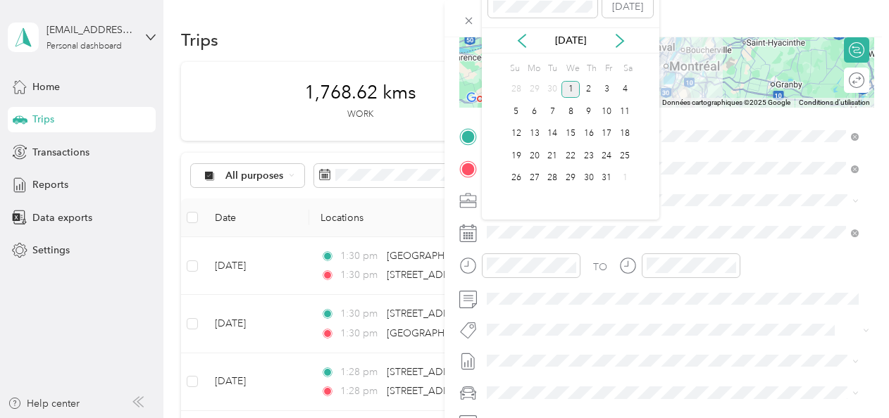
click at [532, 47] on div "Oct 2025" at bounding box center [570, 40] width 177 height 15
click at [529, 46] on div "Oct 2025" at bounding box center [570, 40] width 177 height 15
click at [521, 43] on icon at bounding box center [521, 41] width 7 height 13
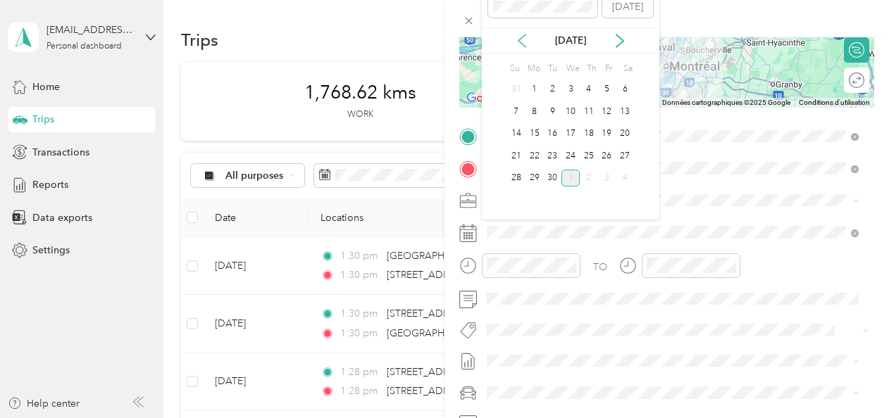
click at [521, 43] on icon at bounding box center [521, 41] width 7 height 13
click at [572, 152] on div "20" at bounding box center [570, 156] width 18 height 18
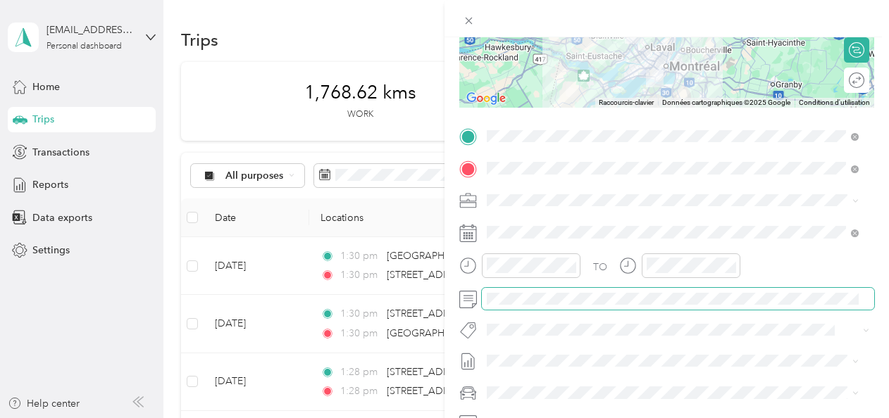
click at [547, 289] on span at bounding box center [678, 299] width 392 height 23
click at [545, 291] on span at bounding box center [678, 299] width 392 height 23
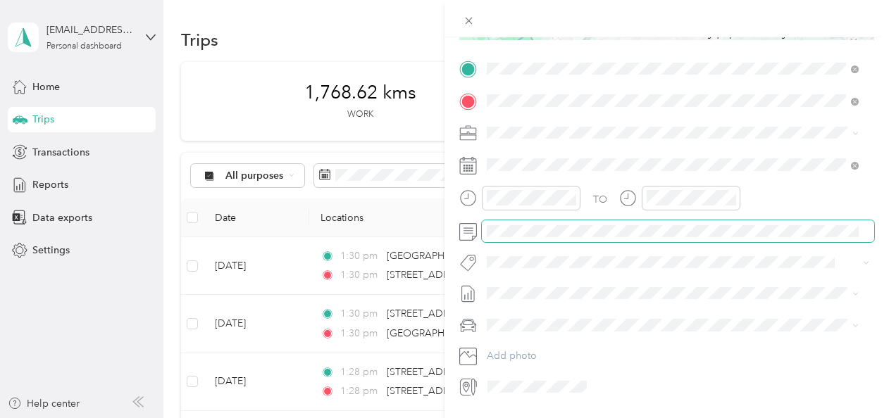
scroll to position [0, 0]
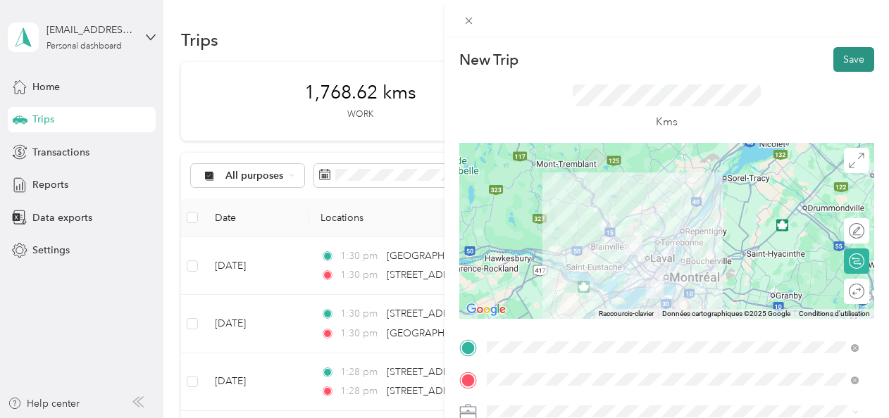
click at [833, 56] on button "Save" at bounding box center [853, 59] width 41 height 25
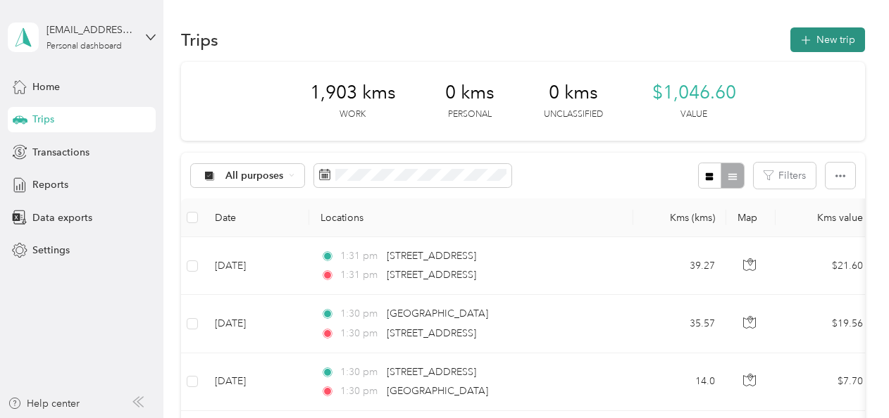
click at [832, 42] on button "New trip" at bounding box center [827, 39] width 75 height 25
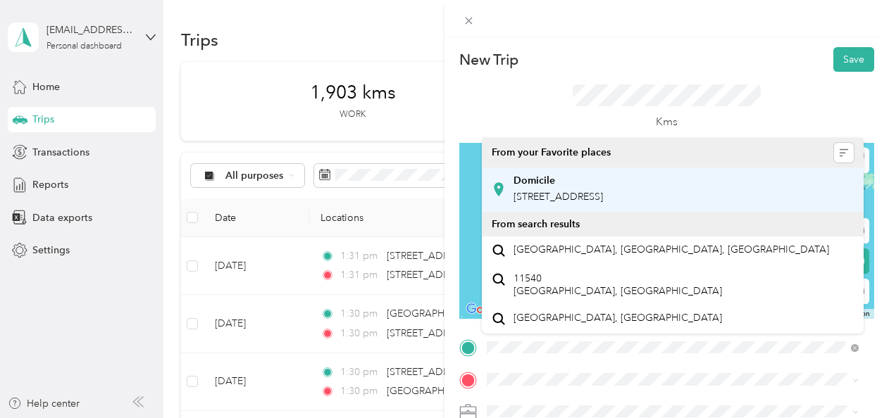
click at [603, 186] on div "Domicile" at bounding box center [557, 181] width 89 height 13
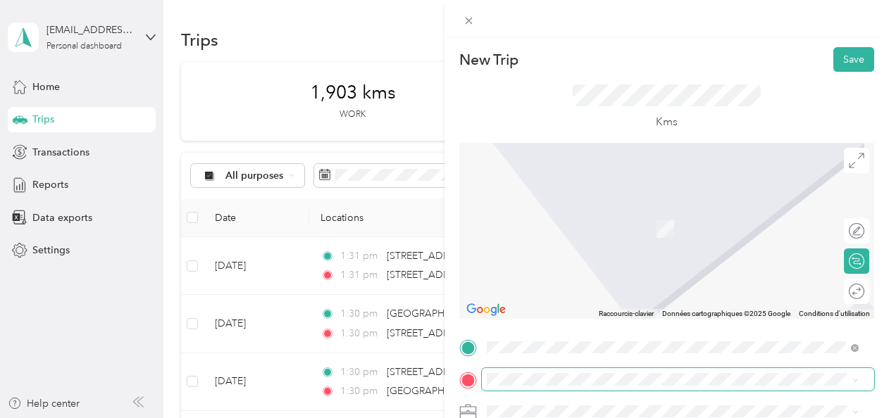
click at [668, 370] on span at bounding box center [678, 379] width 392 height 23
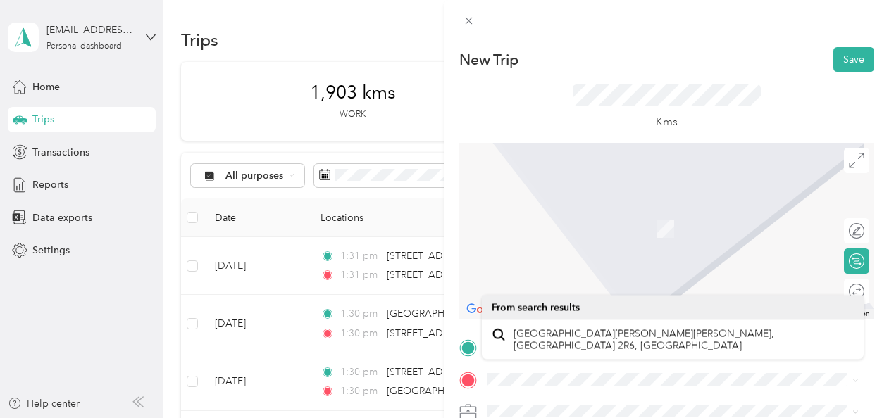
drag, startPoint x: 597, startPoint y: 370, endPoint x: 478, endPoint y: 373, distance: 119.8
click at [478, 373] on div at bounding box center [666, 379] width 415 height 23
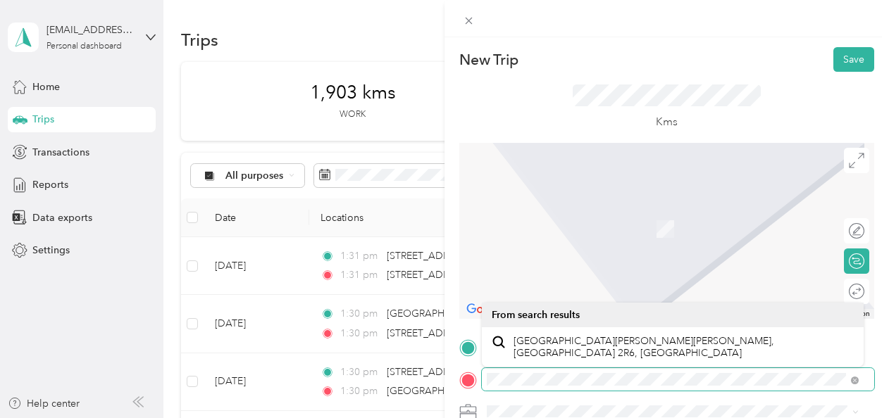
click at [432, 376] on div "New Trip Save This trip cannot be edited because it is either under review, app…" at bounding box center [444, 209] width 889 height 418
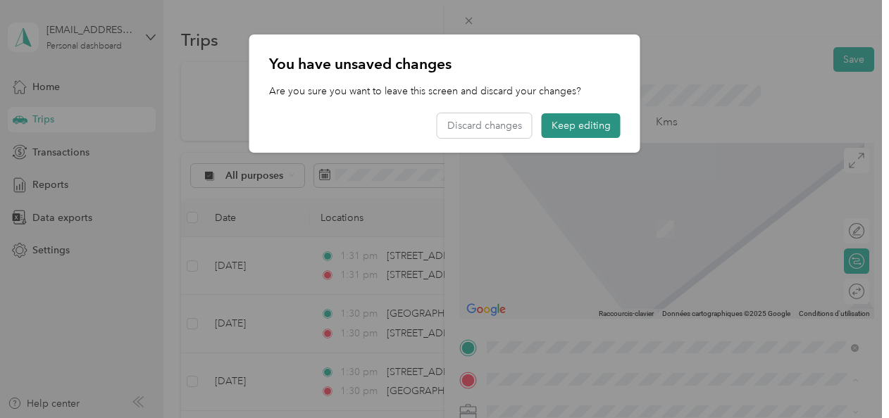
click at [557, 122] on button "Keep editing" at bounding box center [581, 125] width 79 height 25
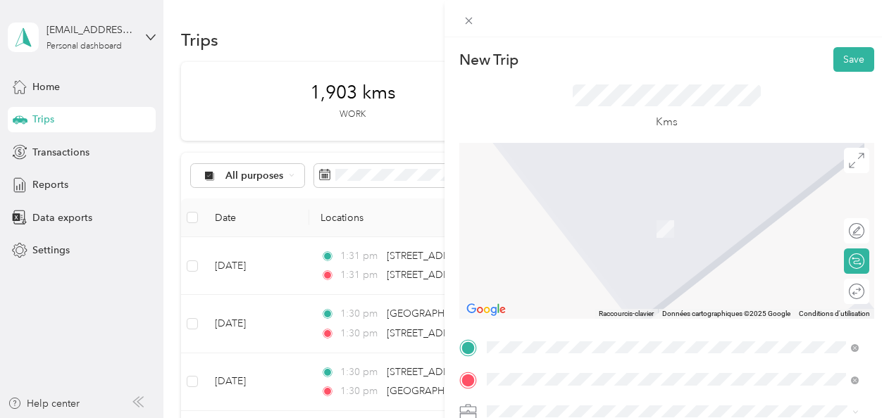
click at [578, 339] on span "[STREET_ADDRESS]" at bounding box center [557, 341] width 89 height 13
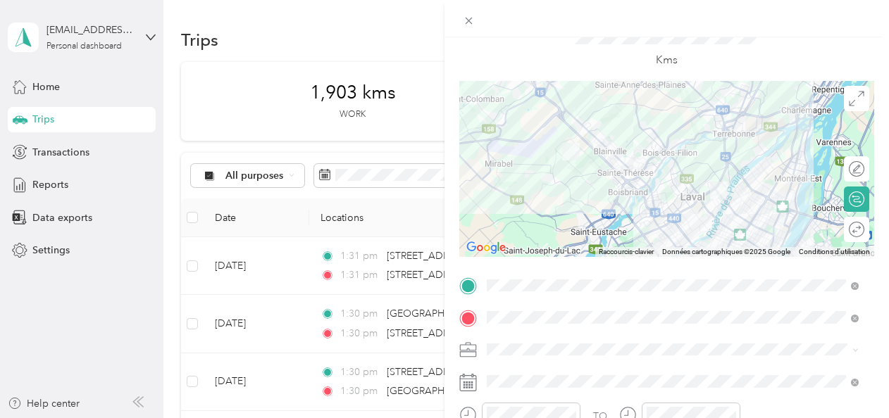
scroll to position [141, 0]
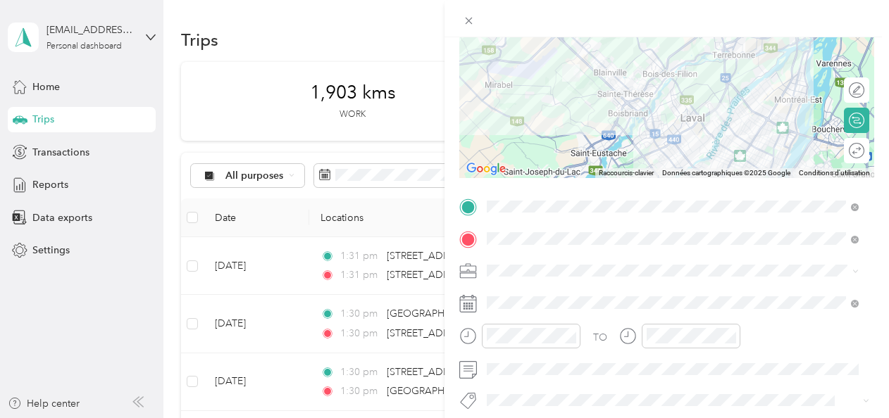
click at [463, 306] on icon at bounding box center [468, 304] width 18 height 18
click at [466, 301] on icon at bounding box center [468, 304] width 18 height 18
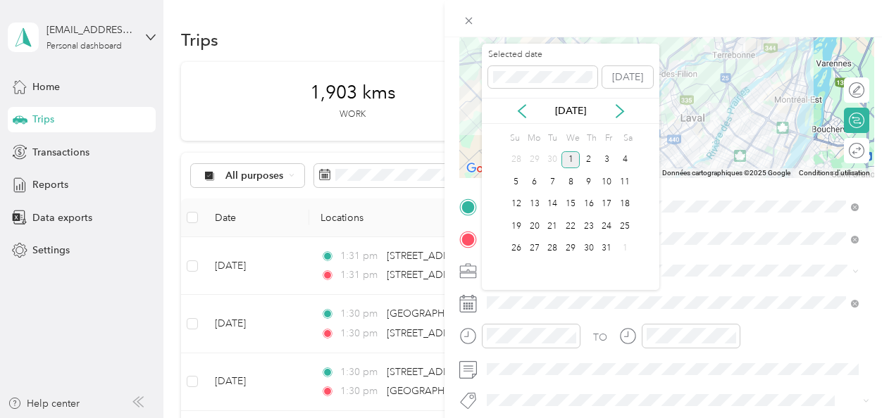
click at [518, 94] on div "Selected date [DATE]" at bounding box center [570, 73] width 177 height 49
click at [523, 106] on icon at bounding box center [521, 111] width 7 height 13
click at [613, 244] on div "29" at bounding box center [607, 249] width 18 height 18
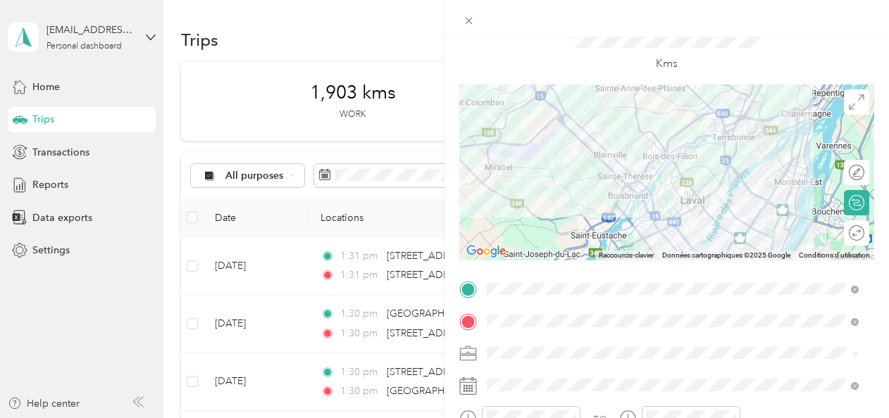
scroll to position [0, 0]
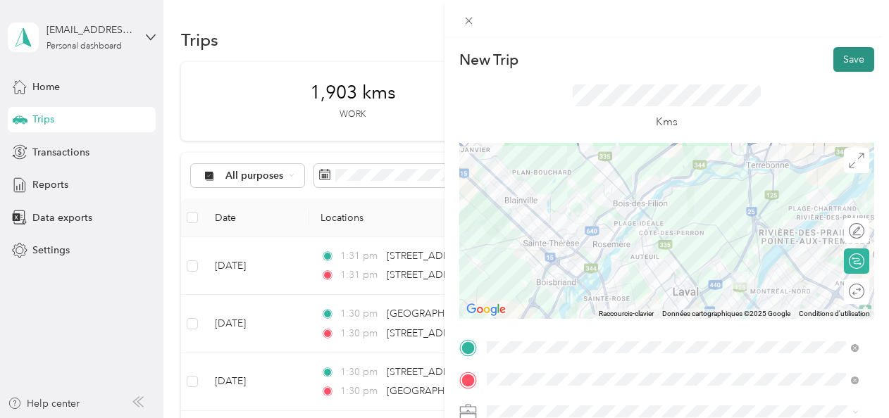
click at [842, 63] on button "Save" at bounding box center [853, 59] width 41 height 25
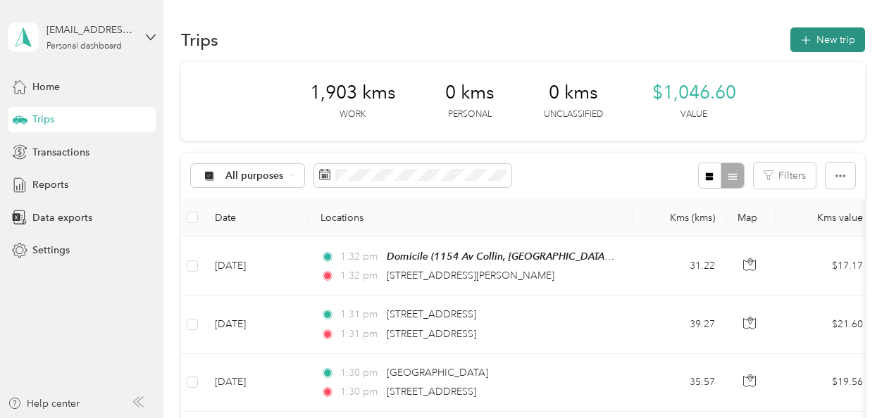
click at [807, 39] on icon "button" at bounding box center [805, 40] width 16 height 16
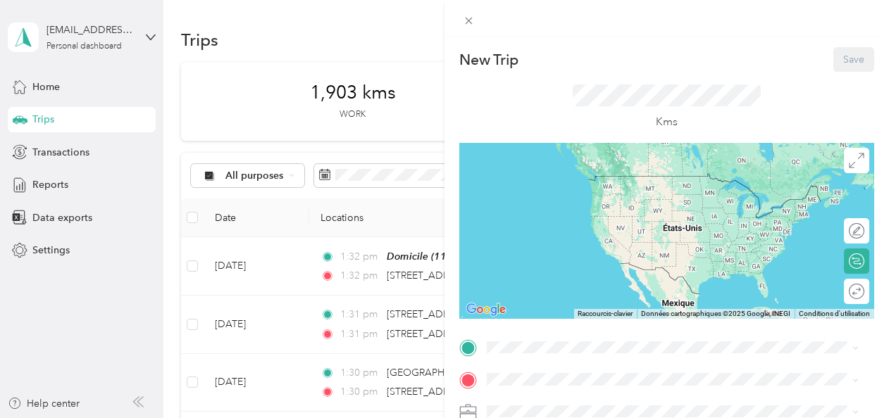
click at [425, 249] on div "New Trip Save This trip cannot be edited because it is either under review, app…" at bounding box center [444, 209] width 889 height 418
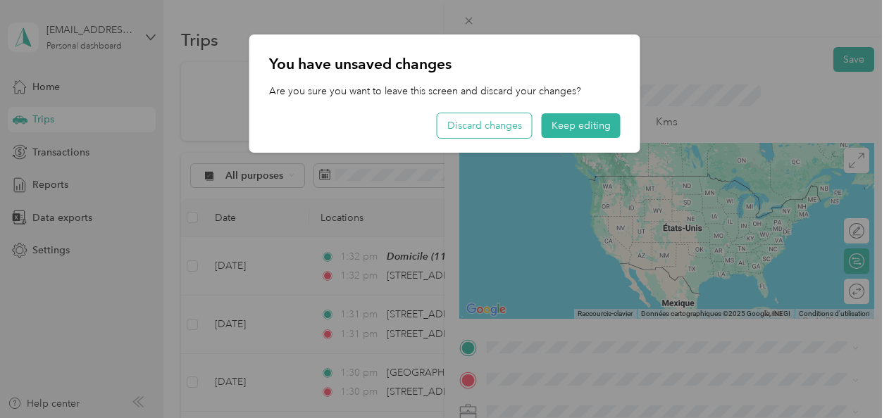
click at [515, 127] on button "Discard changes" at bounding box center [484, 125] width 94 height 25
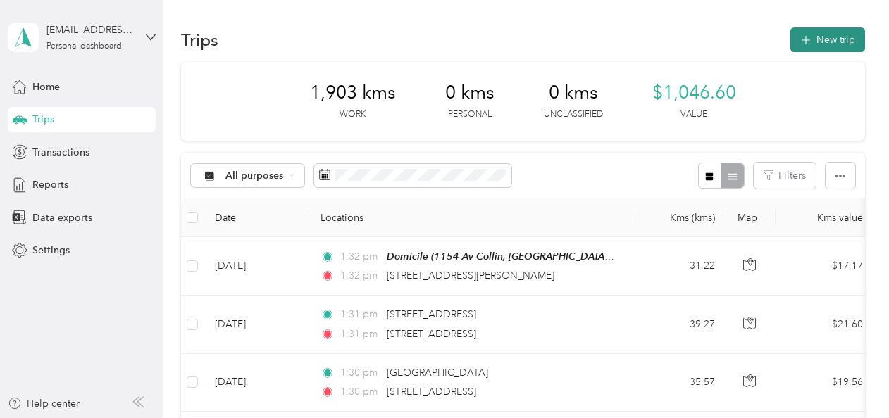
click at [798, 41] on icon "button" at bounding box center [805, 40] width 16 height 16
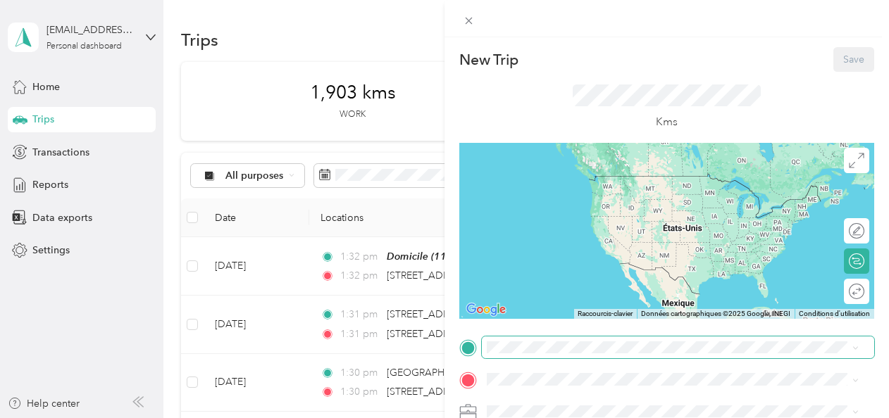
click at [562, 339] on span at bounding box center [678, 348] width 392 height 23
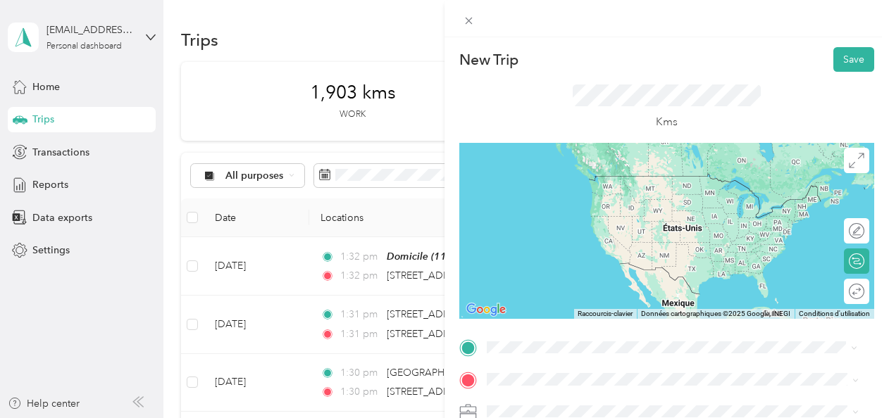
click at [603, 173] on span "17010 Rue De Lauson Mirabel, Quebec J7J 0M4, Canada" at bounding box center [557, 176] width 89 height 13
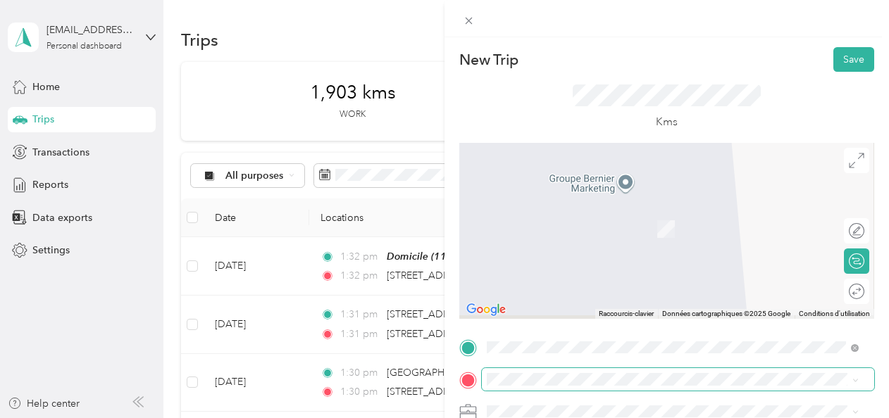
click at [613, 368] on span at bounding box center [678, 379] width 392 height 23
click at [603, 215] on span "38e Rue Pointe-Calumet, Quebec J0N 1G0, Canada" at bounding box center [557, 208] width 89 height 13
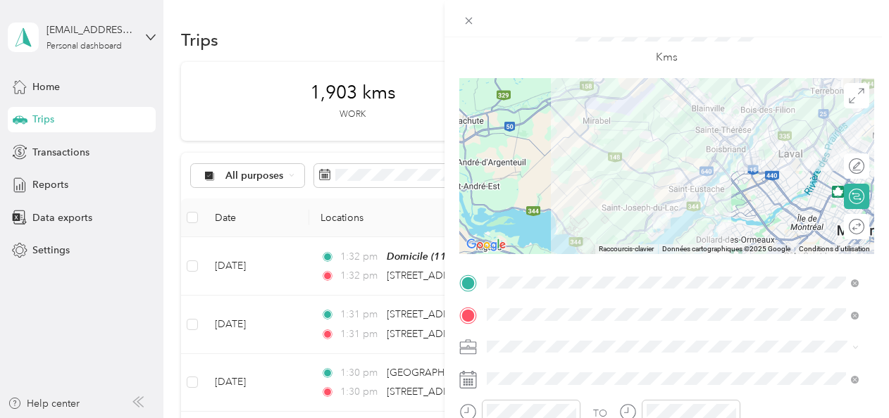
scroll to position [211, 0]
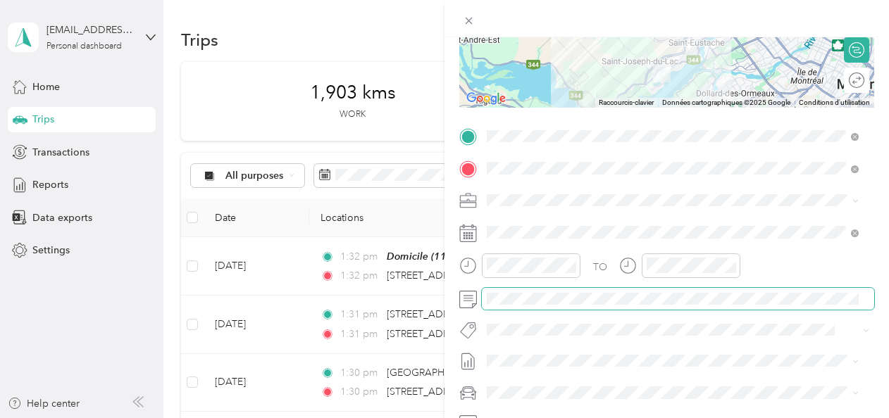
click at [559, 309] on div "TO Add photo" at bounding box center [666, 295] width 415 height 340
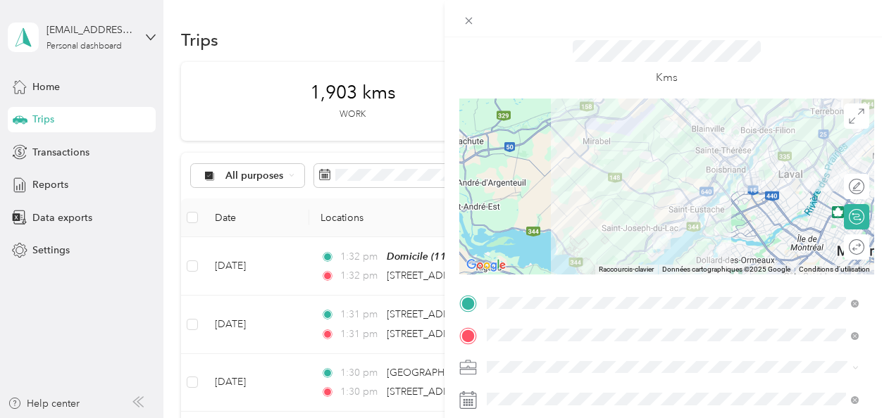
scroll to position [0, 0]
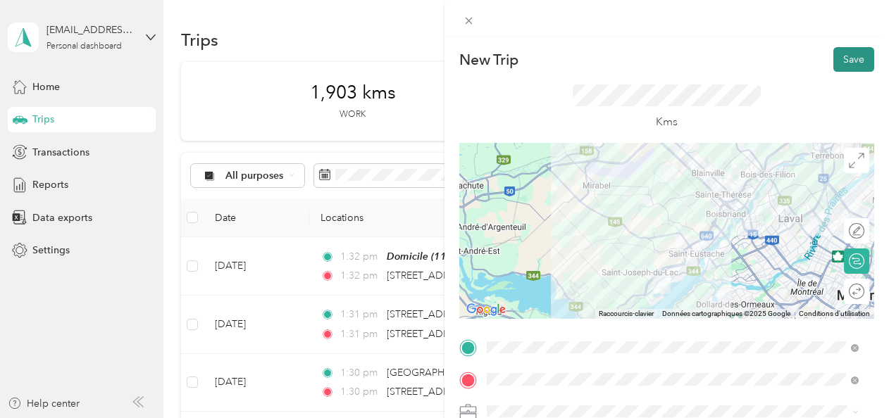
click at [833, 62] on button "Save" at bounding box center [853, 59] width 41 height 25
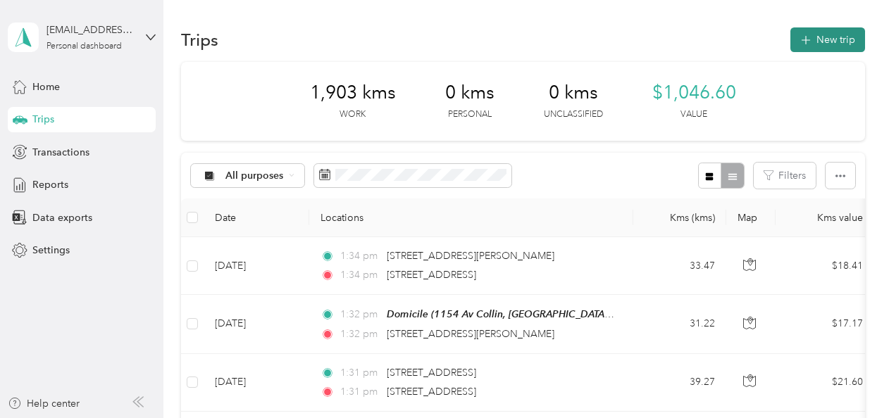
click at [809, 42] on button "New trip" at bounding box center [827, 39] width 75 height 25
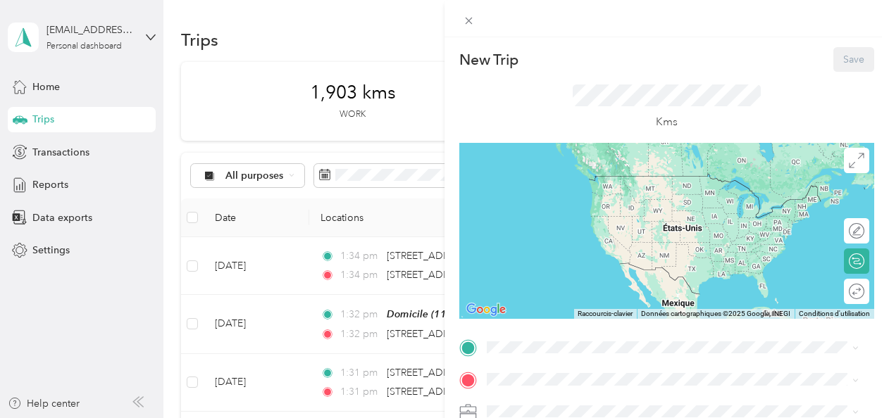
click at [603, 237] on span "38e Rue Pointe-Calumet, Quebec J0N 1G0, Canada" at bounding box center [557, 230] width 89 height 13
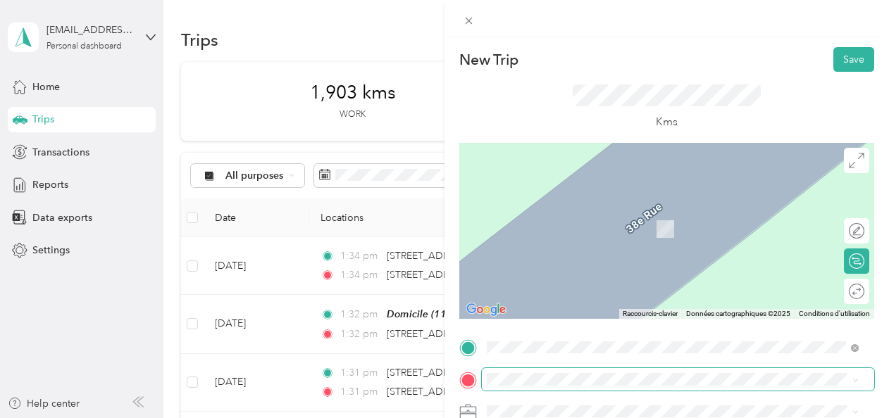
click at [623, 371] on span at bounding box center [678, 379] width 392 height 23
click at [624, 373] on span at bounding box center [678, 379] width 392 height 23
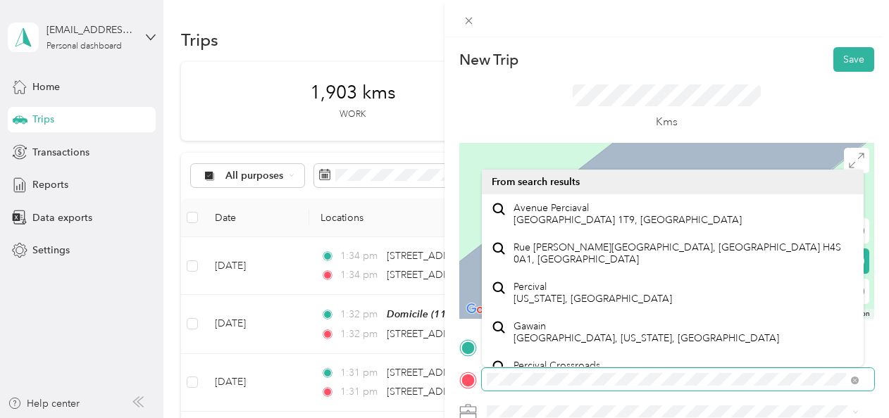
click at [475, 377] on div at bounding box center [666, 379] width 415 height 23
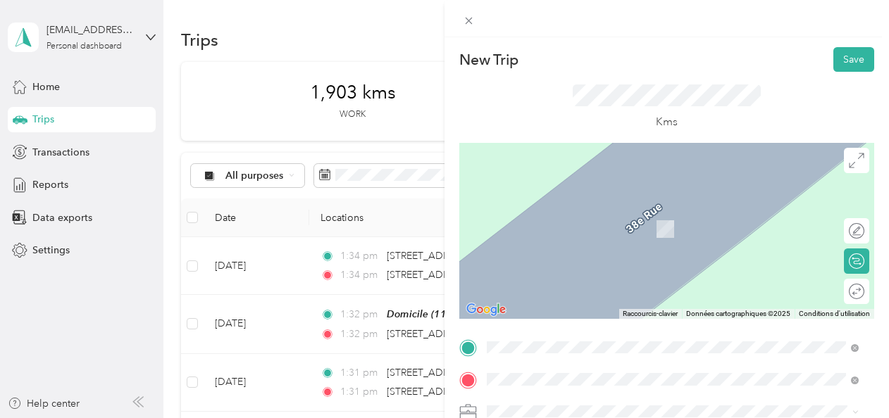
click at [596, 215] on span "475 Avenue Des Pins Ouest Montréal, Quebec H2W 1S4, Canada" at bounding box center [557, 208] width 89 height 13
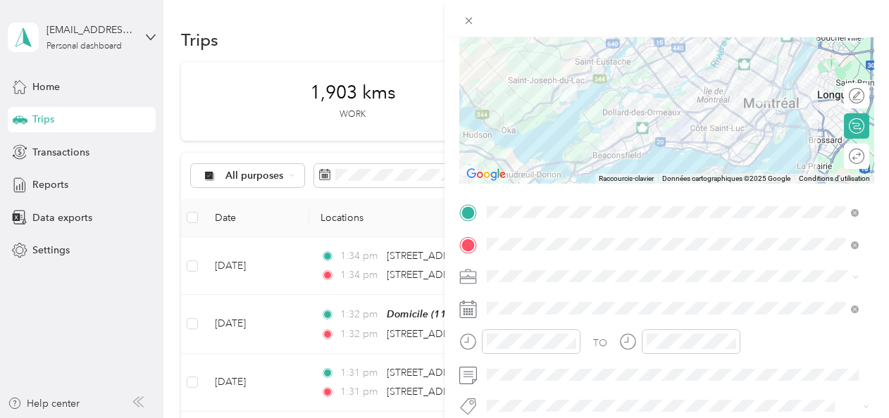
scroll to position [211, 0]
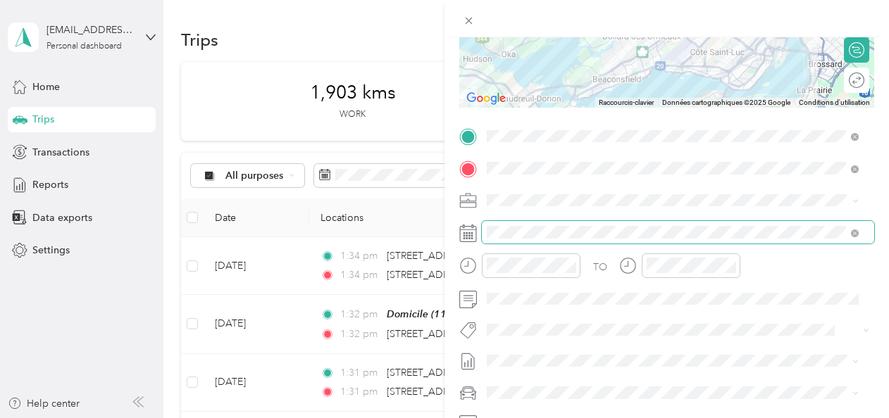
click at [506, 222] on span at bounding box center [678, 232] width 392 height 23
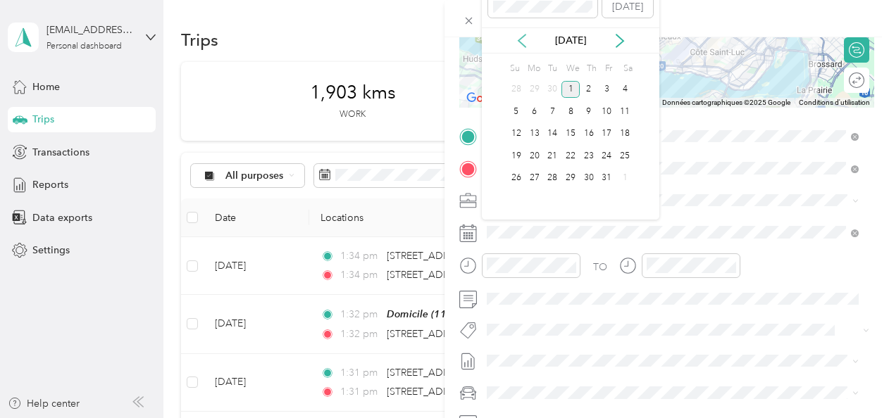
click at [524, 43] on icon at bounding box center [522, 41] width 14 height 14
click at [606, 170] on div "29" at bounding box center [607, 179] width 18 height 18
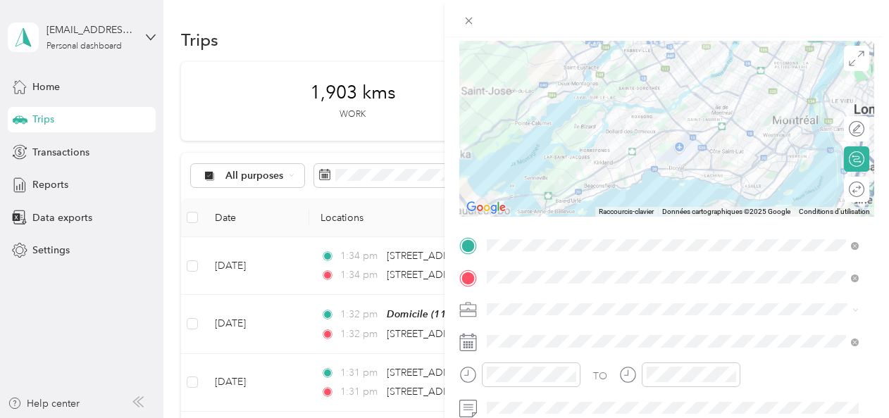
scroll to position [0, 0]
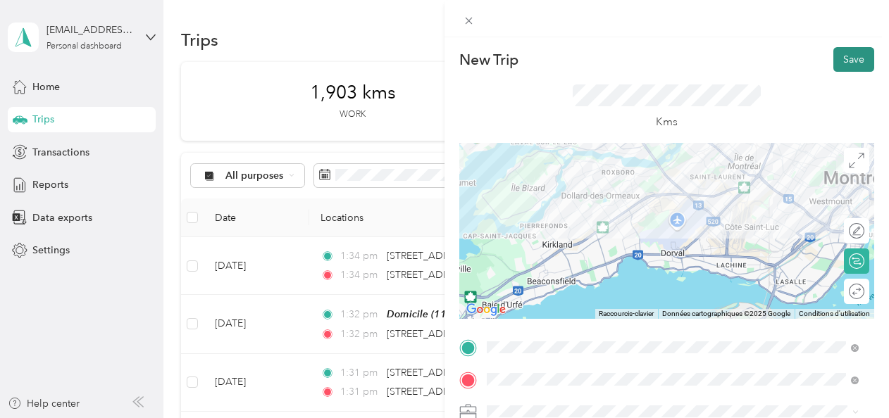
click at [839, 55] on button "Save" at bounding box center [853, 59] width 41 height 25
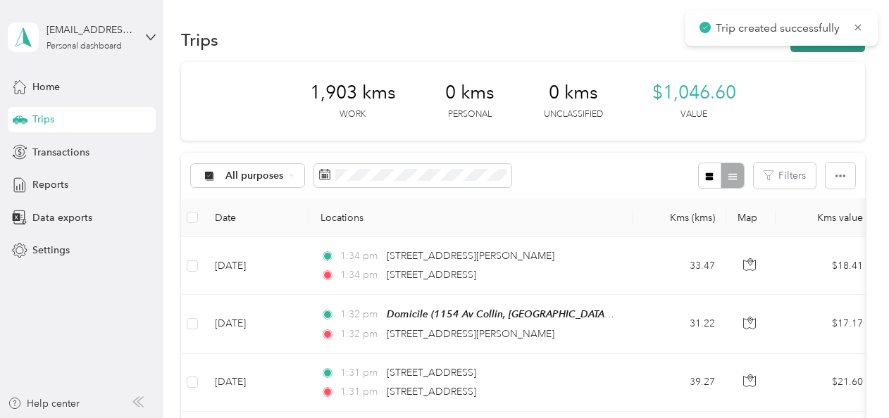
click at [809, 48] on button "New trip" at bounding box center [827, 39] width 75 height 25
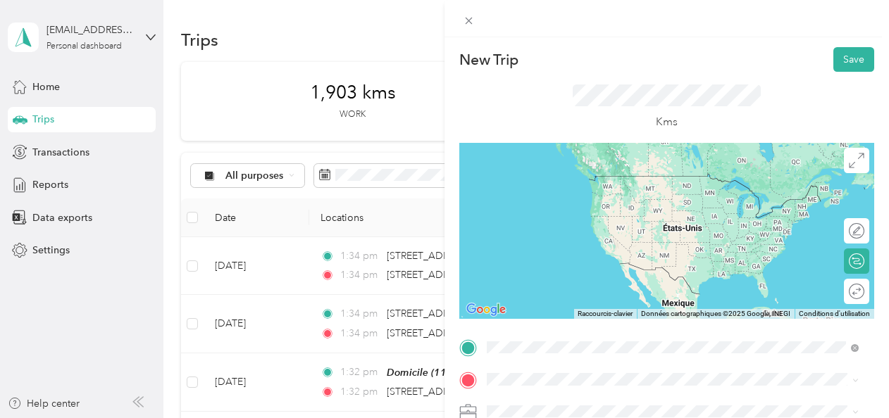
click at [566, 182] on span "475 Avenue Des Pins Ouest Montréal, Quebec H2W 1S4, Canada" at bounding box center [557, 176] width 89 height 13
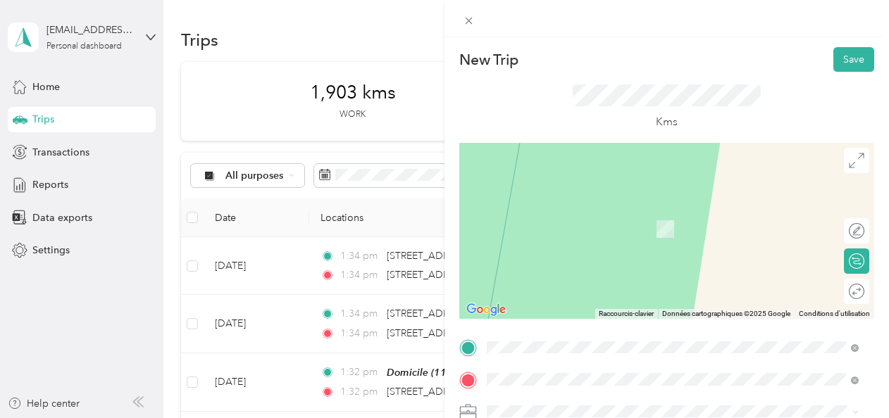
click at [594, 202] on span "950 Rue Ottawa Montréal, Quebec H3C 1S4, Canada" at bounding box center [557, 208] width 89 height 13
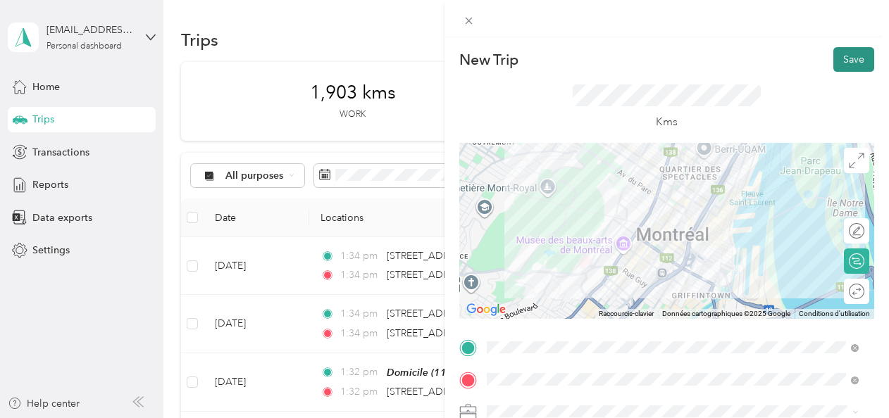
click at [837, 58] on button "Save" at bounding box center [853, 59] width 41 height 25
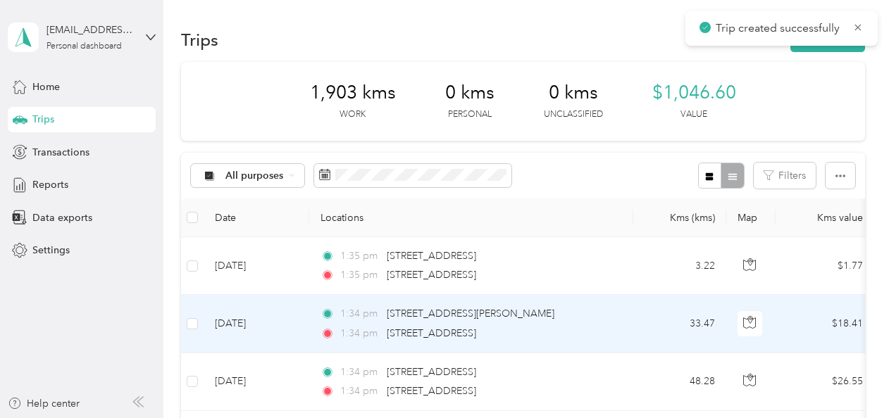
click at [230, 309] on td "[DATE]" at bounding box center [257, 324] width 106 height 58
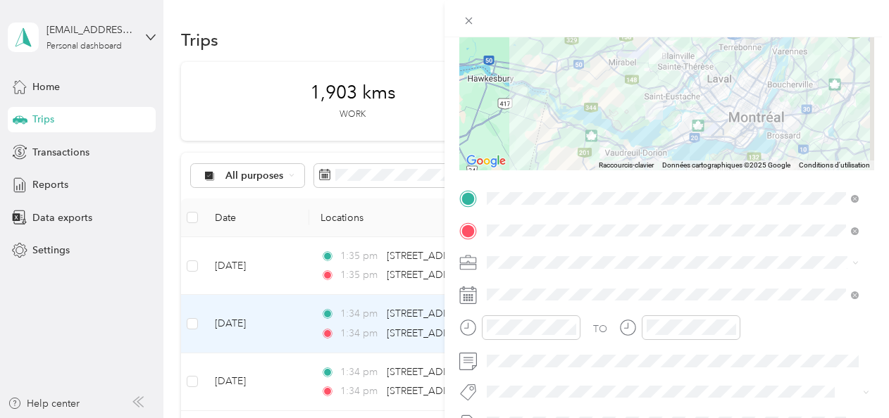
scroll to position [211, 0]
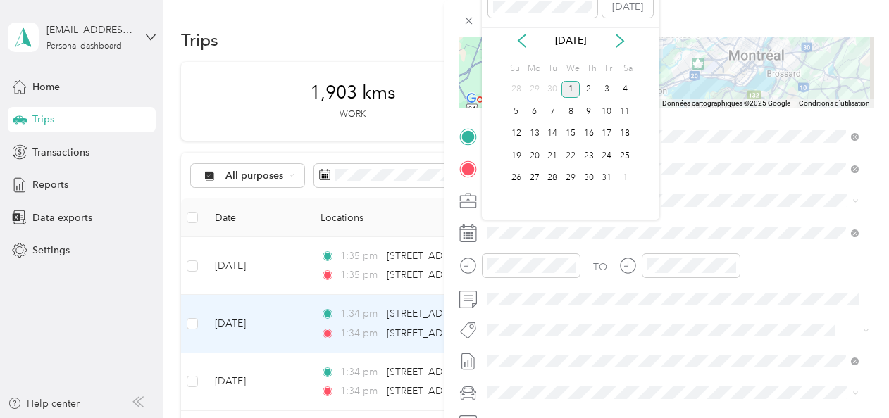
click at [525, 28] on div "[DATE]" at bounding box center [570, 40] width 177 height 26
click at [525, 35] on icon at bounding box center [522, 41] width 14 height 14
click at [527, 42] on icon at bounding box center [522, 41] width 14 height 14
click at [604, 179] on div "29" at bounding box center [607, 179] width 18 height 18
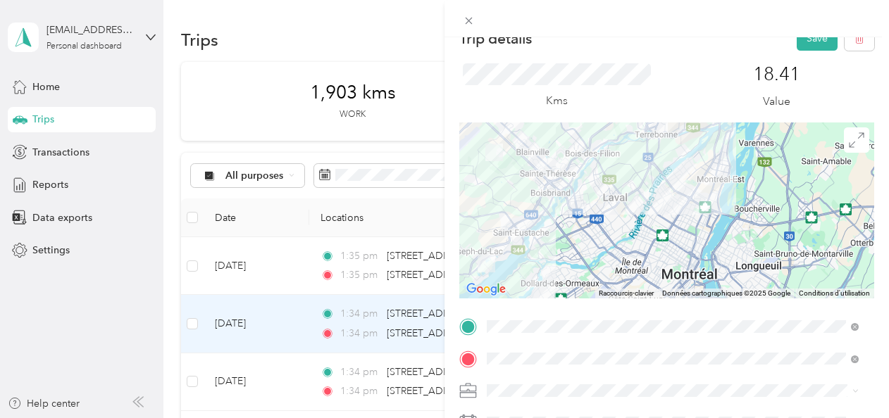
scroll to position [0, 0]
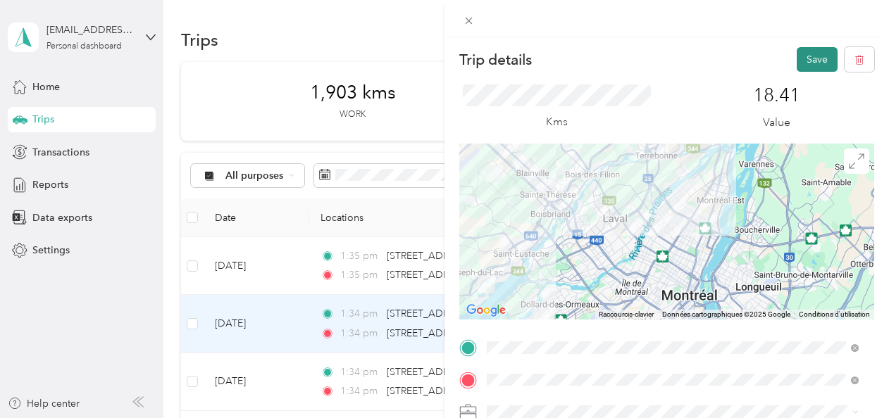
click at [806, 44] on div "Trip details Save This trip cannot be edited because it is either under review,…" at bounding box center [666, 246] width 444 height 418
click at [806, 51] on button "Save" at bounding box center [817, 59] width 41 height 25
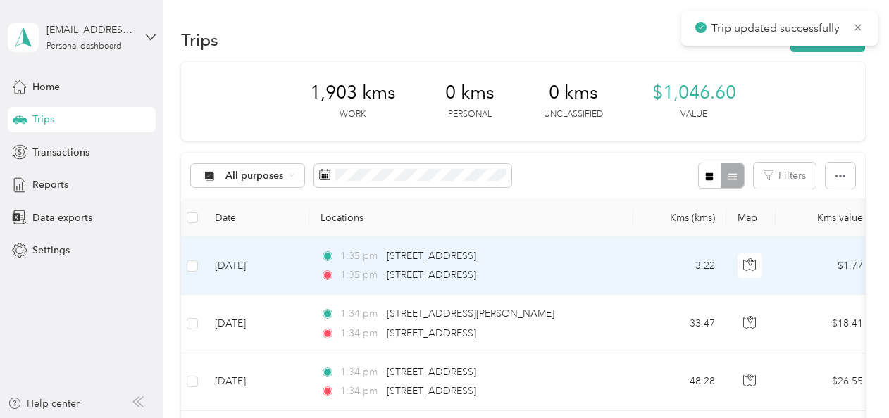
click at [254, 280] on td "[DATE]" at bounding box center [257, 266] width 106 height 58
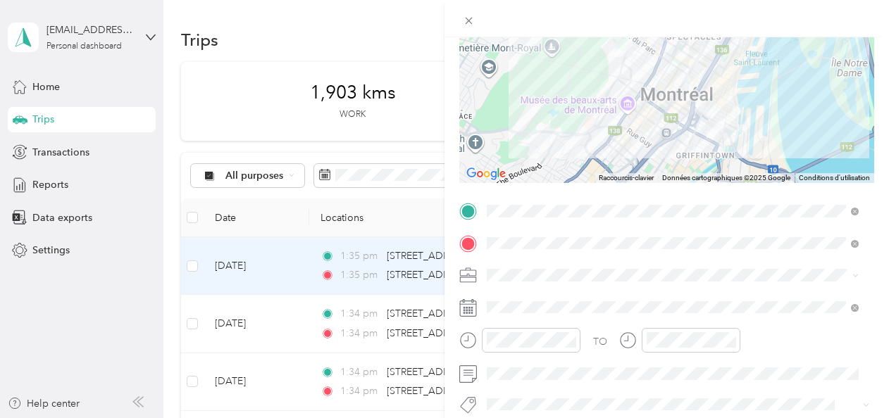
scroll to position [70, 0]
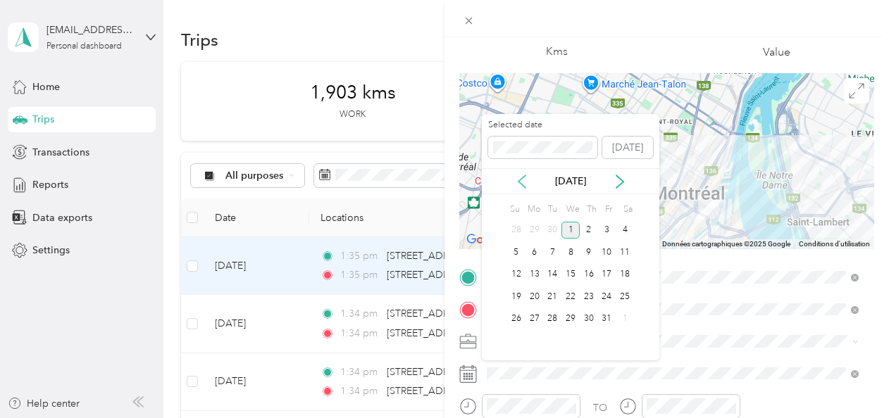
click at [525, 180] on icon at bounding box center [522, 182] width 14 height 14
drag, startPoint x: 609, startPoint y: 316, endPoint x: 615, endPoint y: 303, distance: 13.9
click at [610, 316] on div "29" at bounding box center [607, 320] width 18 height 18
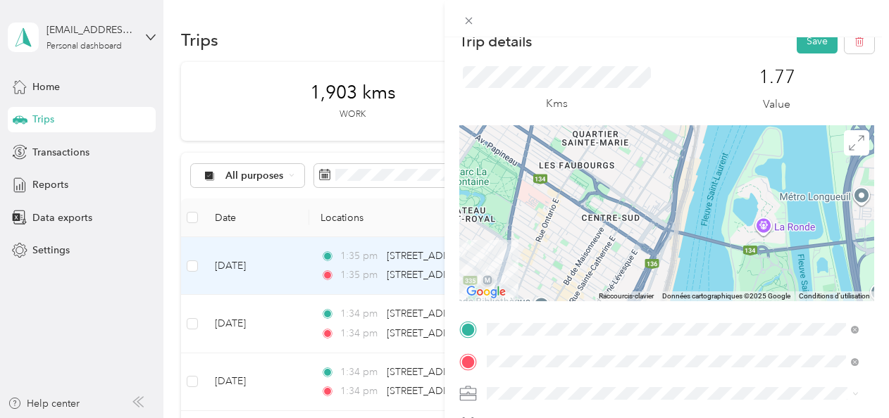
scroll to position [0, 0]
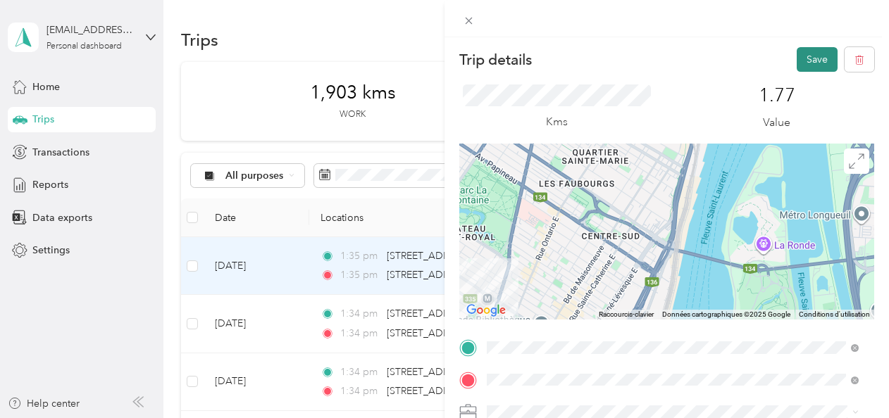
click at [809, 61] on button "Save" at bounding box center [817, 59] width 41 height 25
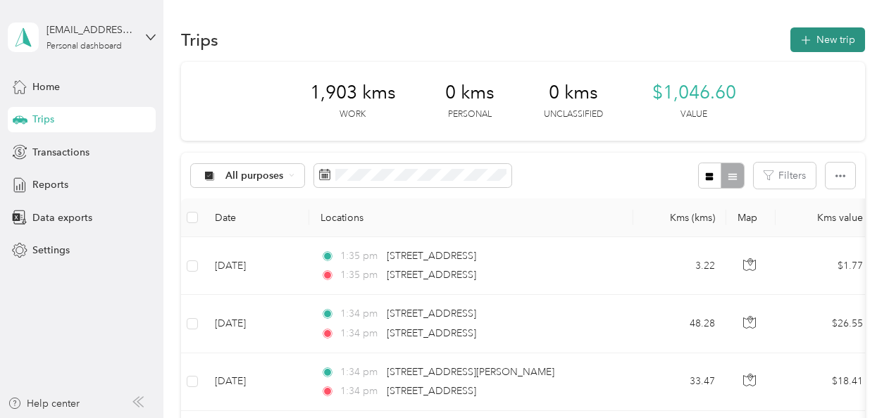
click at [818, 34] on button "New trip" at bounding box center [827, 39] width 75 height 25
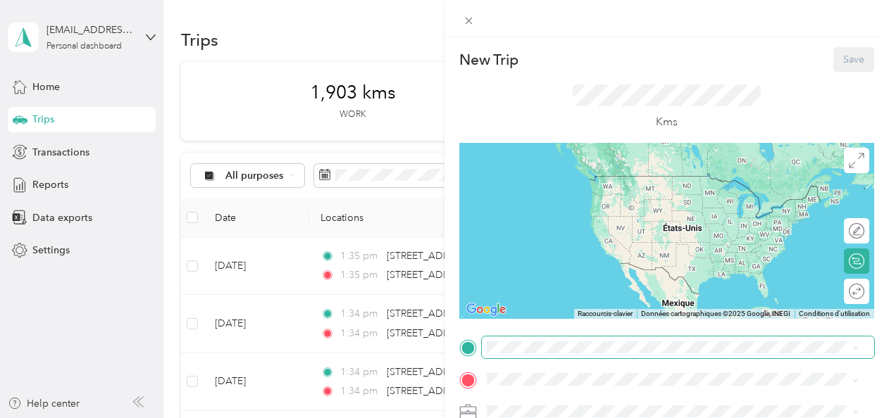
click at [532, 341] on span at bounding box center [678, 348] width 392 height 23
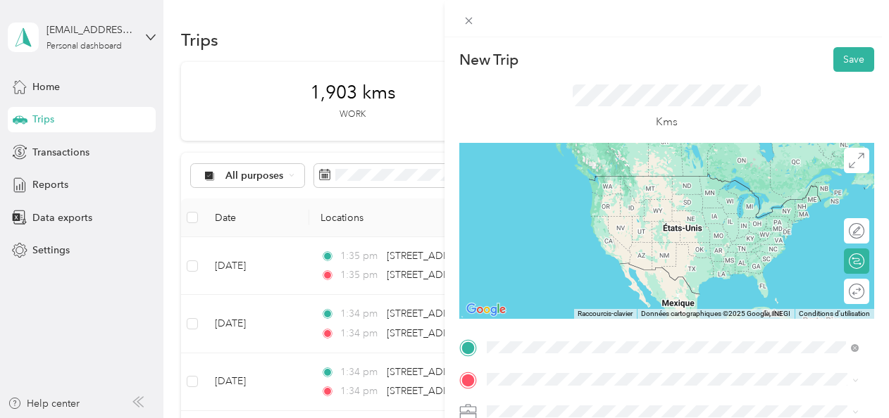
click at [559, 197] on span "1154 Avenue Collin Laval, Quebec H7C 2K3, Canada" at bounding box center [597, 191] width 168 height 13
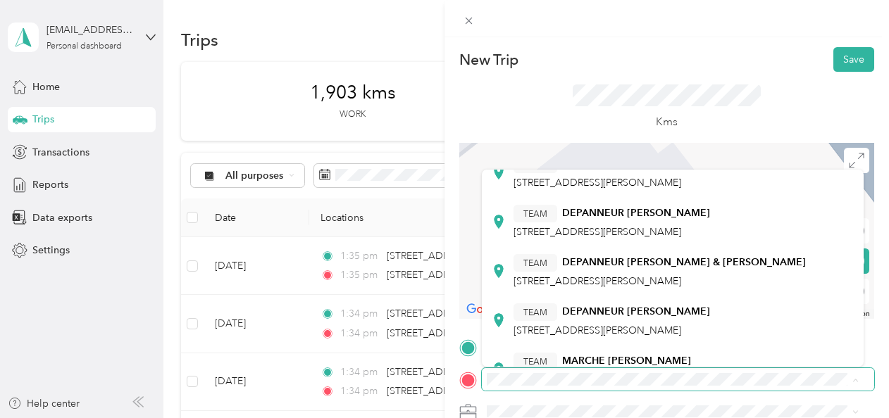
scroll to position [141, 0]
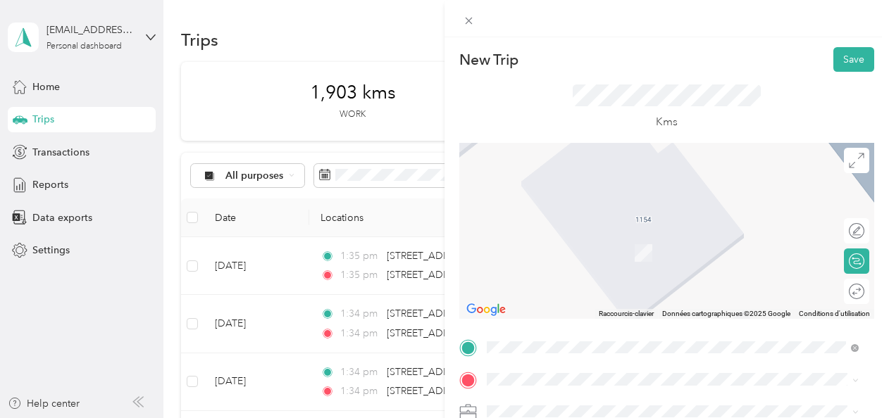
click at [454, 313] on form "New Trip Save This trip cannot be edited because it is either under review, app…" at bounding box center [666, 362] width 444 height 630
click at [589, 265] on span "Rue Des Voyageurs Mont-Saint-Hilaire, Quebec J3H 0H1, Canada" at bounding box center [683, 274] width 340 height 37
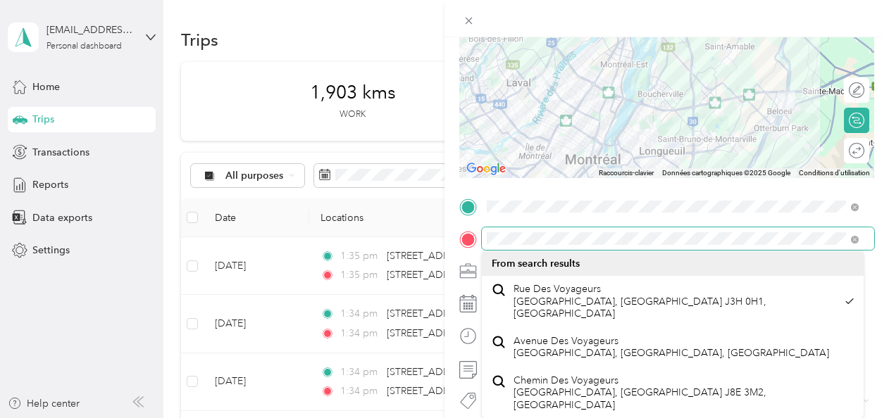
click at [492, 418] on div "New Trip Save This trip cannot be edited because it is either under review, app…" at bounding box center [441, 418] width 882 height 0
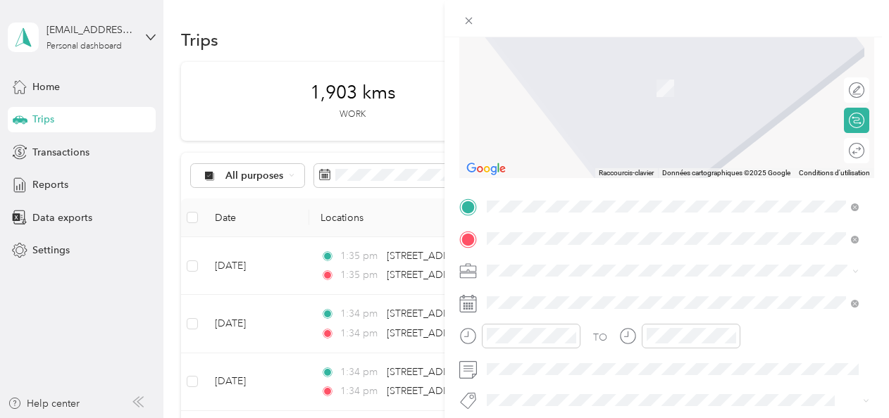
click at [625, 63] on span "Chemin Des Voyageurs Mont-Tremblant, Quebec J8E 3M2, Canada" at bounding box center [683, 79] width 340 height 37
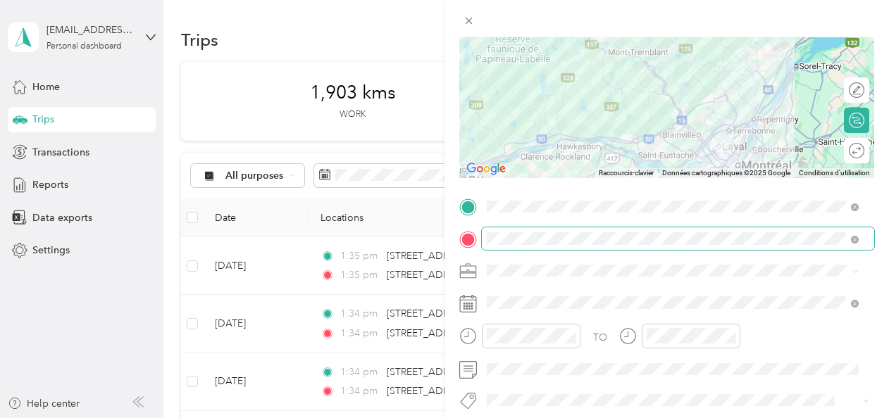
scroll to position [211, 0]
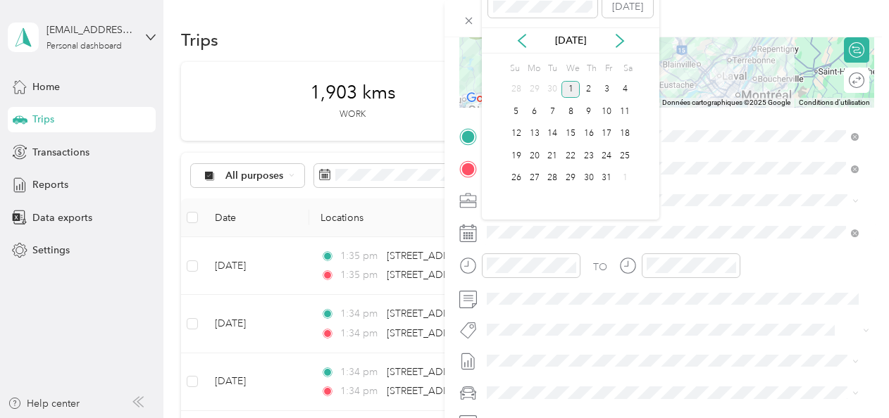
click at [527, 52] on div "[DATE]" at bounding box center [570, 40] width 177 height 26
click at [527, 41] on icon at bounding box center [522, 41] width 14 height 14
click at [603, 133] on div "19" at bounding box center [607, 134] width 18 height 18
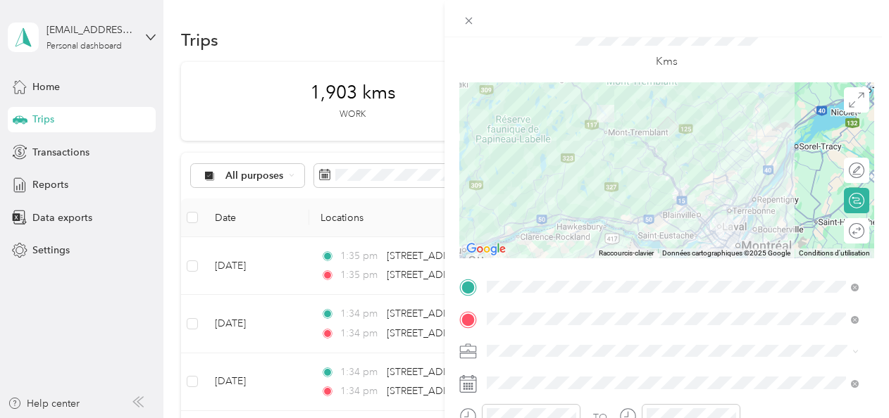
scroll to position [0, 0]
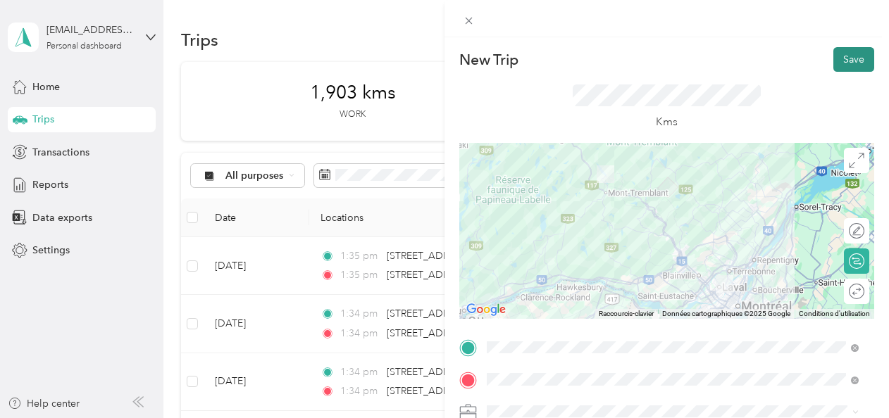
click at [848, 52] on button "Save" at bounding box center [853, 59] width 41 height 25
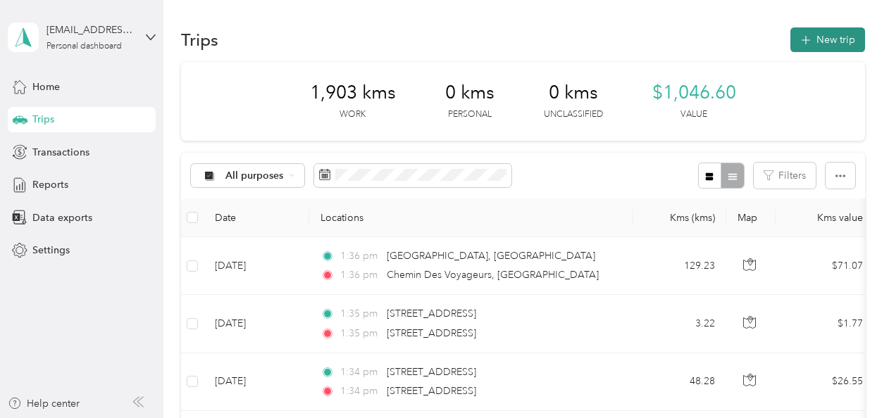
click at [822, 34] on button "New trip" at bounding box center [827, 39] width 75 height 25
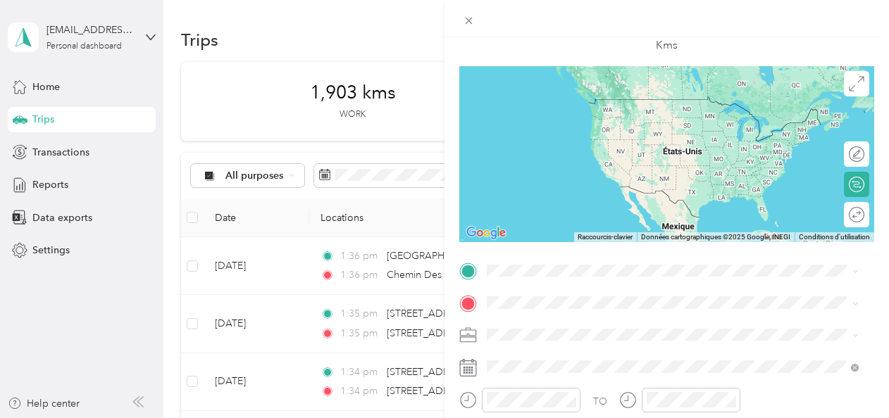
scroll to position [141, 0]
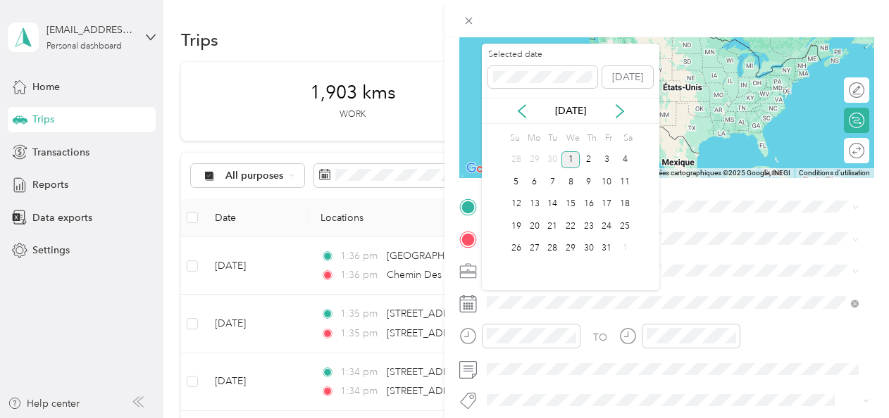
click at [527, 123] on div "[DATE]" at bounding box center [570, 111] width 177 height 26
click at [527, 120] on div "[DATE]" at bounding box center [570, 111] width 177 height 26
click at [527, 118] on div "[DATE]" at bounding box center [570, 111] width 177 height 26
click at [522, 113] on icon at bounding box center [521, 111] width 7 height 13
click at [522, 118] on div "[DATE]" at bounding box center [570, 111] width 177 height 26
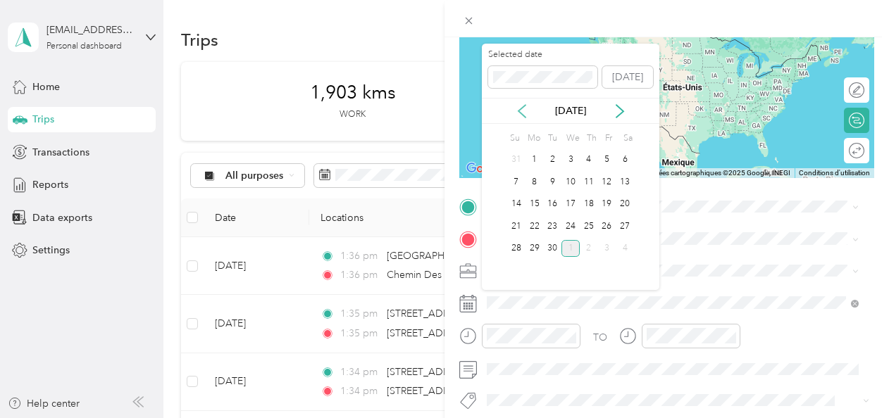
click at [522, 111] on icon at bounding box center [522, 111] width 14 height 14
click at [611, 242] on div "29" at bounding box center [607, 249] width 18 height 18
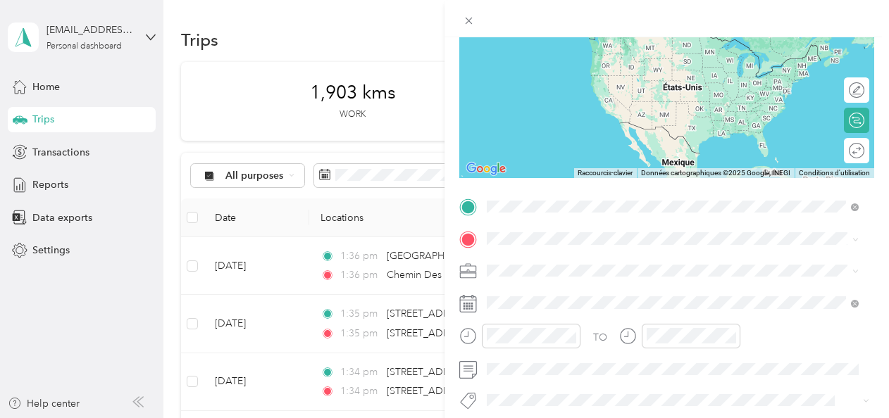
click at [583, 255] on span "Chemin Des Voyageurs Mont-Tremblant, Quebec J8E 3M2, Canada" at bounding box center [683, 269] width 340 height 37
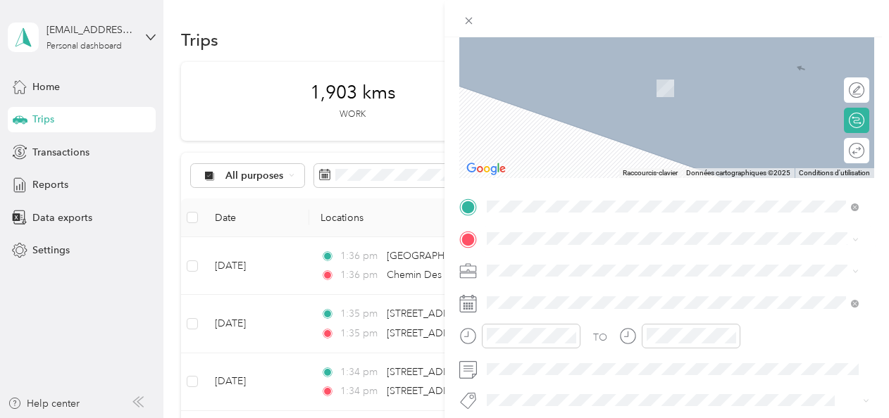
click at [540, 88] on span "1154 Avenue Collin Laval, Quebec H7C 2K3, Canada" at bounding box center [597, 81] width 168 height 13
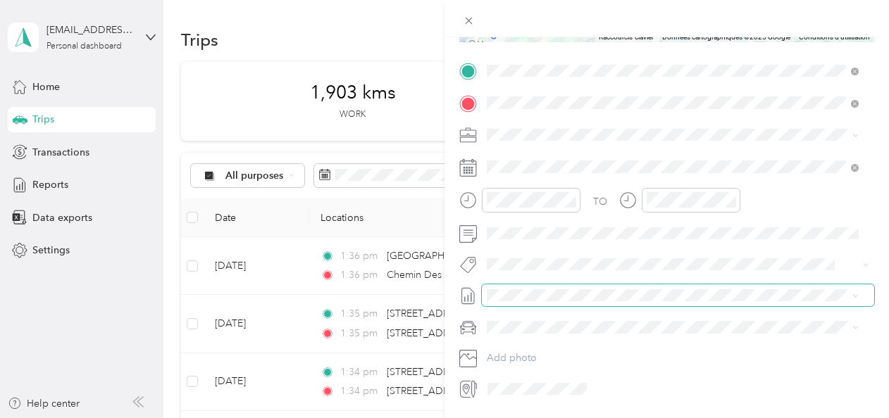
scroll to position [282, 0]
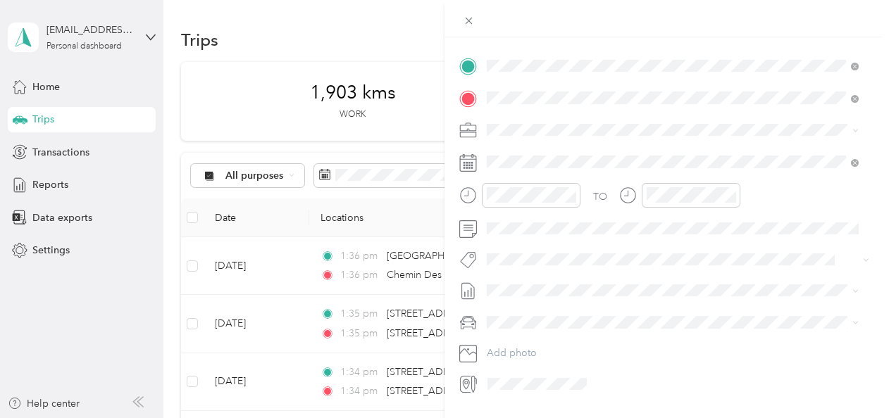
click at [475, 169] on icon at bounding box center [468, 163] width 18 height 18
click at [478, 159] on div at bounding box center [666, 162] width 415 height 23
click at [469, 165] on icon at bounding box center [468, 163] width 18 height 18
click at [626, 148] on div "TO Add photo" at bounding box center [666, 225] width 415 height 340
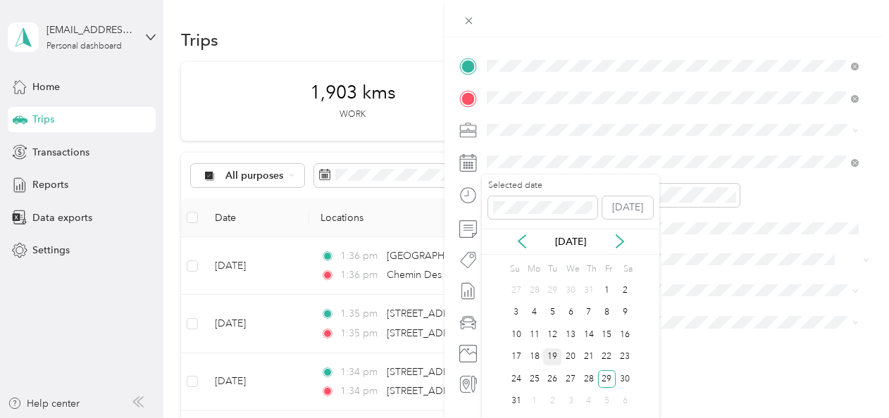
click at [551, 361] on div "19" at bounding box center [552, 358] width 18 height 18
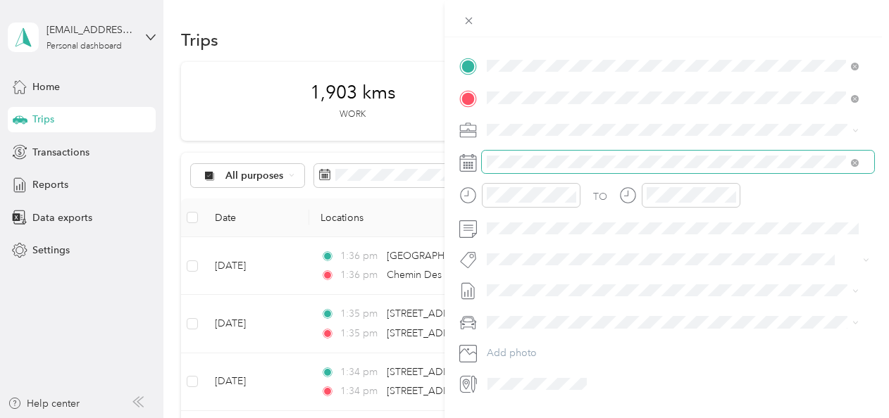
click at [526, 152] on span at bounding box center [678, 162] width 392 height 23
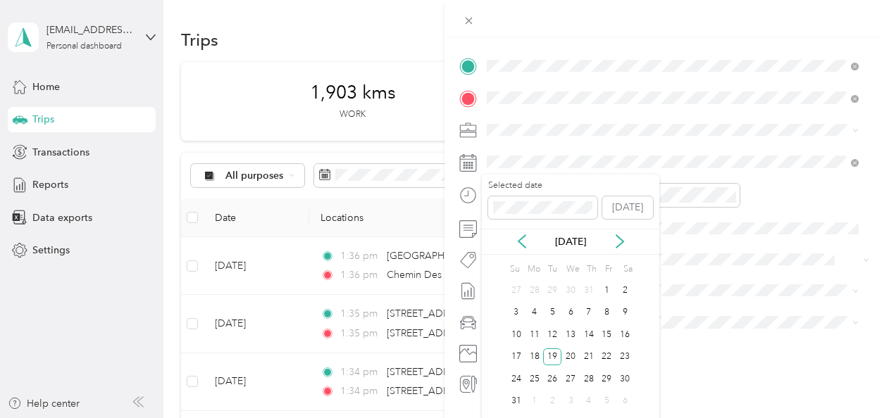
click at [616, 232] on div "[DATE]" at bounding box center [570, 242] width 177 height 26
click at [613, 248] on icon at bounding box center [620, 242] width 14 height 14
click at [608, 330] on div "19" at bounding box center [607, 335] width 18 height 18
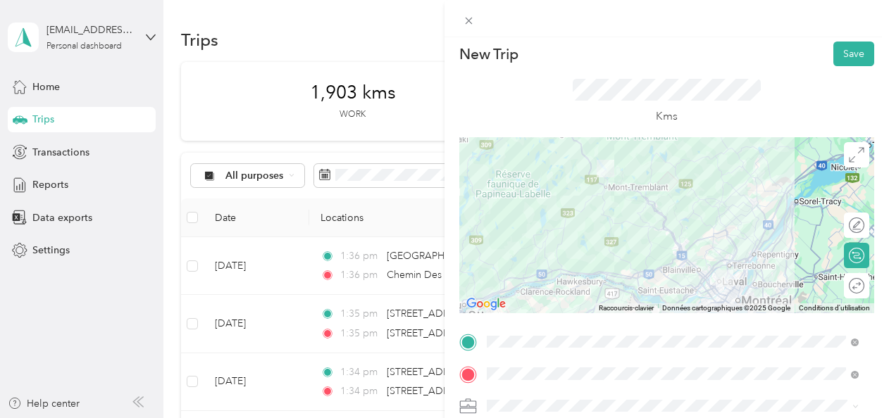
scroll to position [0, 0]
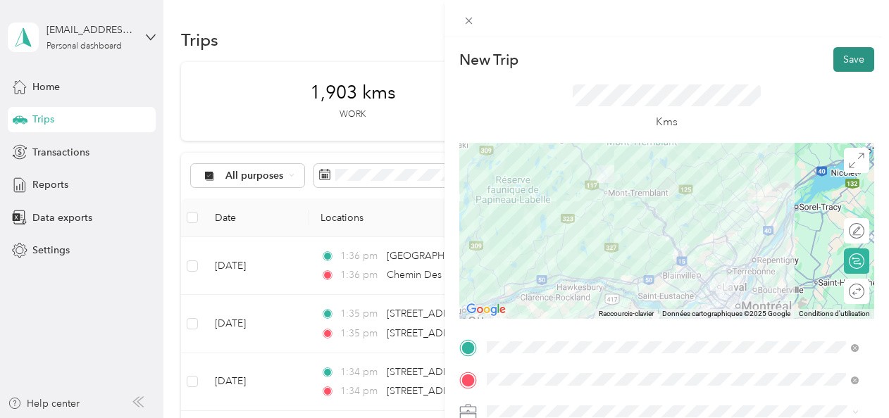
click at [845, 47] on button "Save" at bounding box center [853, 59] width 41 height 25
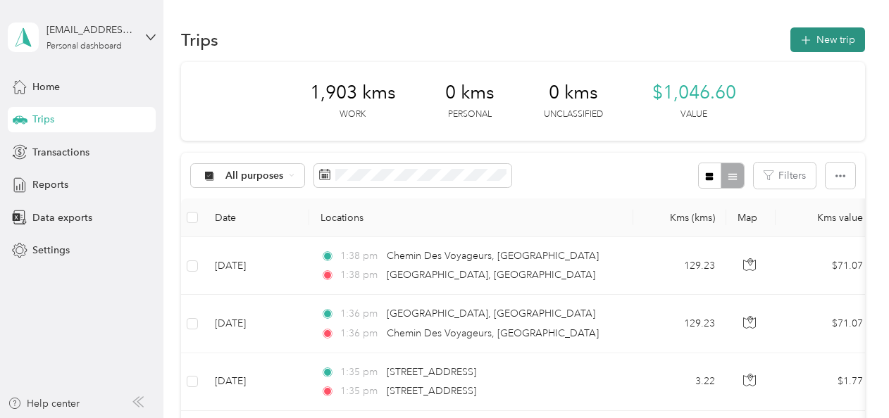
click at [810, 27] on button "New trip" at bounding box center [827, 39] width 75 height 25
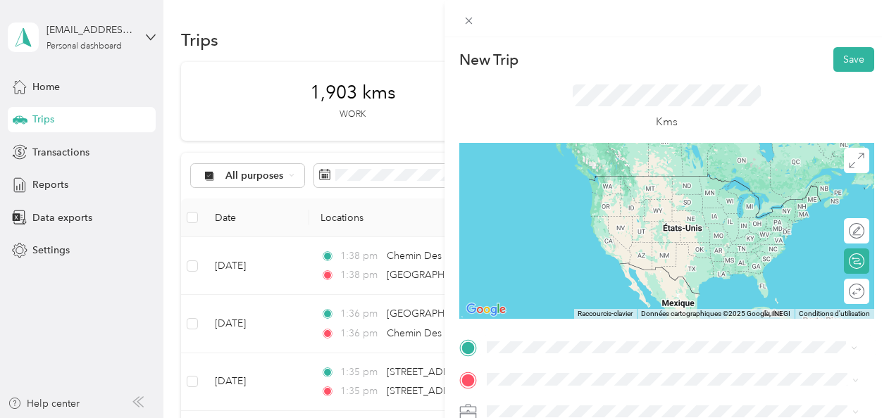
click at [580, 182] on span "950 Rue Ottawa Montréal, Quebec H3C 1S4, Canada" at bounding box center [557, 176] width 89 height 12
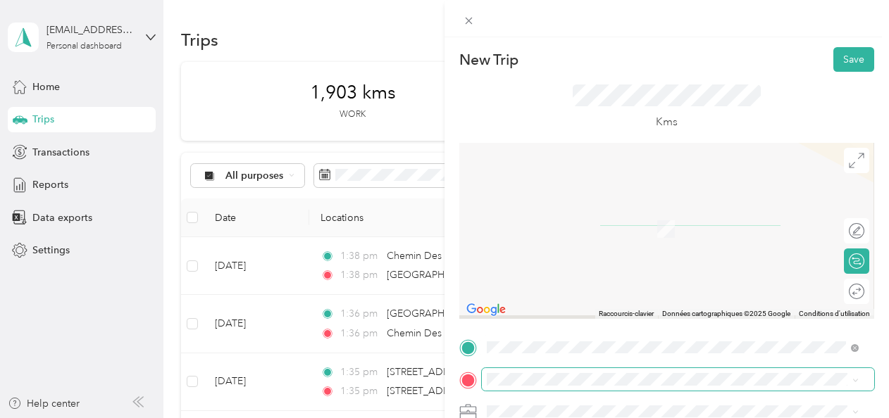
click at [608, 368] on span at bounding box center [678, 379] width 392 height 23
click at [631, 230] on span "1154 Avenue Collin Laval, Quebec H7C 2K3, Canada" at bounding box center [597, 223] width 168 height 13
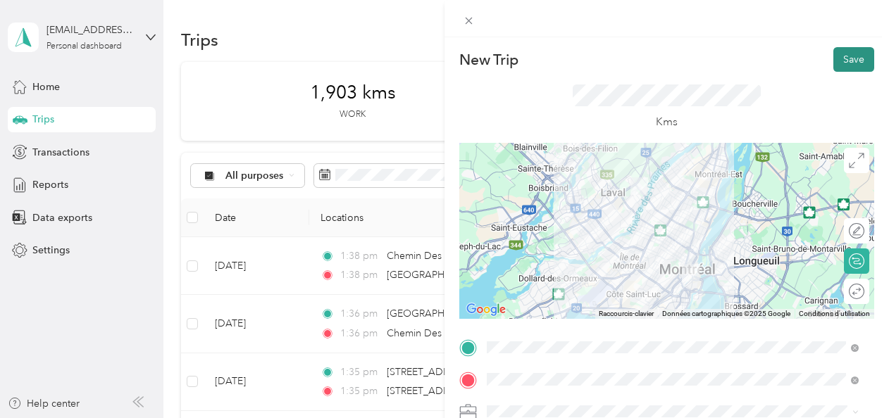
click at [837, 70] on button "Save" at bounding box center [853, 59] width 41 height 25
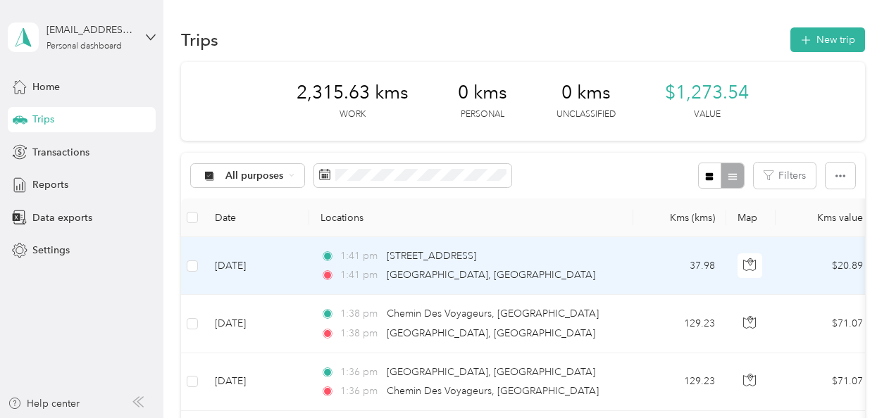
click at [301, 273] on td "[DATE]" at bounding box center [257, 266] width 106 height 58
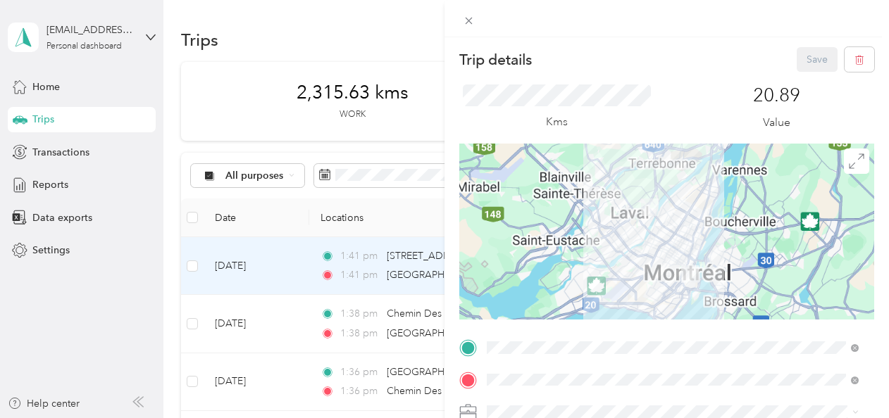
scroll to position [141, 0]
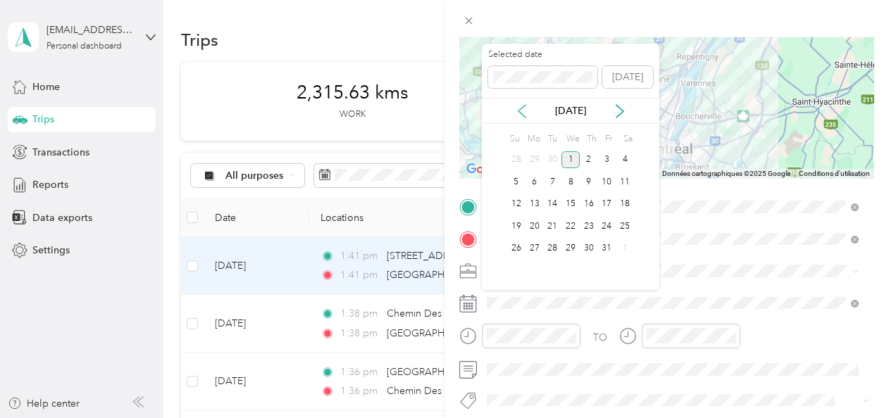
click at [521, 109] on icon at bounding box center [522, 111] width 14 height 14
click at [605, 244] on div "29" at bounding box center [607, 249] width 18 height 18
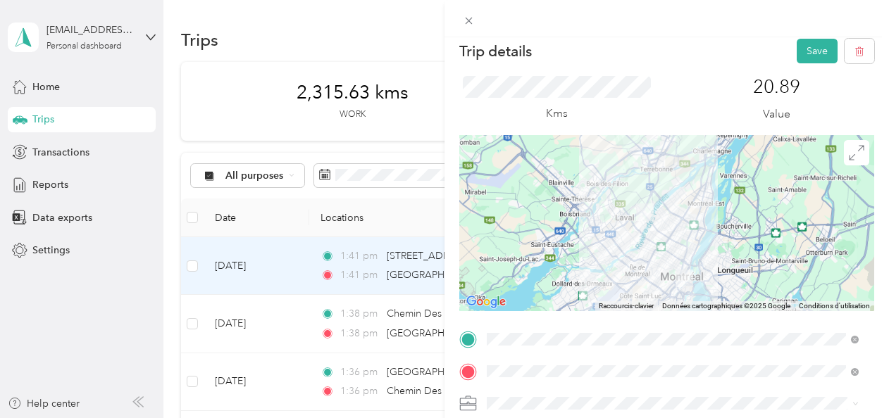
scroll to position [0, 0]
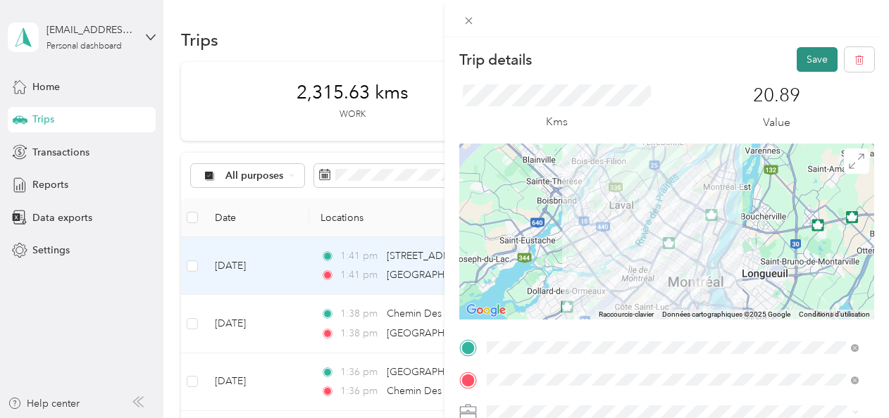
click at [802, 58] on button "Save" at bounding box center [817, 59] width 41 height 25
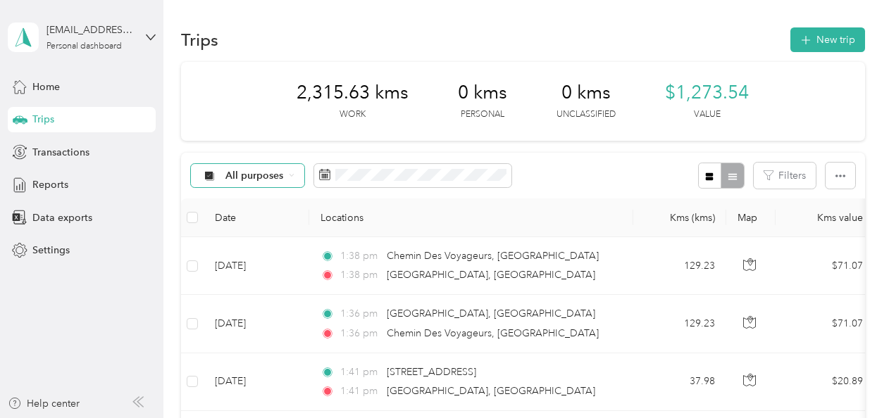
click at [258, 180] on span "All purposes" at bounding box center [254, 176] width 58 height 10
click at [261, 244] on span "Labatt ([GEOGRAPHIC_DATA])" at bounding box center [297, 250] width 144 height 15
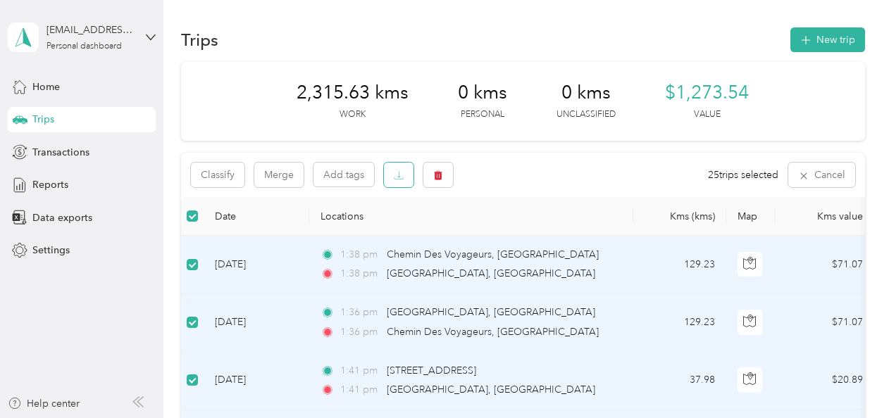
click at [396, 185] on button "button" at bounding box center [399, 175] width 30 height 25
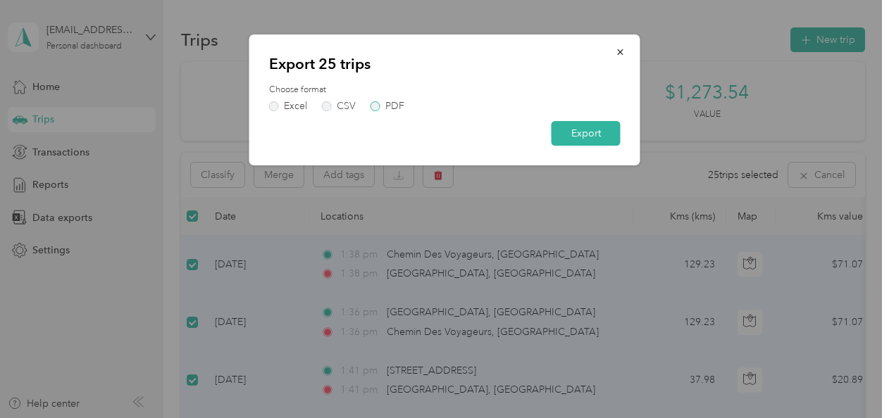
click at [380, 103] on label "PDF" at bounding box center [387, 106] width 34 height 10
click at [574, 130] on button "Export" at bounding box center [586, 133] width 69 height 25
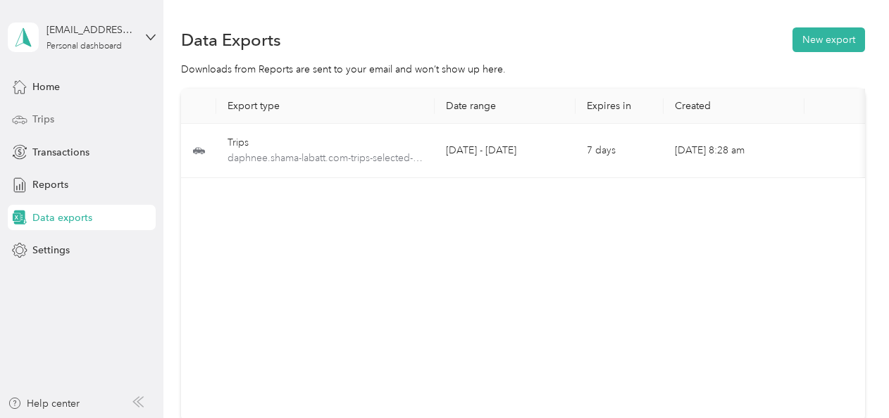
click at [66, 115] on div "Trips" at bounding box center [82, 119] width 148 height 25
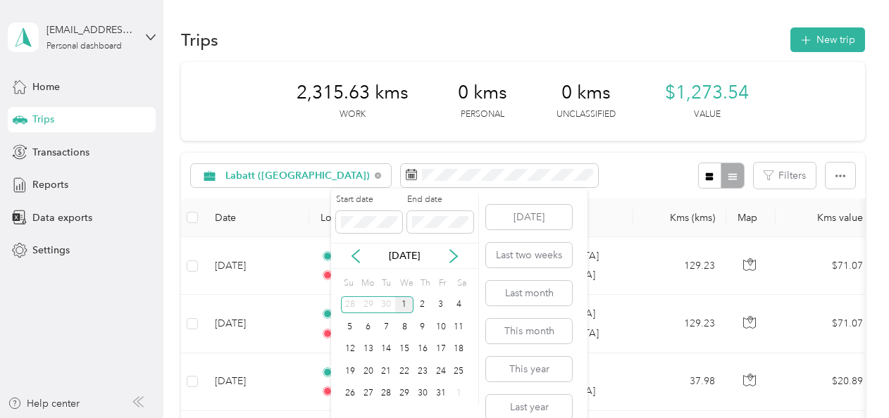
click at [366, 264] on div "[DATE]" at bounding box center [404, 256] width 147 height 26
click at [358, 259] on icon at bounding box center [356, 256] width 14 height 14
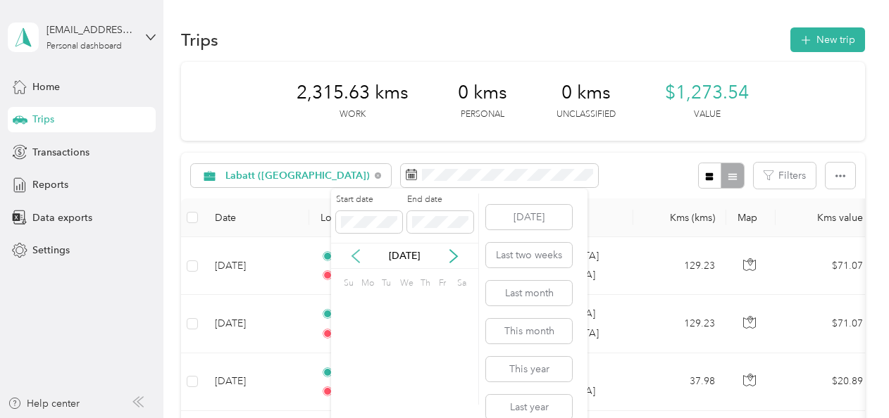
click at [358, 259] on icon at bounding box center [356, 256] width 14 height 14
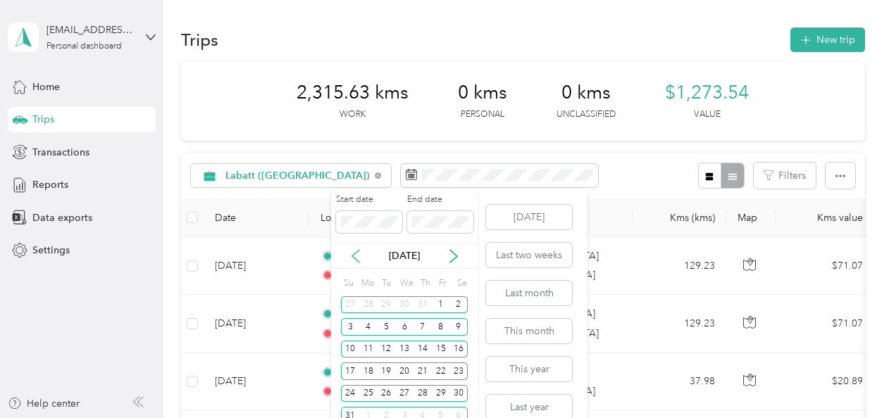
click at [358, 259] on icon at bounding box center [356, 256] width 14 height 14
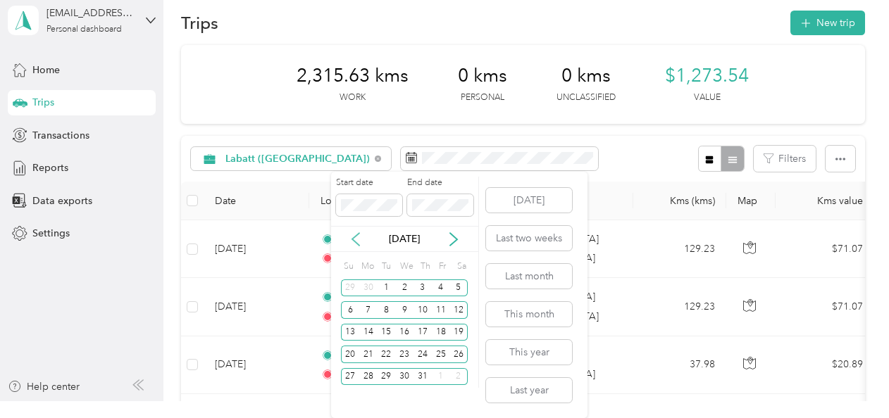
click at [360, 237] on icon at bounding box center [356, 239] width 14 height 14
click at [349, 234] on icon at bounding box center [356, 239] width 14 height 14
click at [356, 233] on icon at bounding box center [356, 239] width 14 height 14
click at [457, 237] on icon at bounding box center [454, 239] width 14 height 14
click at [426, 280] on div "1" at bounding box center [422, 289] width 18 height 18
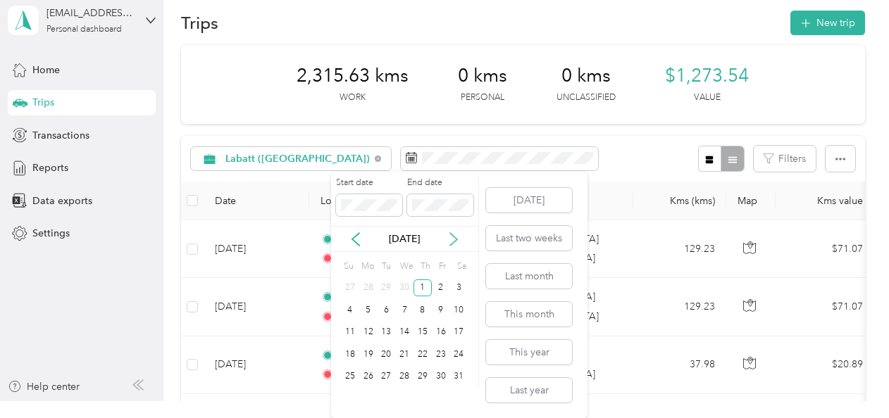
click at [448, 237] on icon at bounding box center [454, 239] width 14 height 14
click at [390, 373] on div "30" at bounding box center [386, 377] width 18 height 18
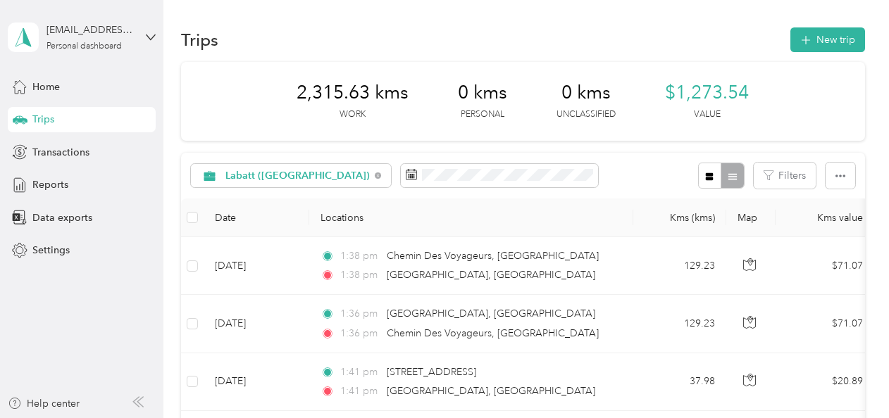
click at [204, 218] on th "Date" at bounding box center [257, 218] width 106 height 39
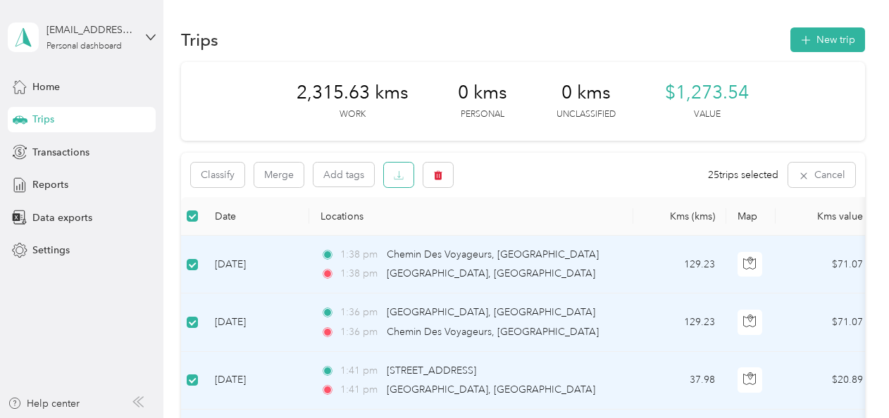
click at [395, 177] on icon "button" at bounding box center [399, 175] width 10 height 10
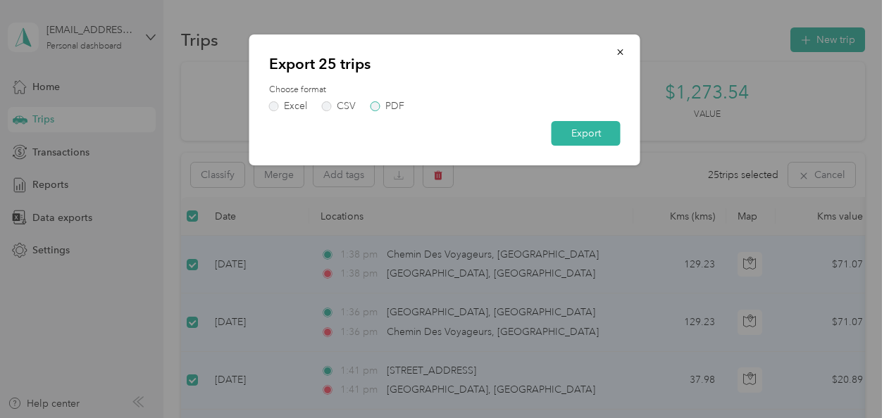
click at [380, 106] on label "PDF" at bounding box center [387, 106] width 34 height 10
click at [602, 131] on button "Export" at bounding box center [586, 133] width 69 height 25
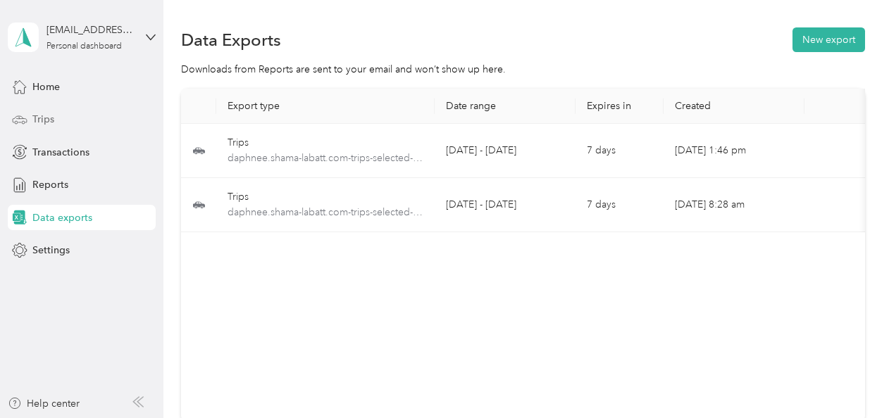
click at [56, 121] on div "Trips" at bounding box center [82, 119] width 148 height 25
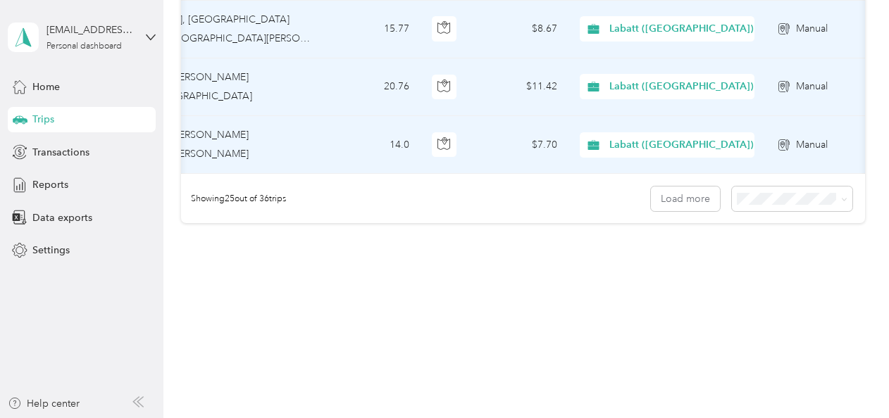
scroll to position [0, 317]
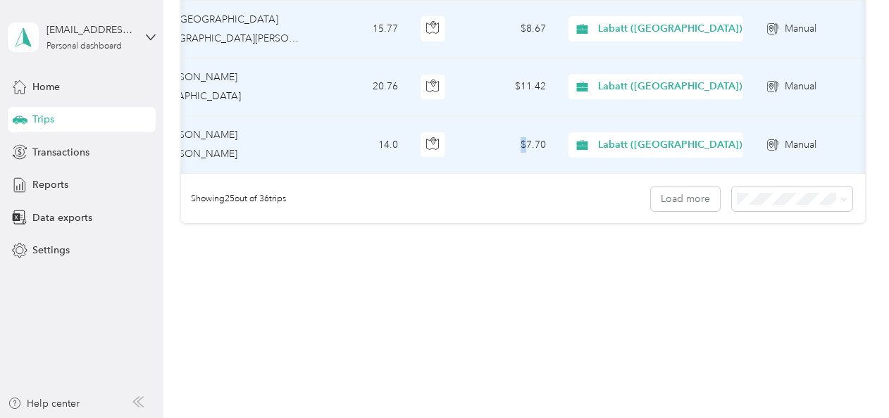
drag, startPoint x: 521, startPoint y: 158, endPoint x: 509, endPoint y: 161, distance: 13.0
click at [509, 161] on td "$7.70" at bounding box center [508, 145] width 99 height 58
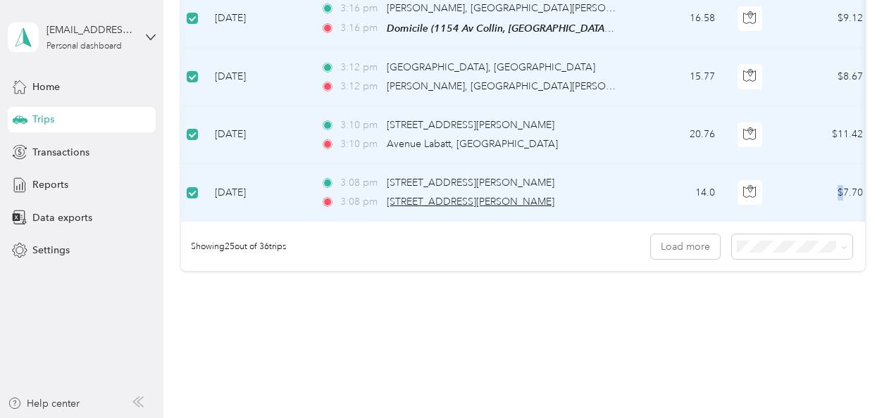
scroll to position [1373, 0]
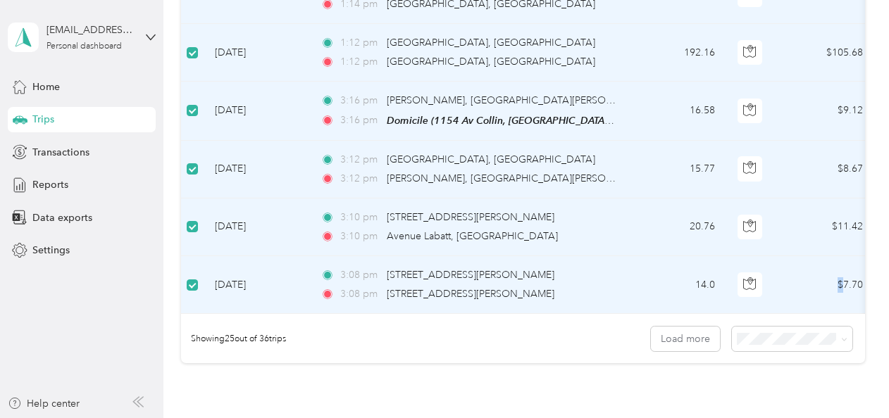
click at [394, 247] on div "Click to name as a Favorite Place" at bounding box center [455, 254] width 164 height 35
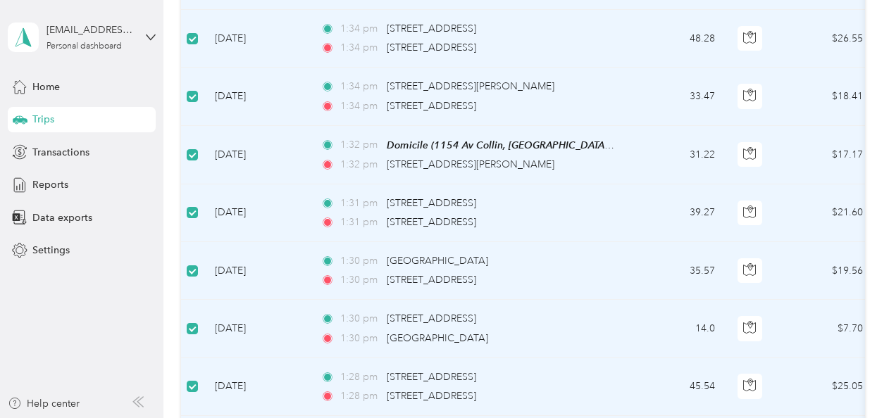
scroll to position [35, 0]
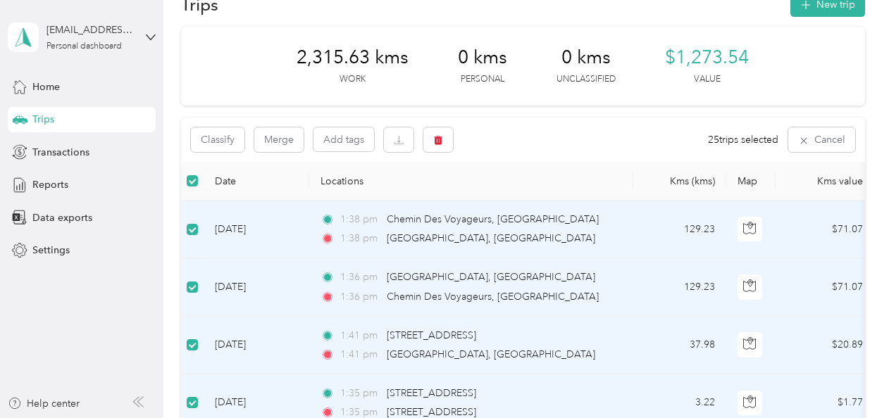
click at [199, 181] on th at bounding box center [192, 181] width 23 height 39
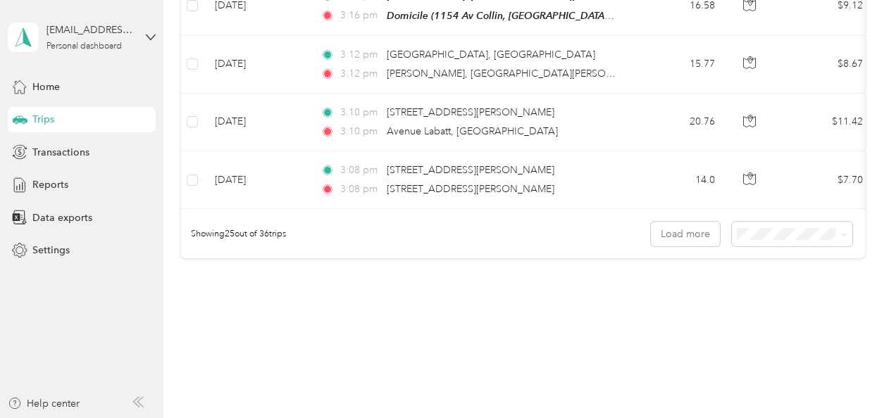
scroll to position [1516, 0]
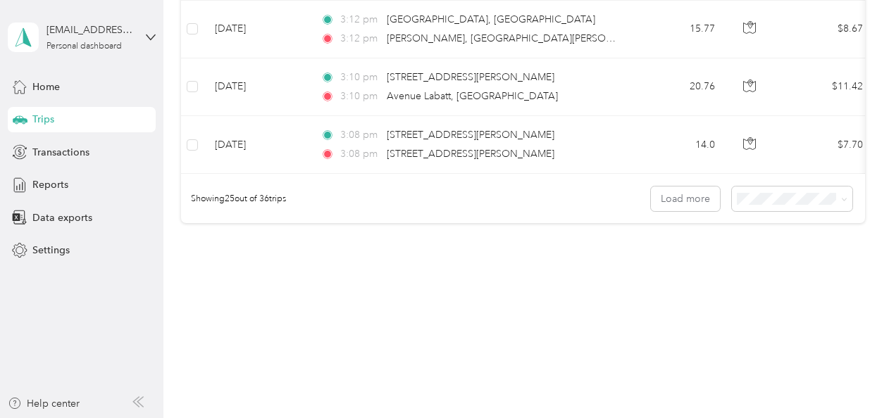
click at [766, 244] on span "50 per load" at bounding box center [764, 249] width 52 height 12
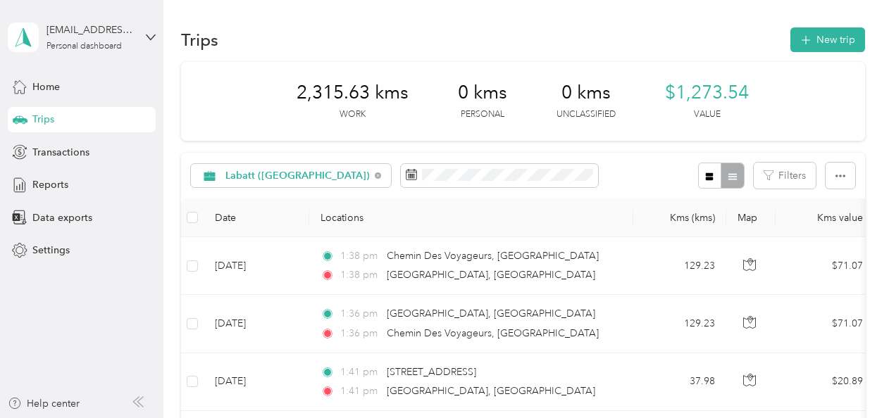
click at [204, 218] on th "Date" at bounding box center [257, 218] width 106 height 39
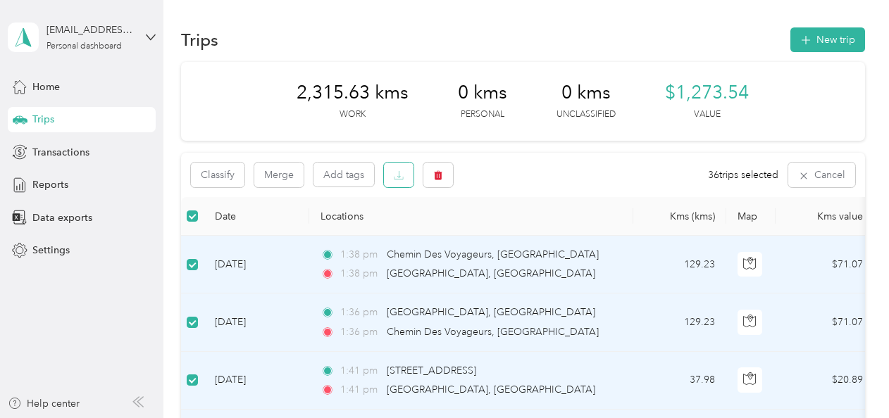
click at [393, 175] on button "button" at bounding box center [399, 175] width 30 height 25
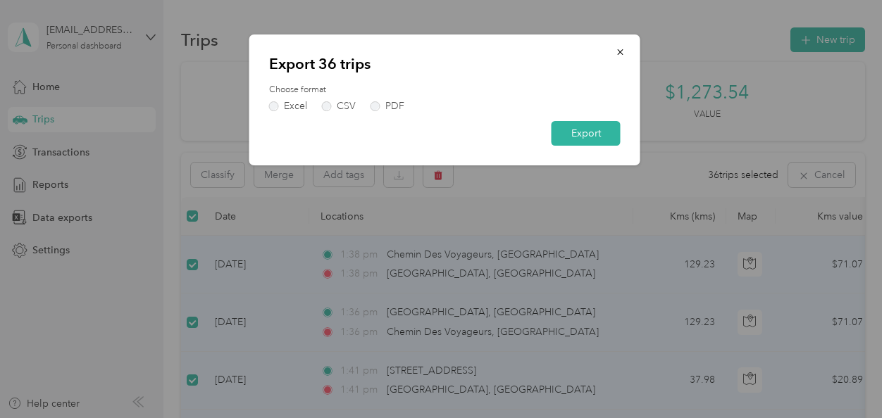
click at [365, 106] on div "Excel CSV PDF" at bounding box center [444, 106] width 351 height 10
click at [382, 103] on label "PDF" at bounding box center [387, 106] width 34 height 10
click at [599, 137] on button "Export" at bounding box center [586, 133] width 69 height 25
